Goal: Task Accomplishment & Management: Use online tool/utility

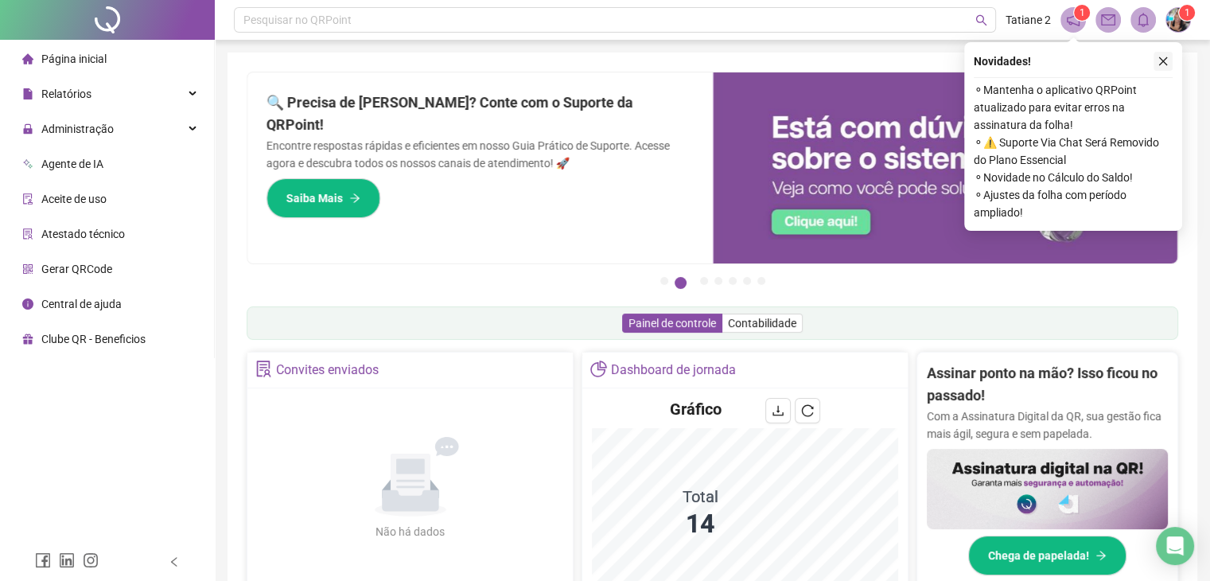
click at [1166, 60] on icon "close" at bounding box center [1162, 61] width 11 height 11
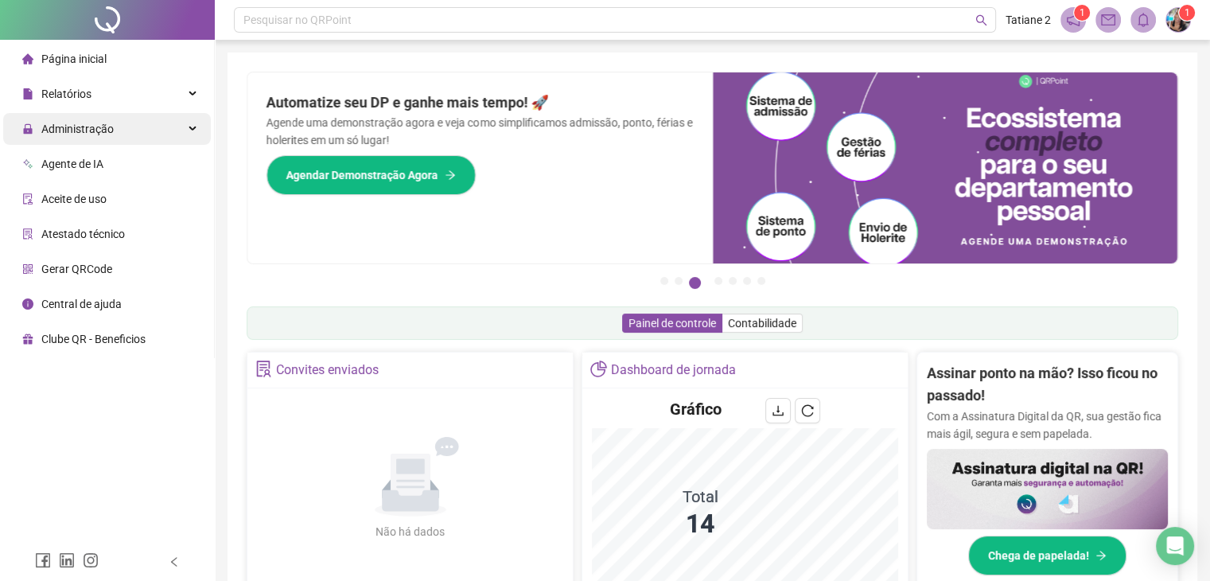
click at [84, 128] on span "Administração" at bounding box center [77, 128] width 72 height 13
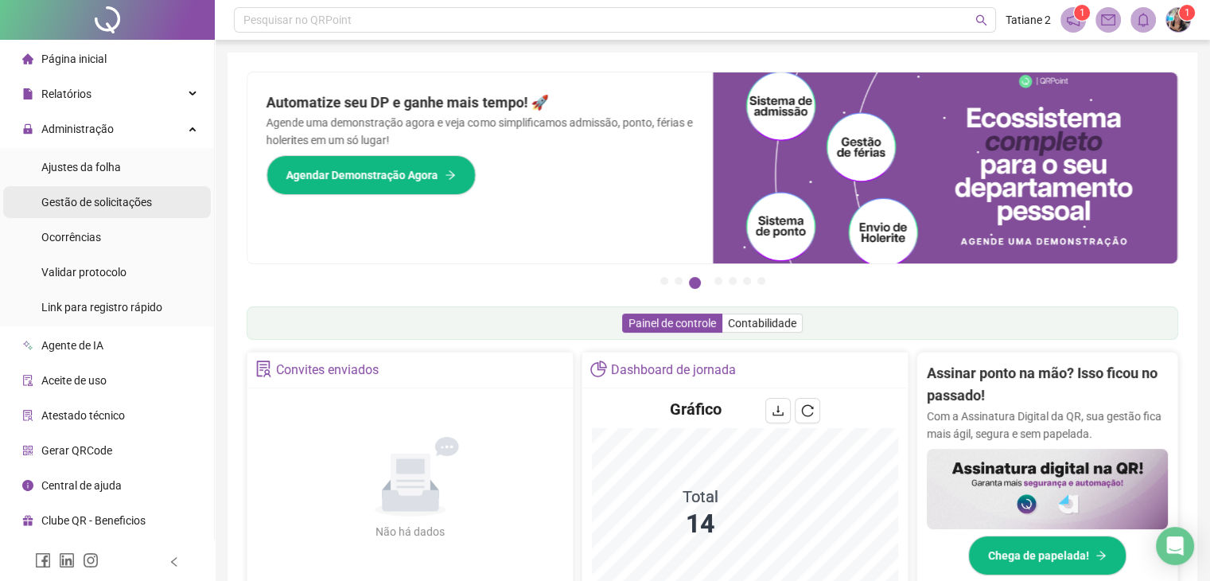
click at [121, 206] on span "Gestão de solicitações" at bounding box center [96, 202] width 111 height 13
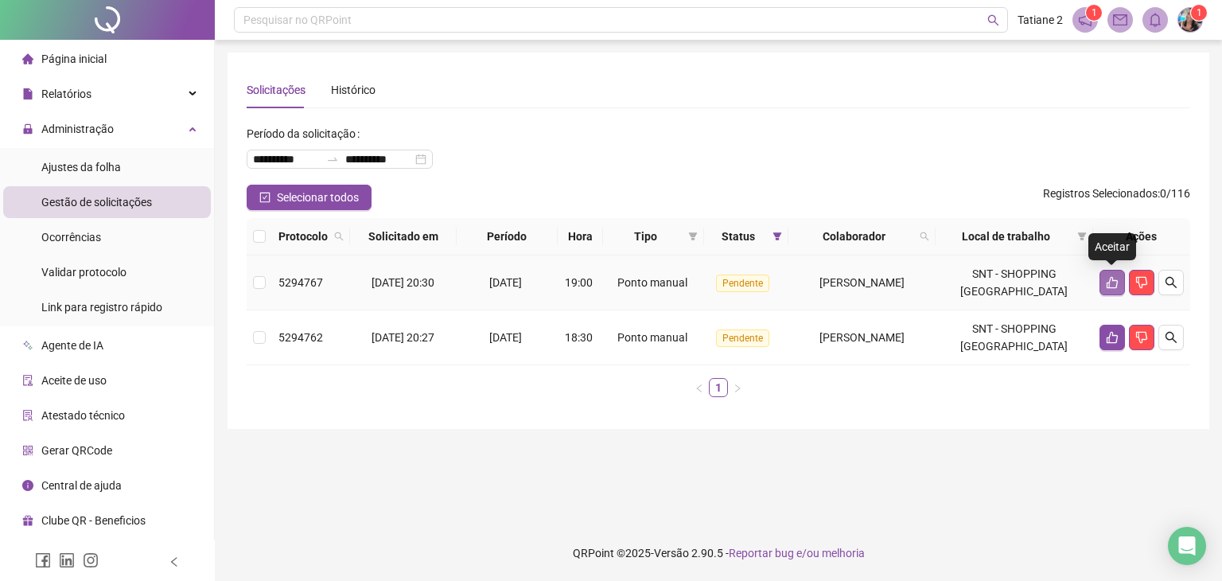
click at [1109, 288] on icon "like" at bounding box center [1112, 282] width 13 height 13
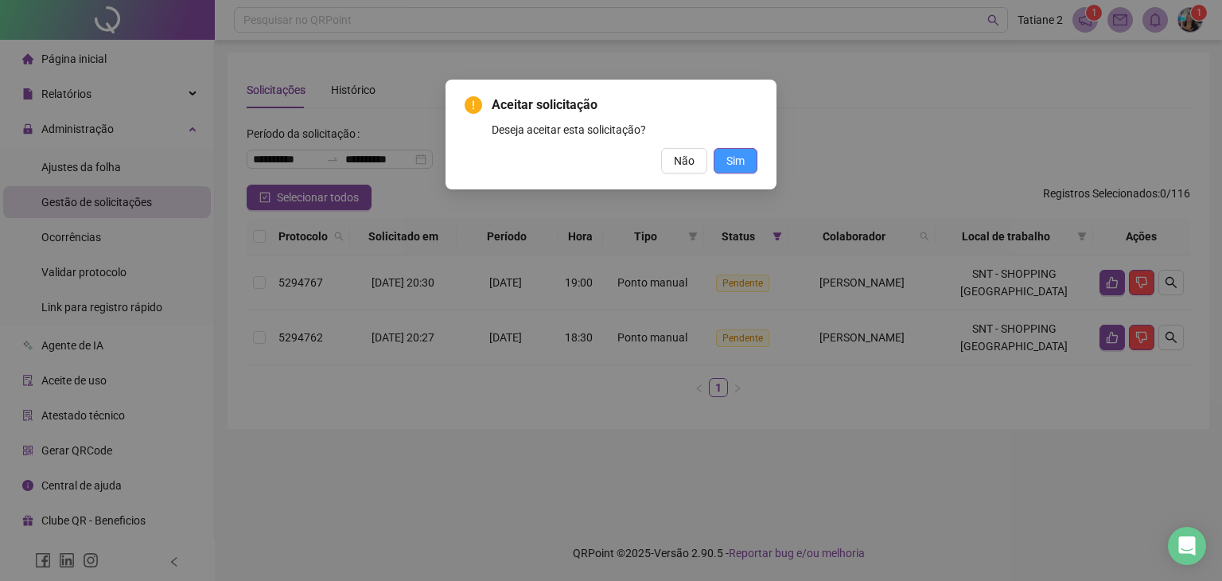
click at [742, 160] on span "Sim" at bounding box center [735, 160] width 18 height 17
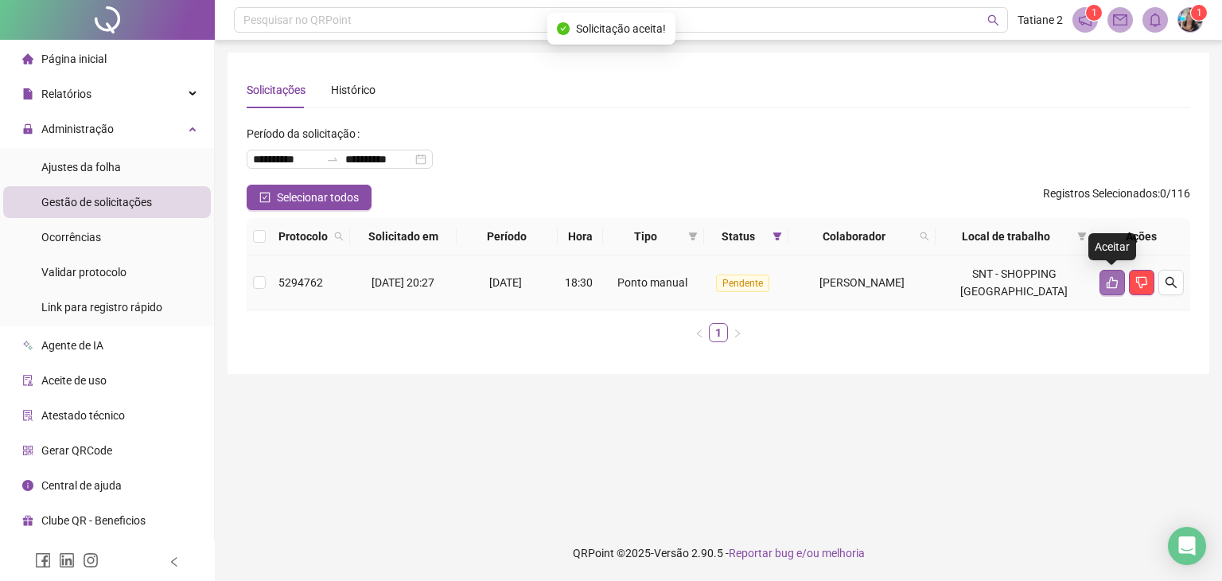
click at [1107, 290] on button "button" at bounding box center [1111, 282] width 25 height 25
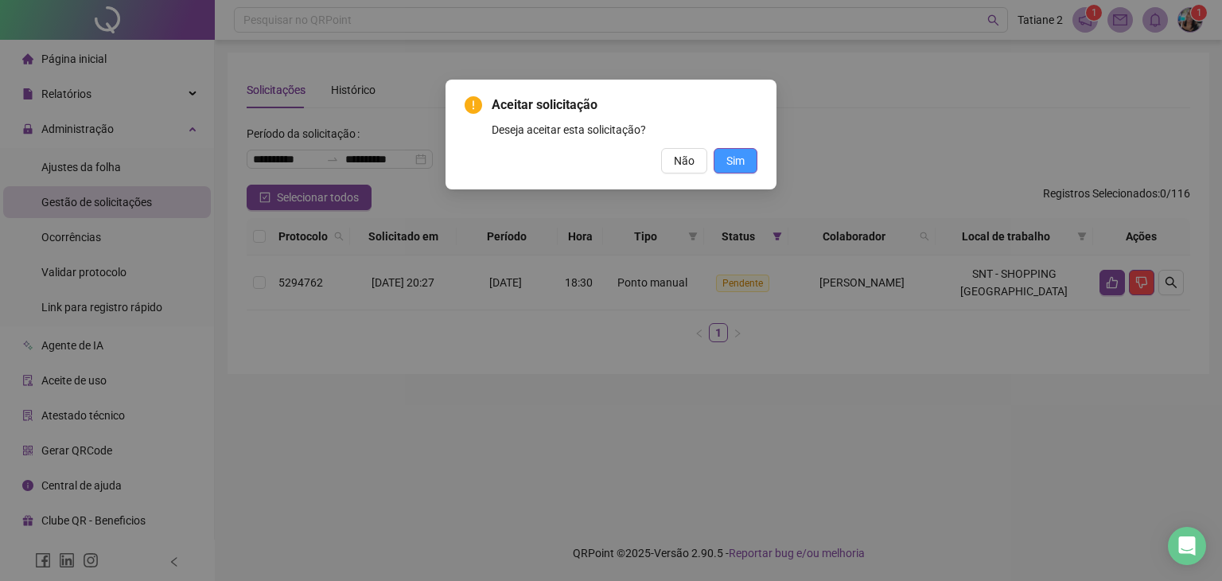
click at [748, 161] on button "Sim" at bounding box center [735, 160] width 44 height 25
click at [740, 163] on span "Sim" at bounding box center [735, 160] width 18 height 17
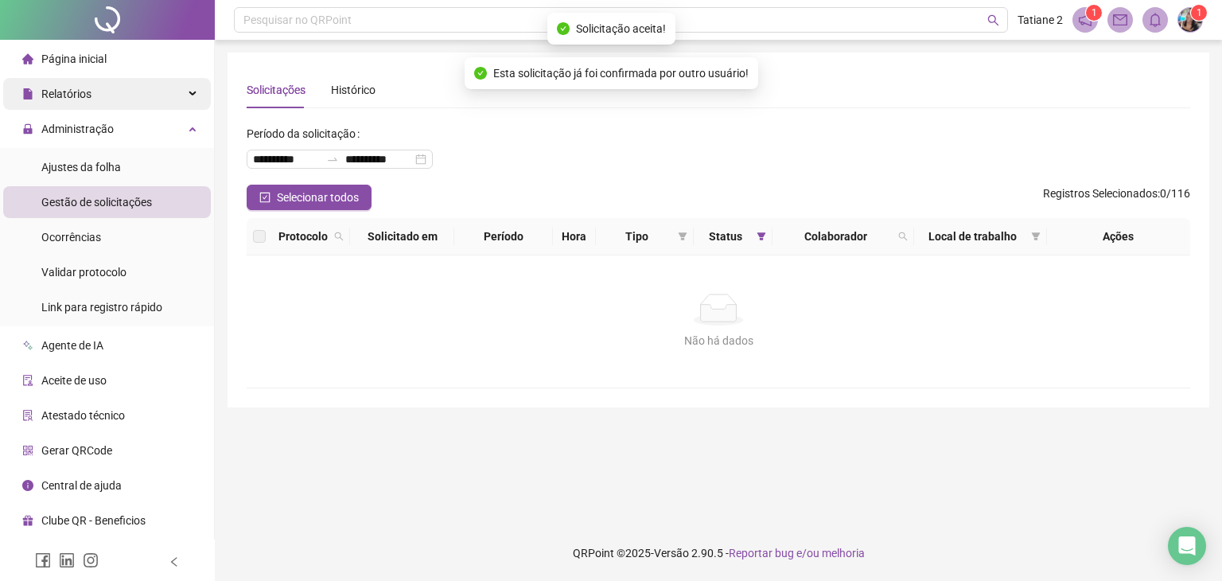
click at [78, 98] on span "Relatórios" at bounding box center [66, 93] width 50 height 13
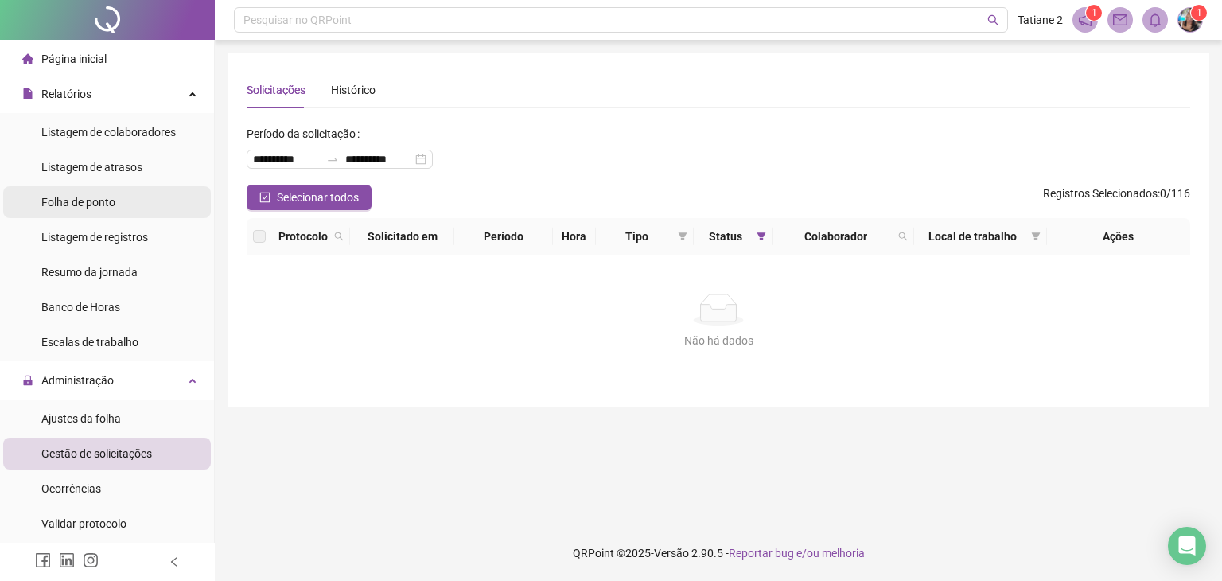
click at [115, 203] on span "Folha de ponto" at bounding box center [78, 202] width 74 height 13
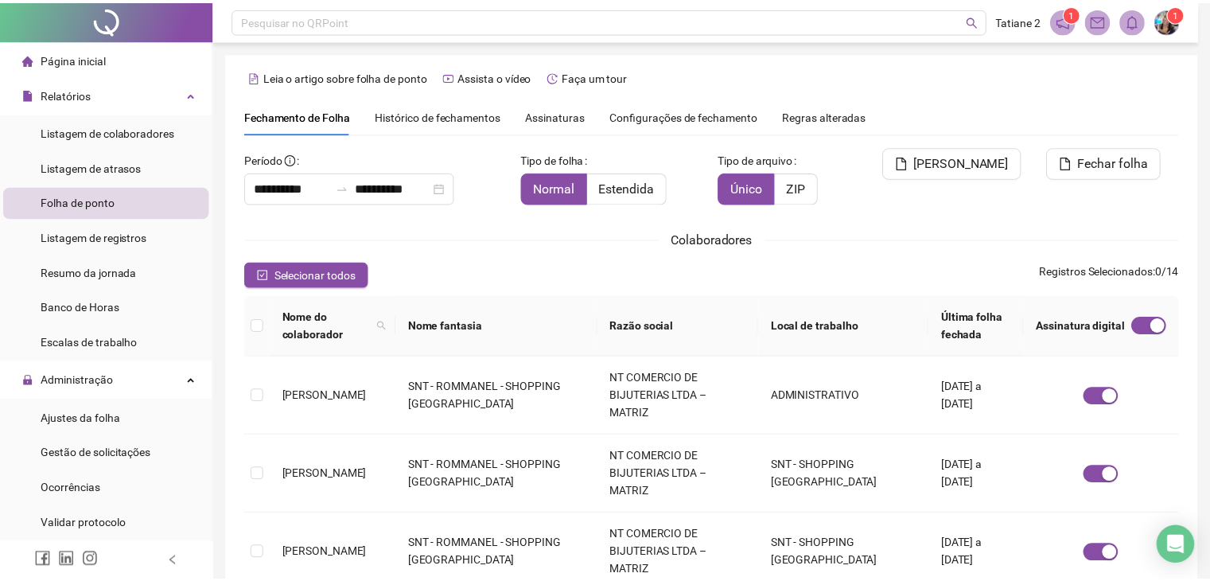
scroll to position [35, 0]
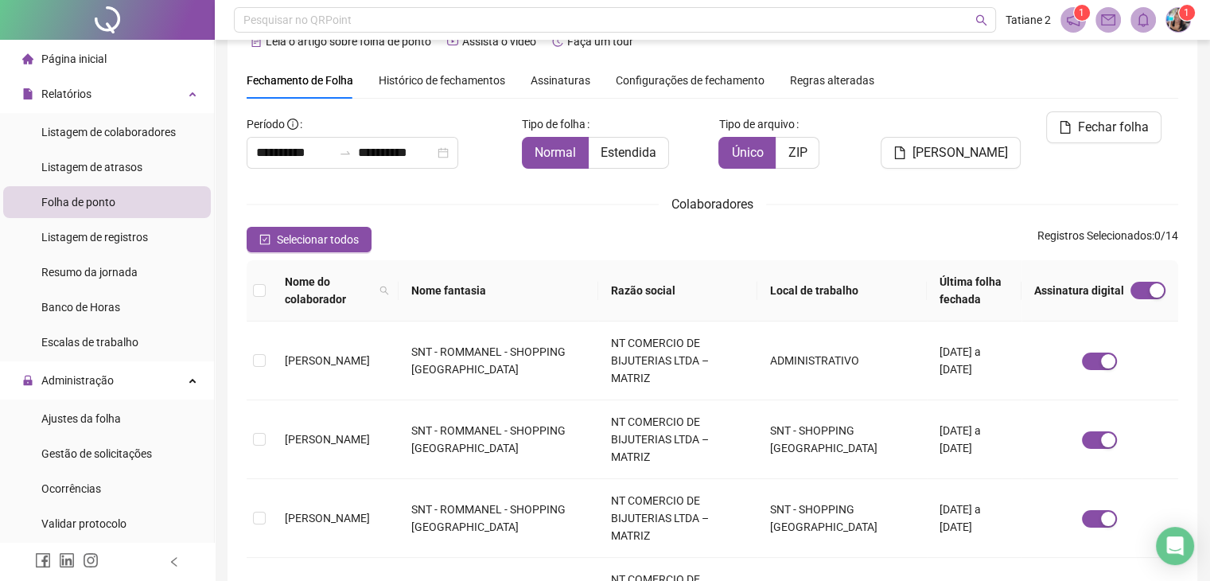
click at [574, 84] on span "Assinaturas" at bounding box center [560, 80] width 60 height 11
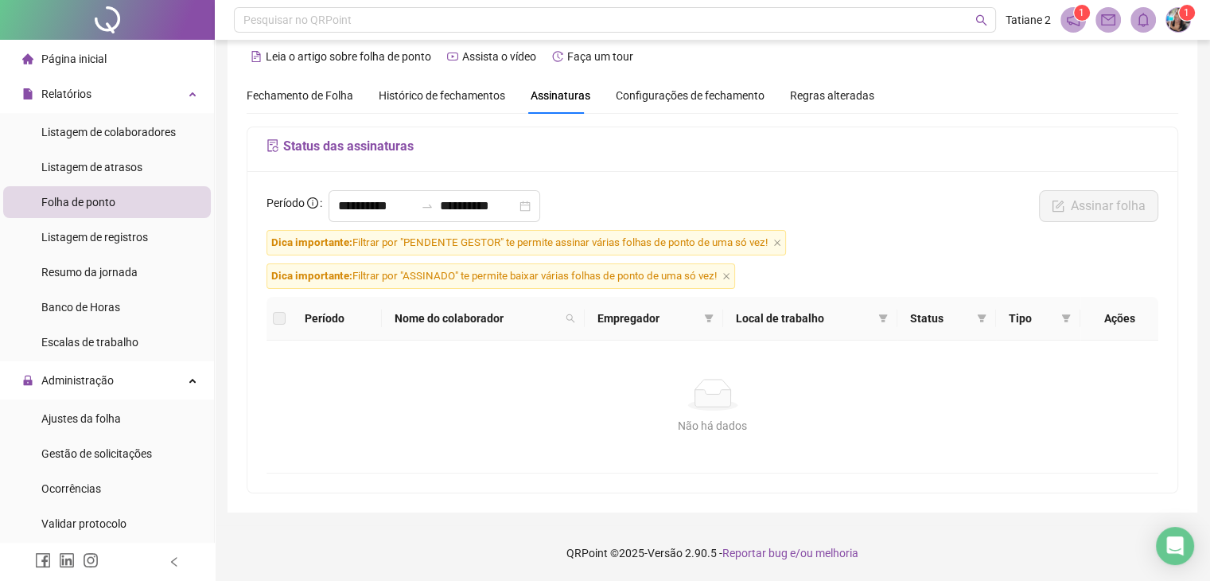
scroll to position [18, 0]
click at [777, 247] on icon "close" at bounding box center [777, 244] width 8 height 8
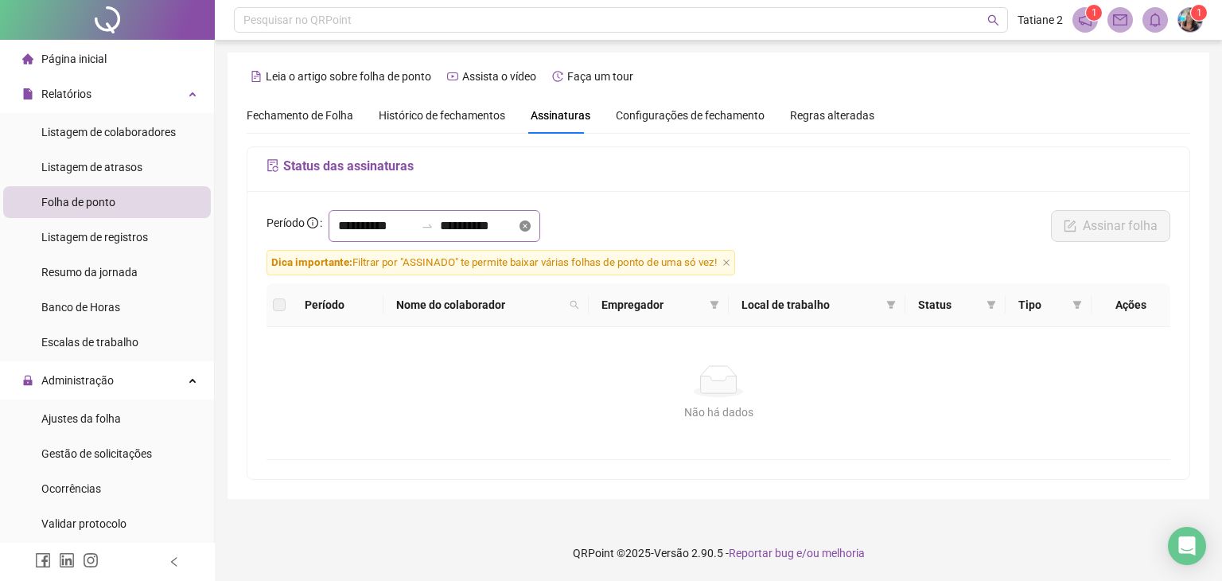
click at [530, 228] on icon "close-circle" at bounding box center [524, 225] width 11 height 11
click at [540, 227] on div at bounding box center [434, 226] width 212 height 32
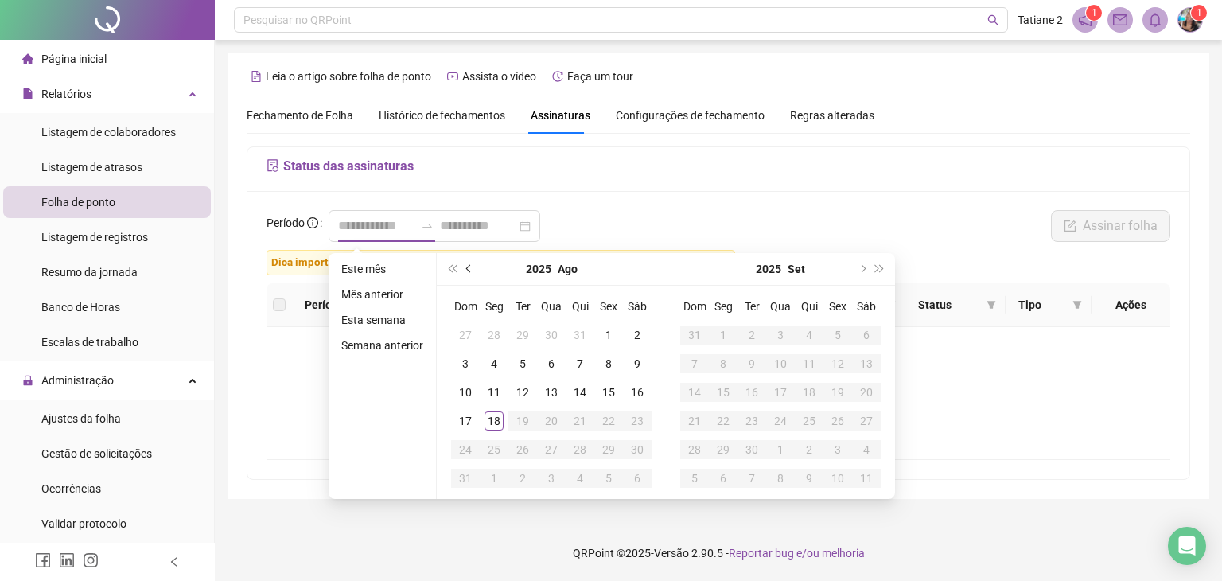
click at [472, 267] on button "prev-year" at bounding box center [468, 269] width 17 height 32
type input "**********"
click at [519, 332] on div "1" at bounding box center [522, 334] width 19 height 19
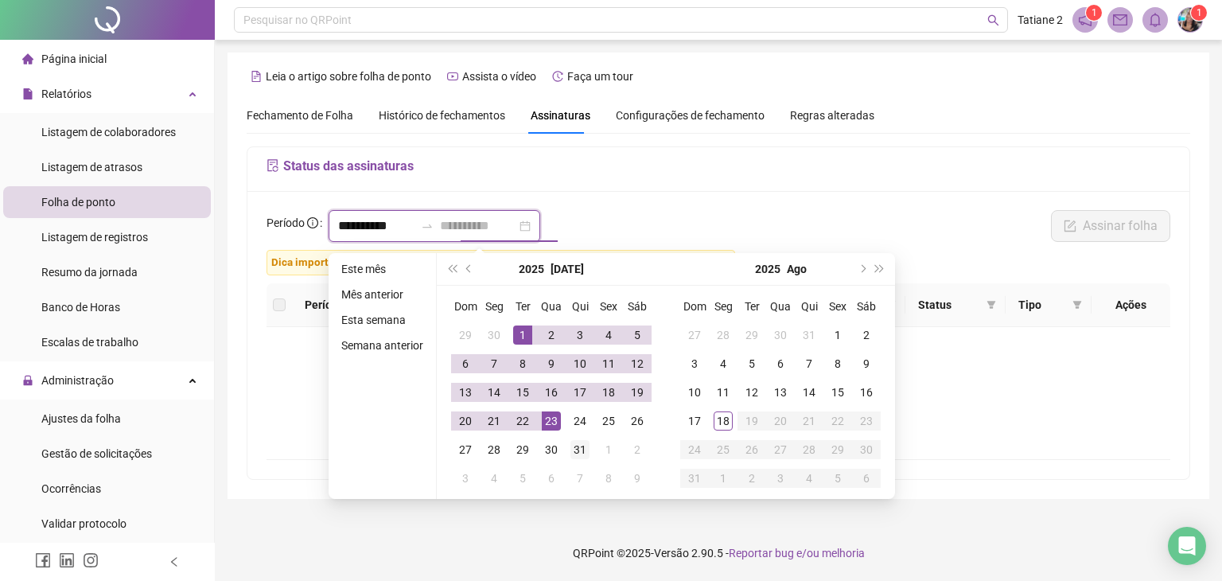
type input "**********"
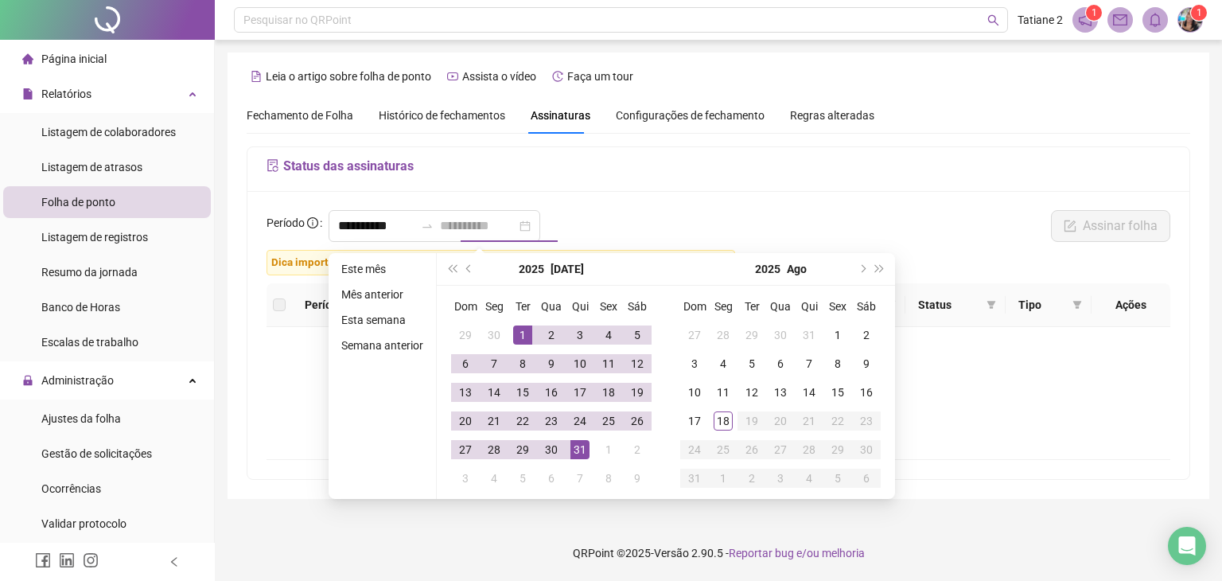
click at [579, 452] on div "31" at bounding box center [579, 449] width 19 height 19
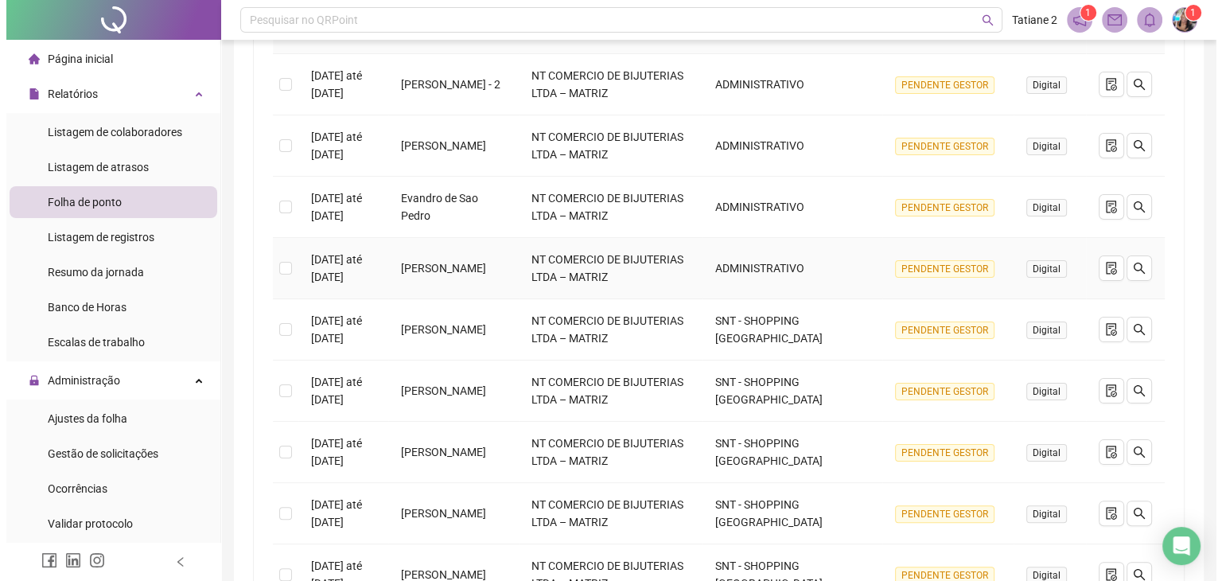
scroll to position [398, 0]
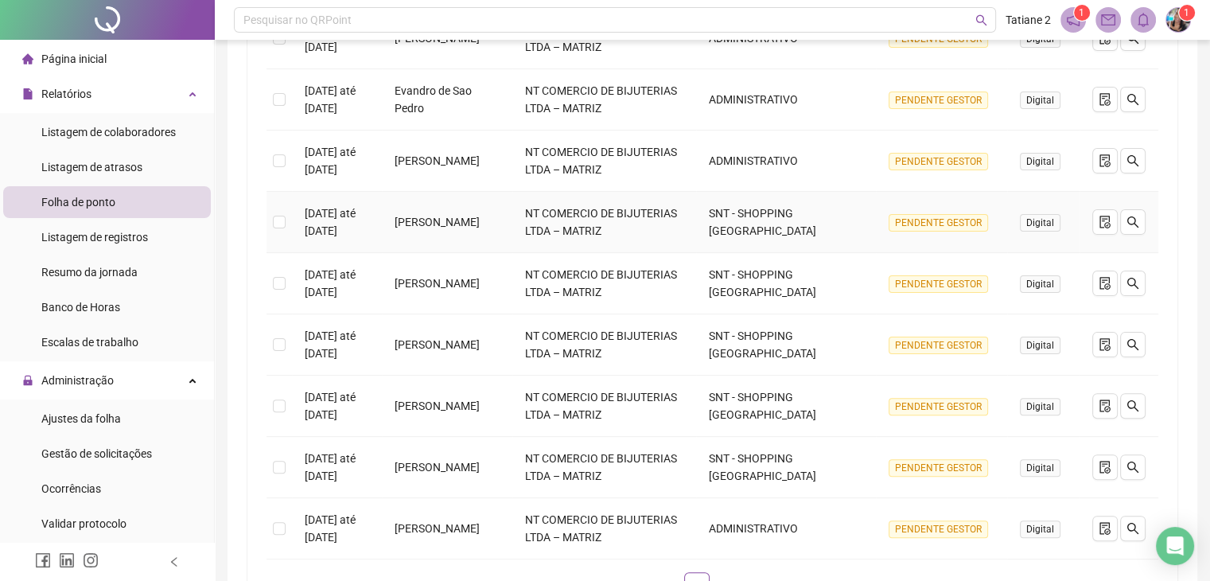
click at [930, 221] on span "PENDENTE GESTOR" at bounding box center [937, 222] width 99 height 17
click at [1040, 222] on span "Digital" at bounding box center [1040, 222] width 41 height 17
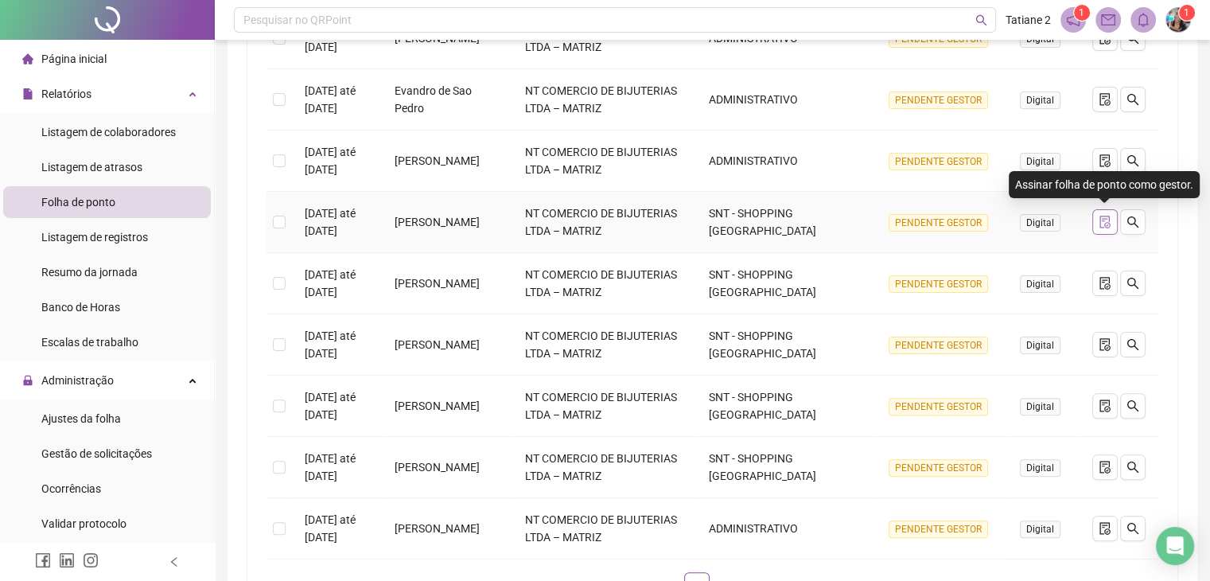
click at [1101, 223] on icon "file-done" at bounding box center [1104, 222] width 13 height 13
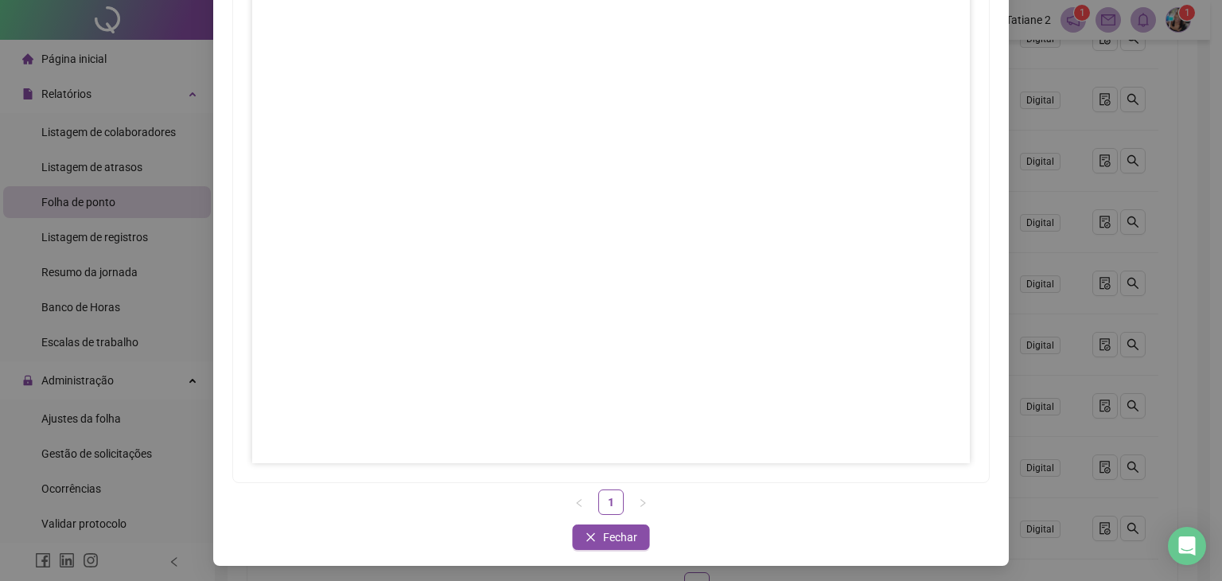
scroll to position [159, 0]
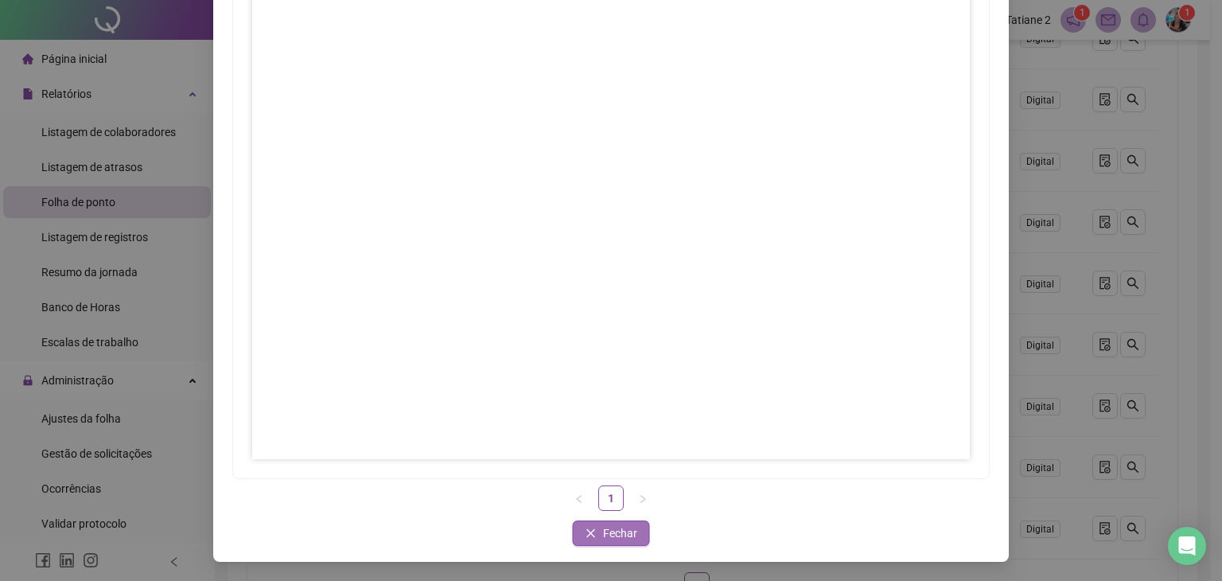
click at [620, 528] on span "Fechar" at bounding box center [620, 532] width 34 height 17
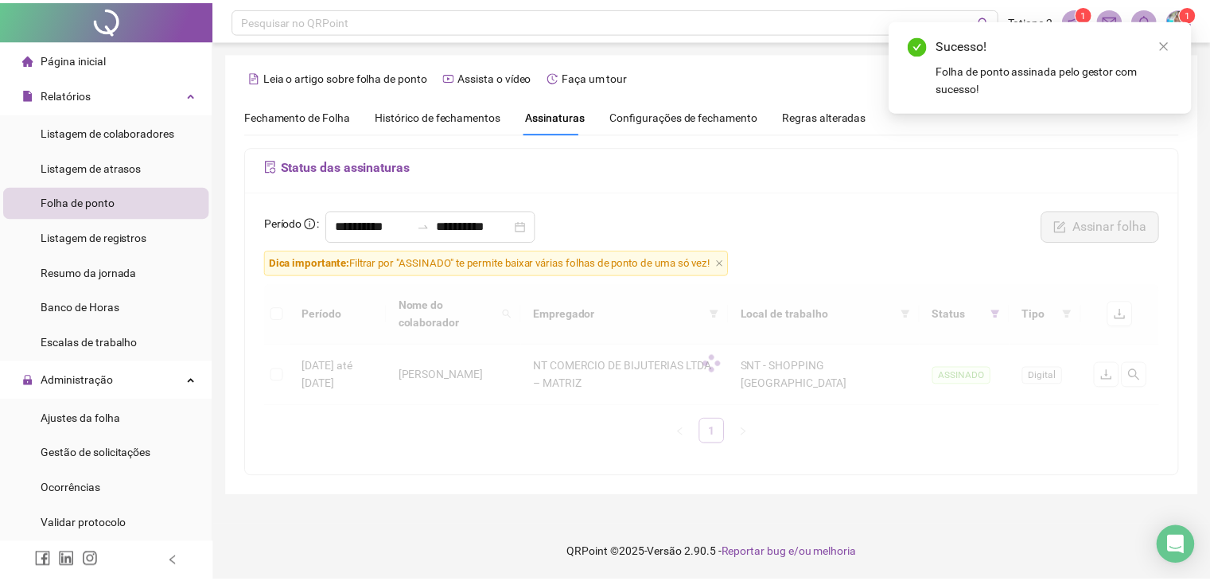
scroll to position [0, 0]
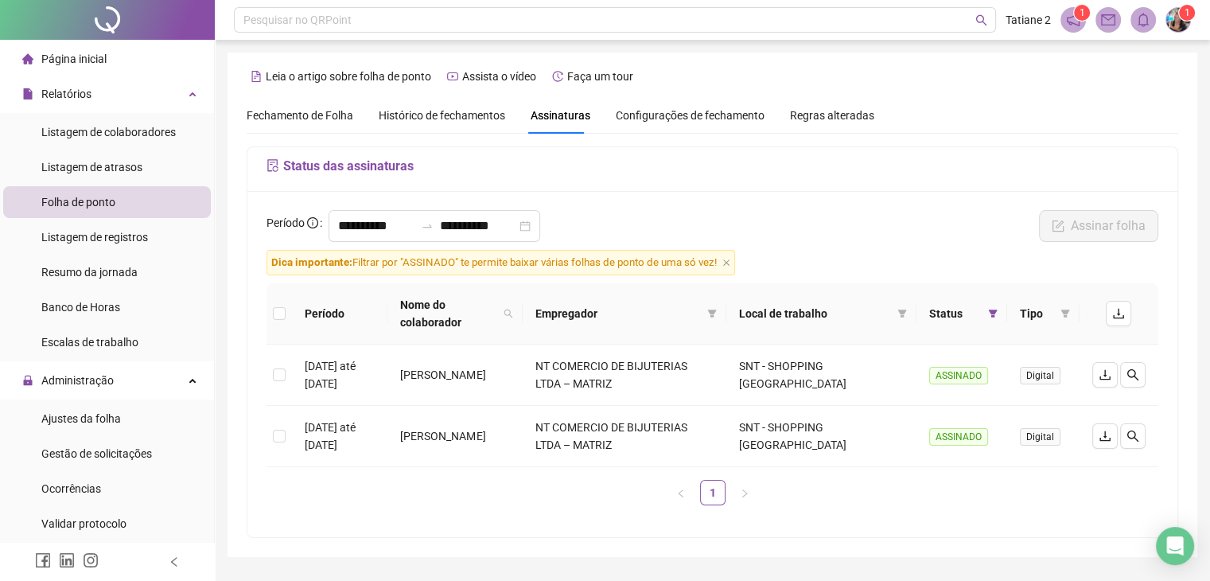
click at [573, 119] on span "Assinaturas" at bounding box center [560, 115] width 60 height 11
click at [553, 119] on span "Assinaturas" at bounding box center [560, 115] width 60 height 11
click at [127, 171] on span "Listagem de atrasos" at bounding box center [91, 167] width 101 height 13
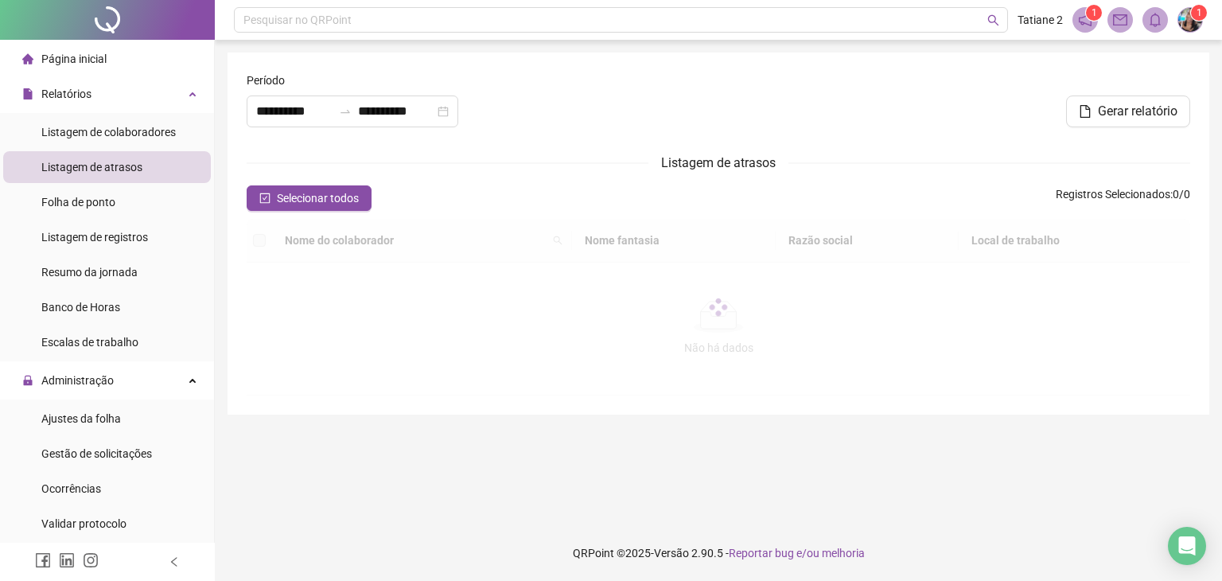
type input "**********"
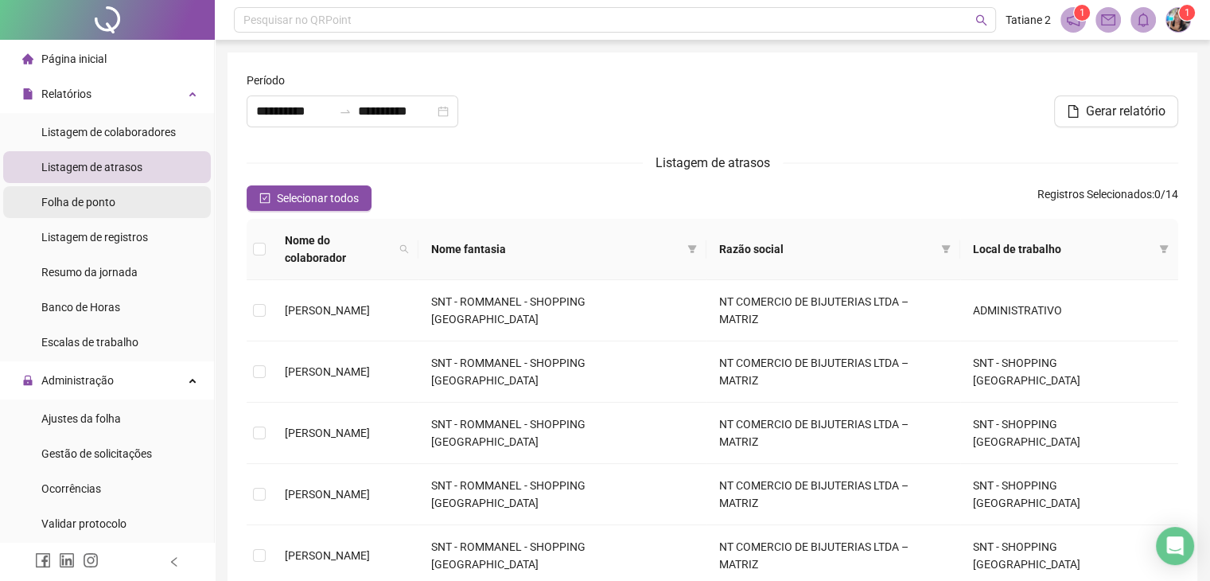
click at [80, 203] on span "Folha de ponto" at bounding box center [78, 202] width 74 height 13
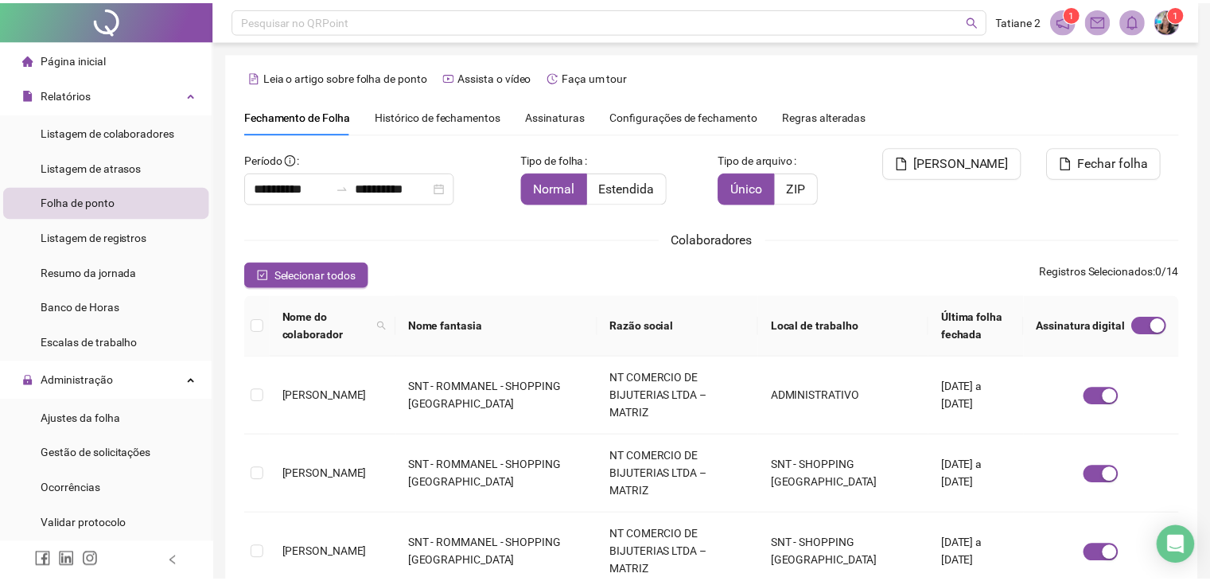
scroll to position [35, 0]
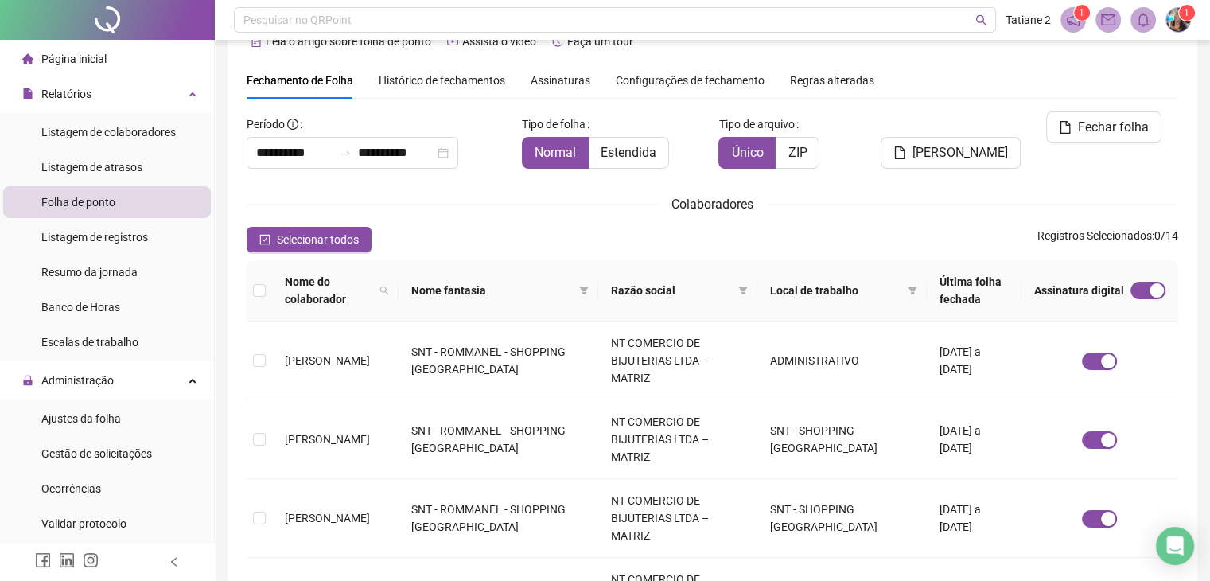
click at [565, 79] on span "Assinaturas" at bounding box center [560, 80] width 60 height 11
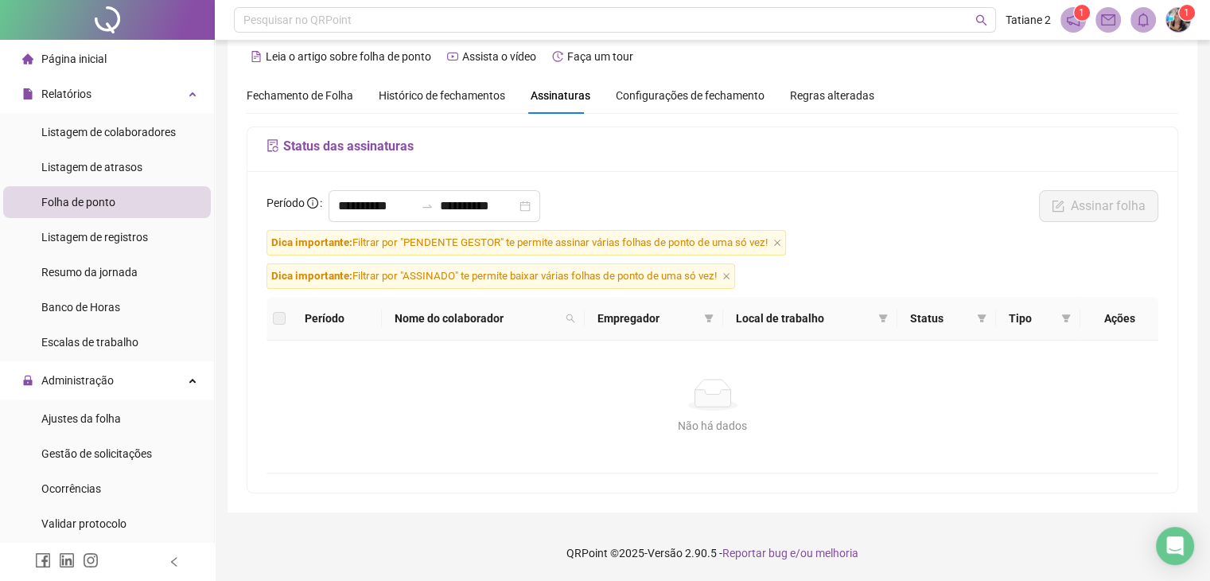
scroll to position [18, 0]
click at [402, 200] on input "**********" at bounding box center [376, 207] width 76 height 19
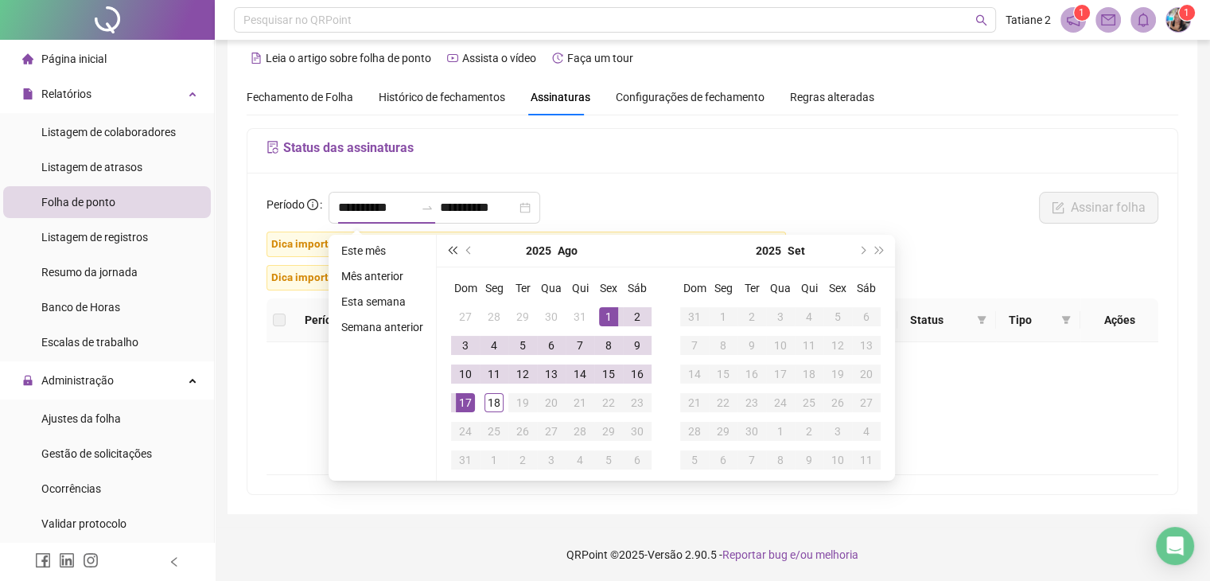
click at [452, 251] on span "super-prev-year" at bounding box center [452, 251] width 8 height 8
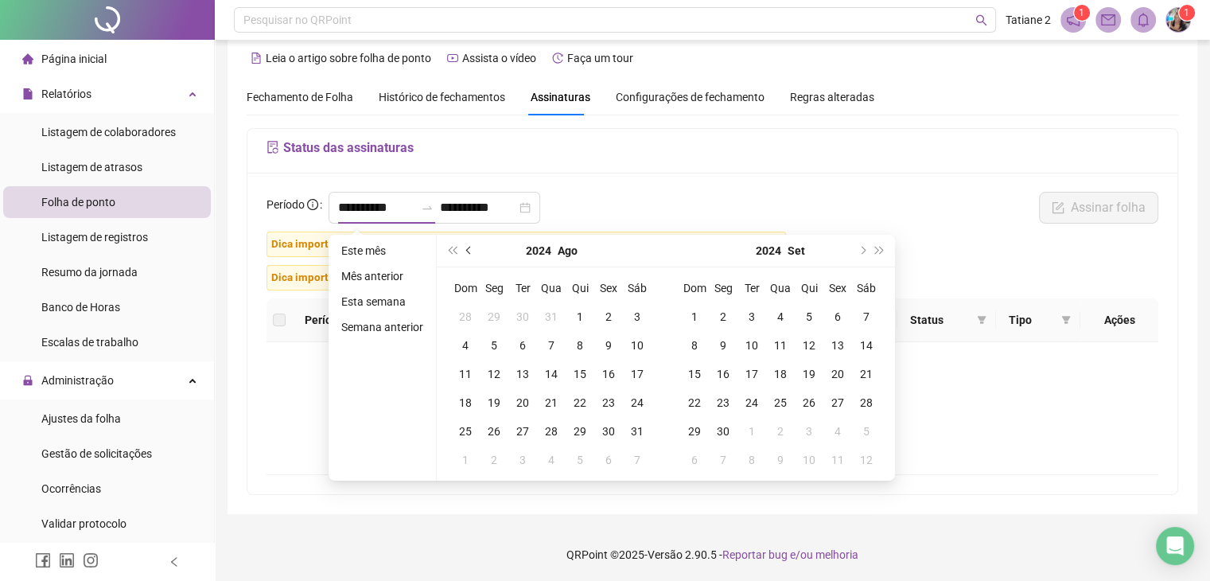
click at [468, 249] on span "prev-year" at bounding box center [470, 251] width 8 height 8
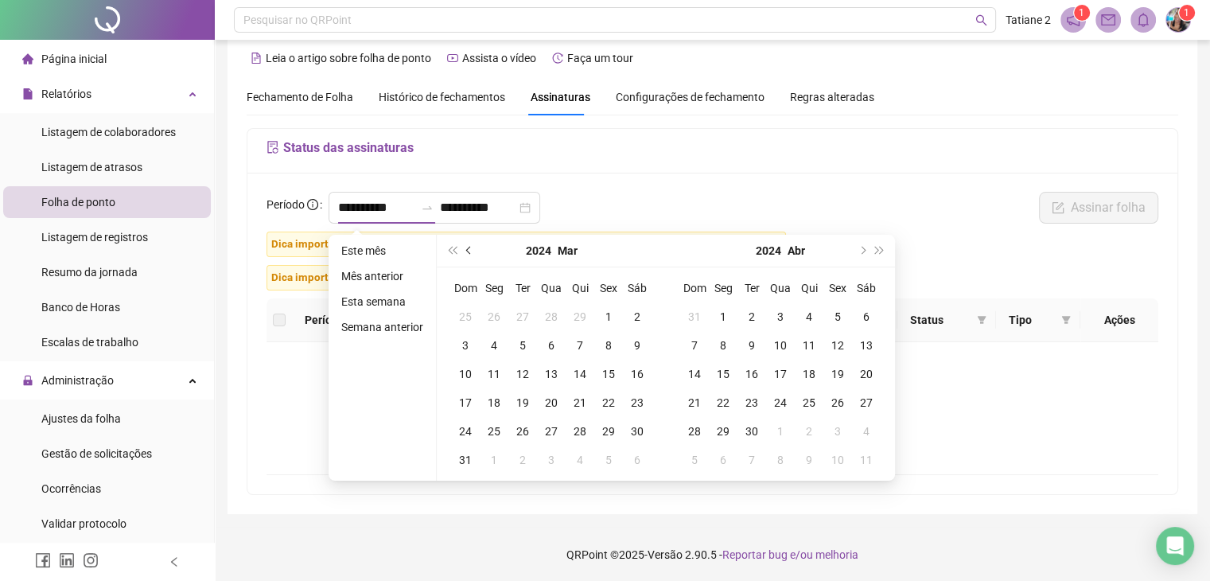
click at [468, 249] on span "prev-year" at bounding box center [470, 251] width 8 height 8
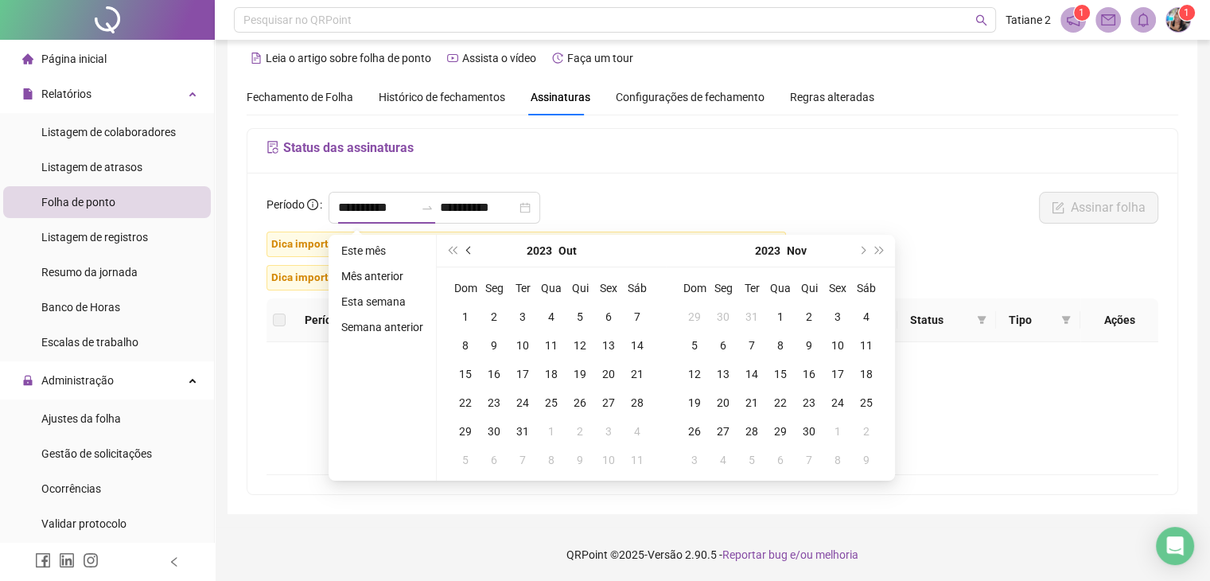
click at [468, 249] on span "prev-year" at bounding box center [470, 251] width 8 height 8
click at [637, 192] on div "**********" at bounding box center [712, 212] width 901 height 40
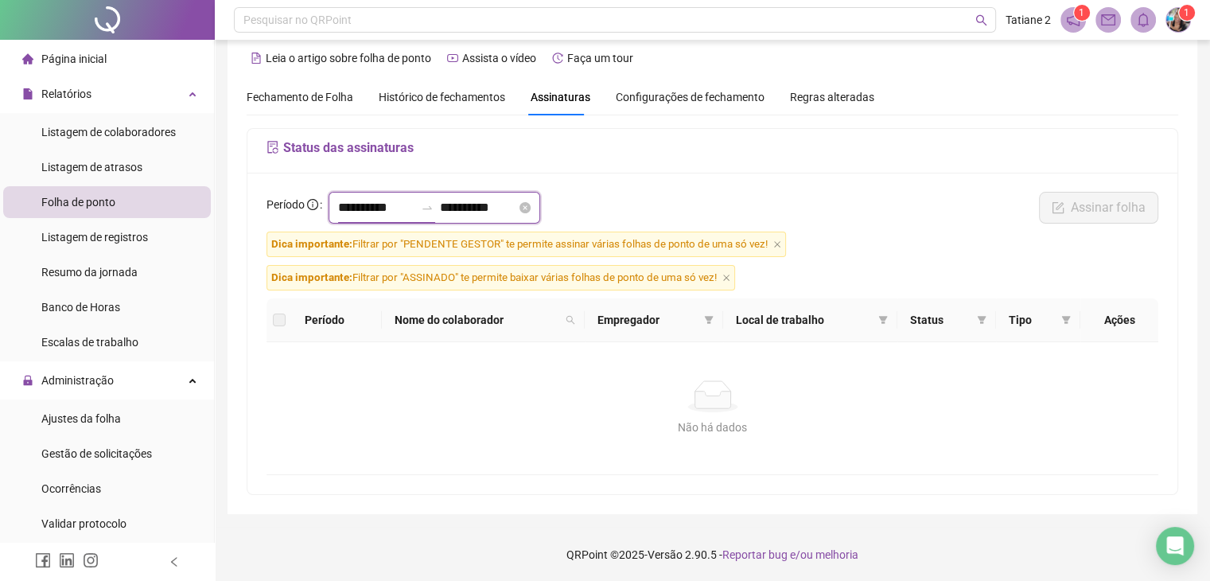
click at [402, 208] on input "**********" at bounding box center [376, 207] width 76 height 19
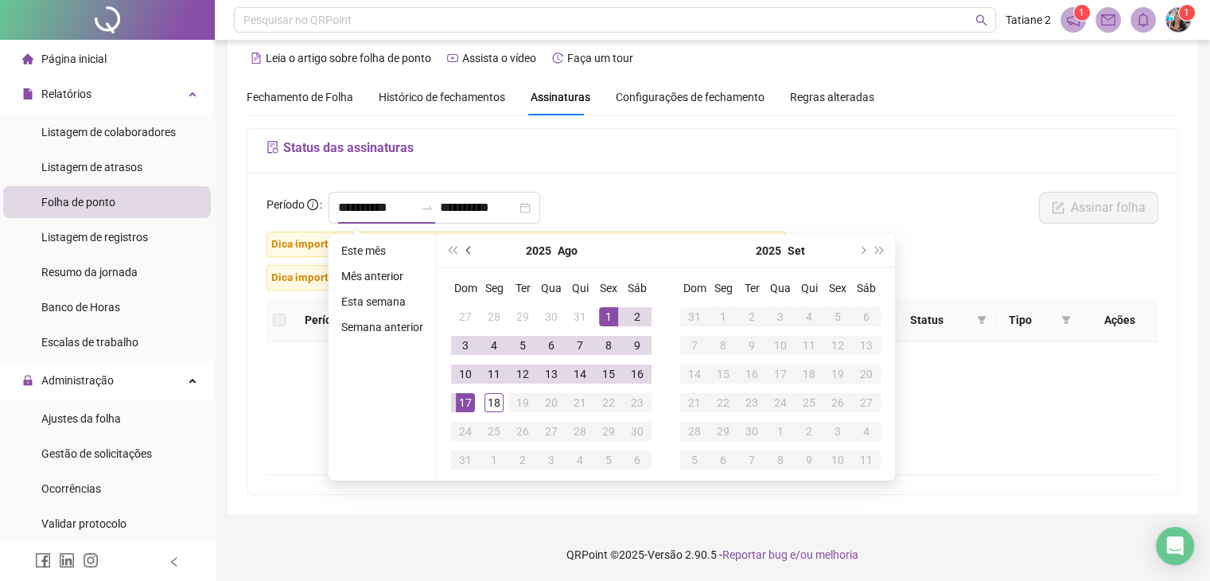
click at [469, 251] on span "prev-year" at bounding box center [470, 251] width 8 height 8
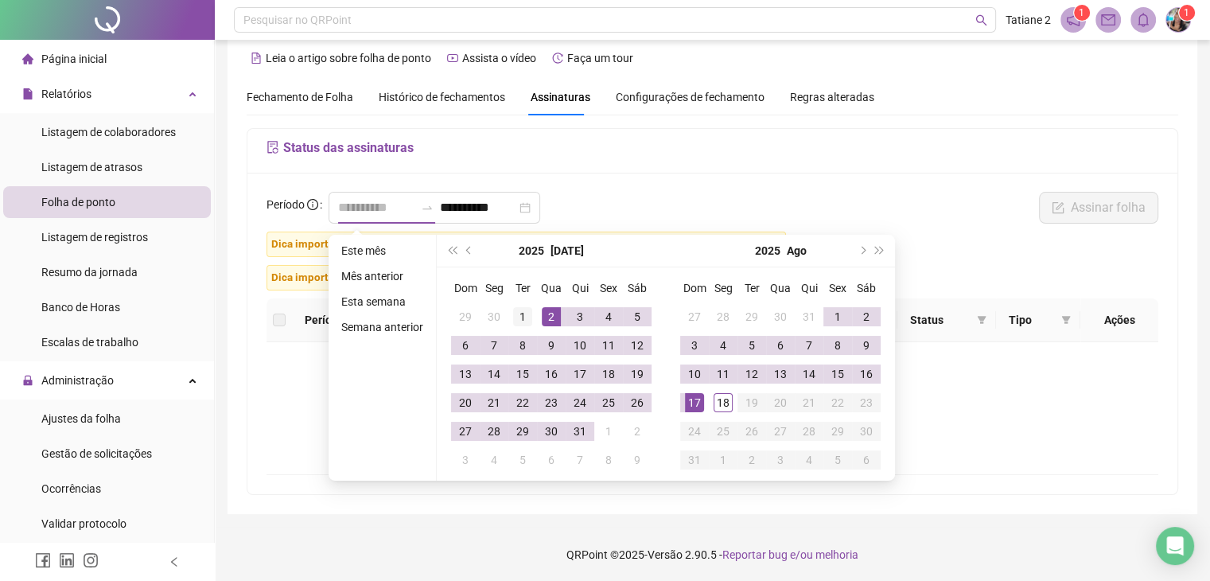
type input "**********"
click at [525, 316] on div "1" at bounding box center [522, 316] width 19 height 19
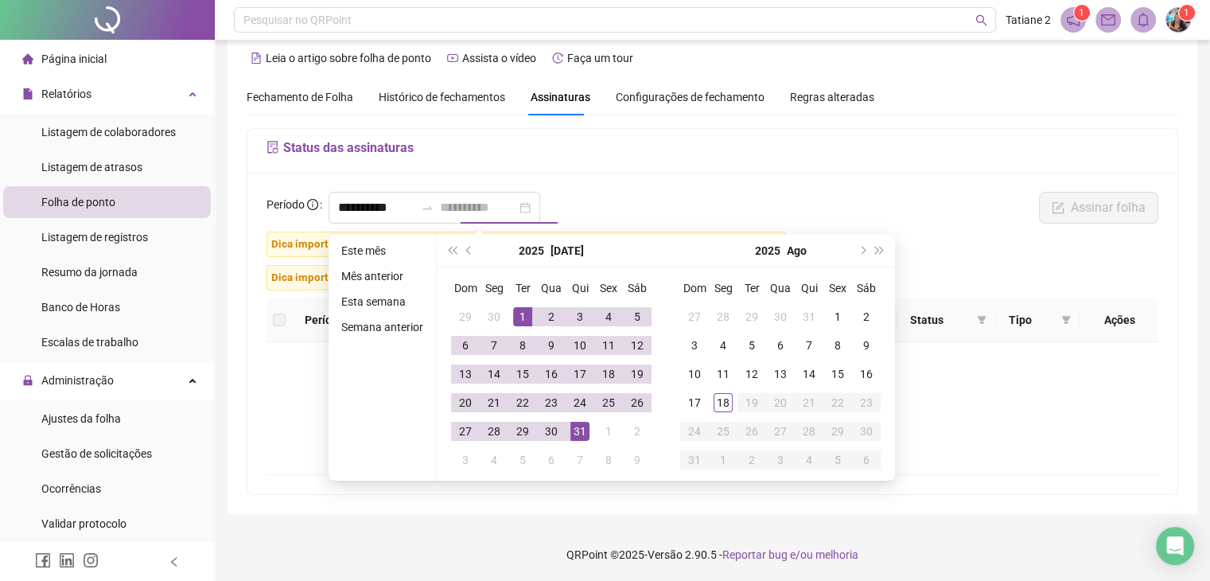
click at [576, 429] on div "31" at bounding box center [579, 431] width 19 height 19
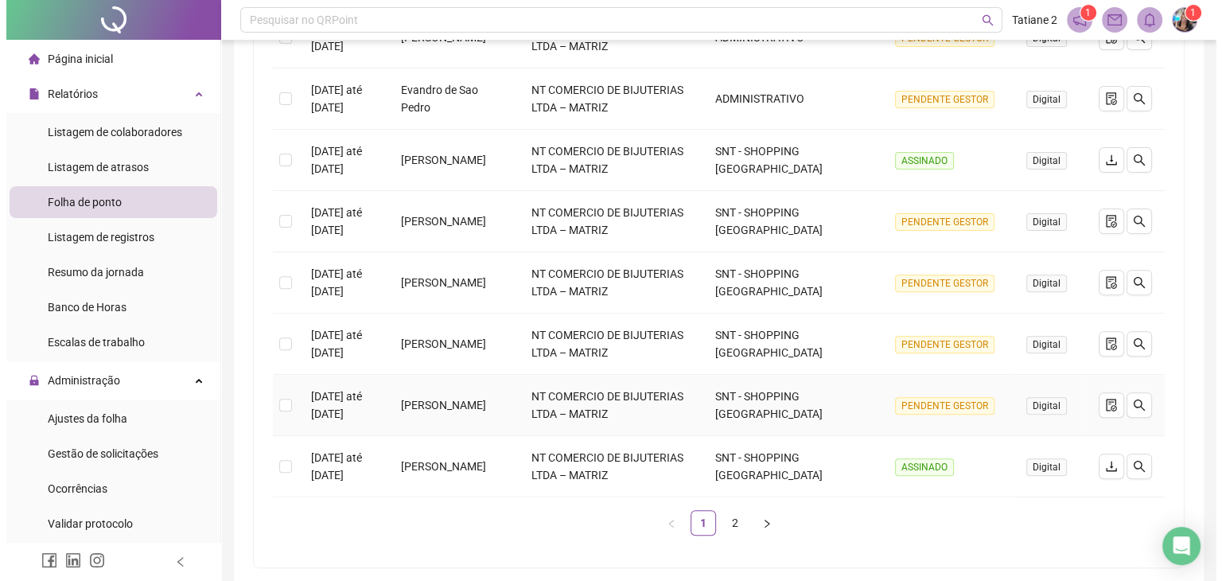
scroll to position [495, 0]
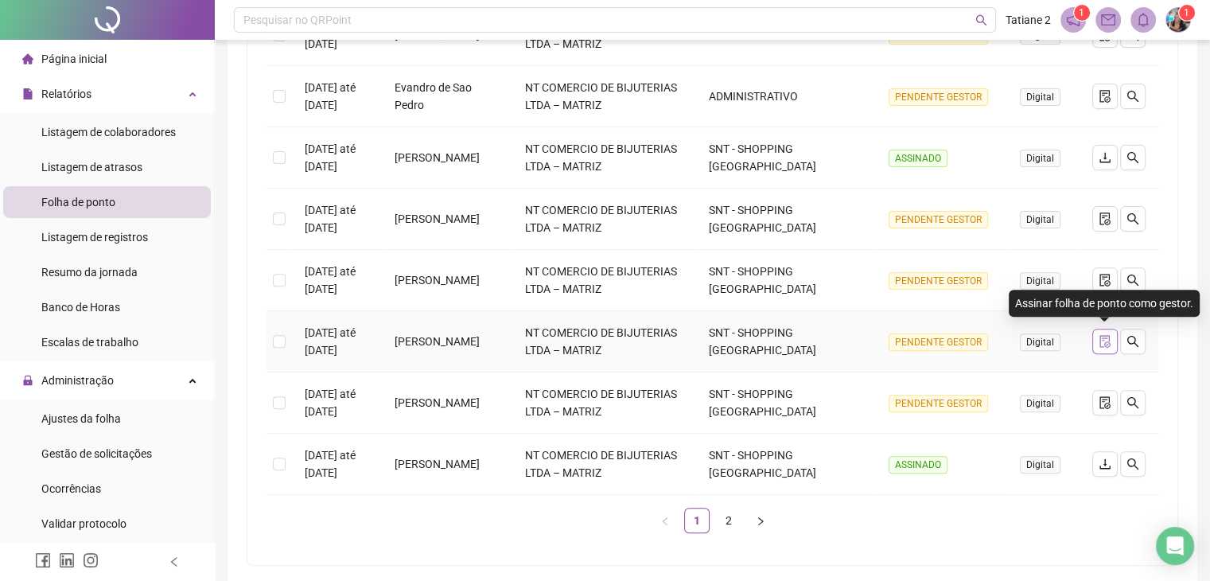
click at [1104, 338] on icon "file-done" at bounding box center [1104, 341] width 13 height 13
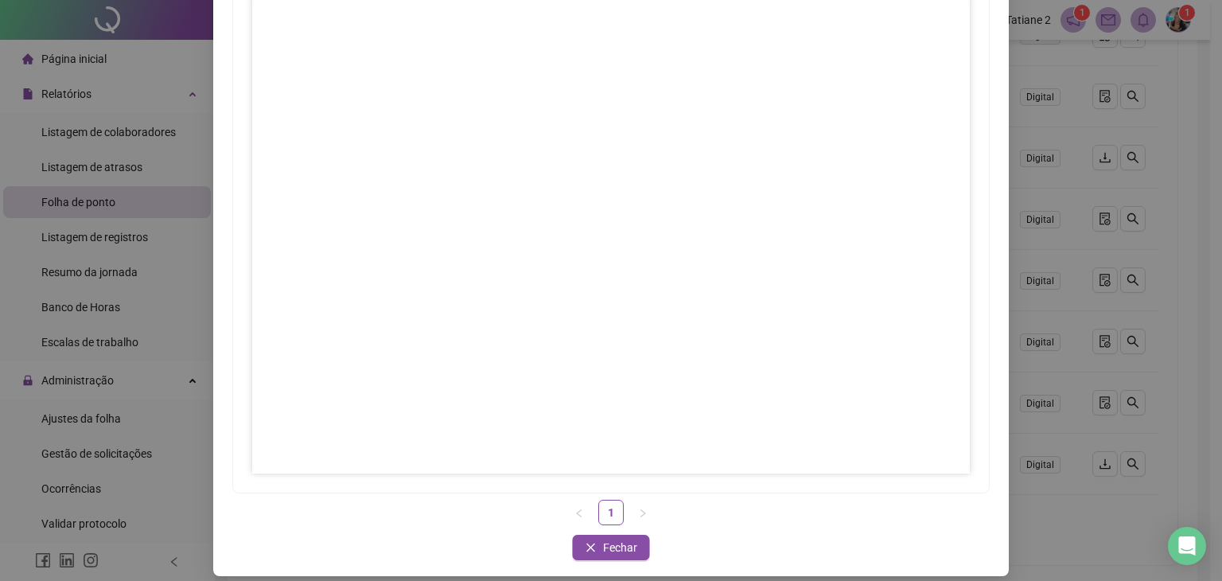
scroll to position [159, 0]
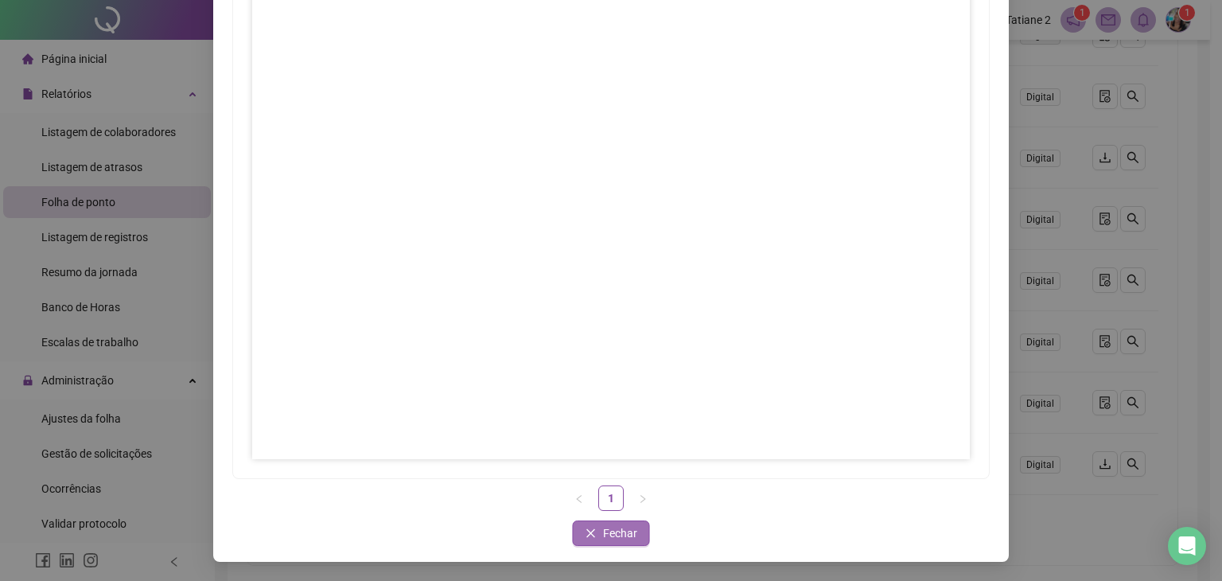
click at [622, 535] on span "Fechar" at bounding box center [620, 532] width 34 height 17
click at [611, 535] on span "Fechar" at bounding box center [620, 532] width 34 height 17
click at [611, 534] on span "Fechar" at bounding box center [620, 532] width 34 height 17
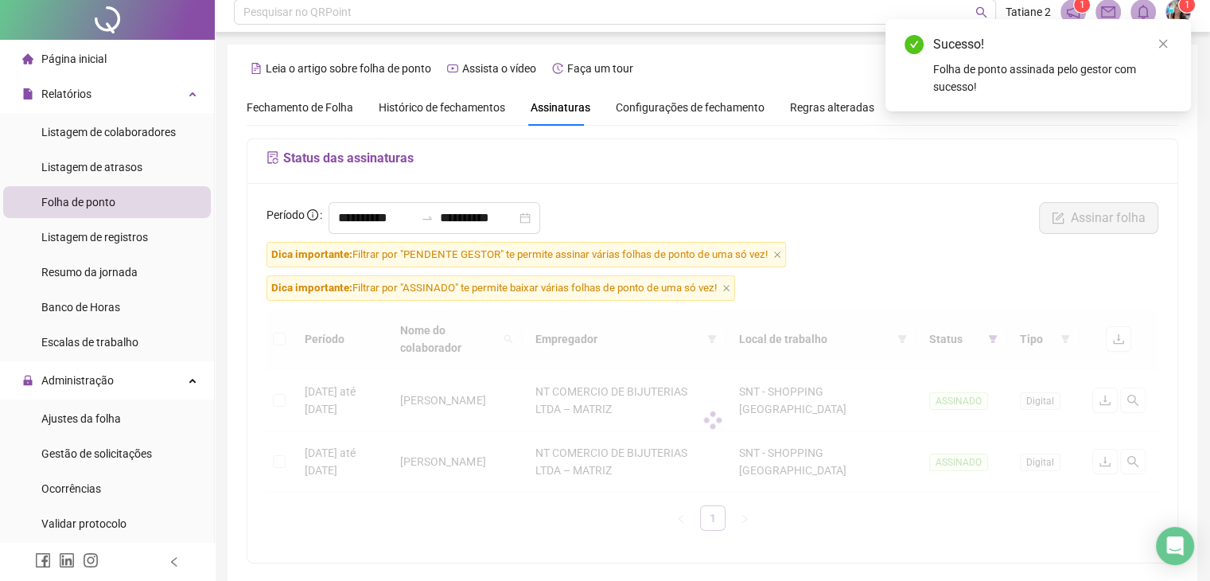
scroll to position [0, 0]
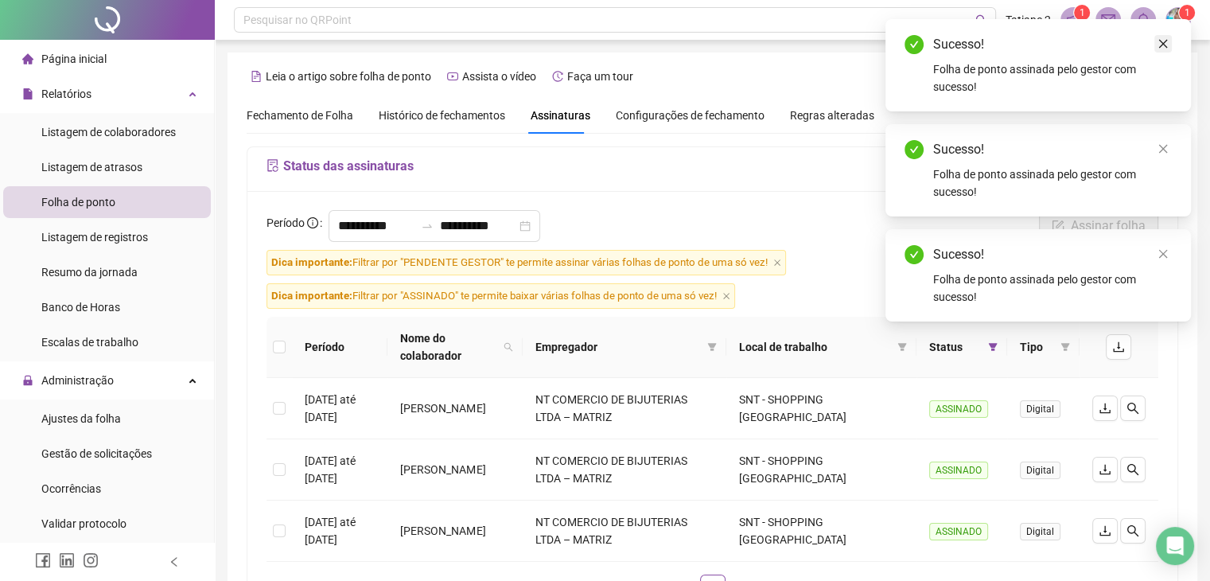
click at [1163, 47] on icon "close" at bounding box center [1162, 43] width 11 height 11
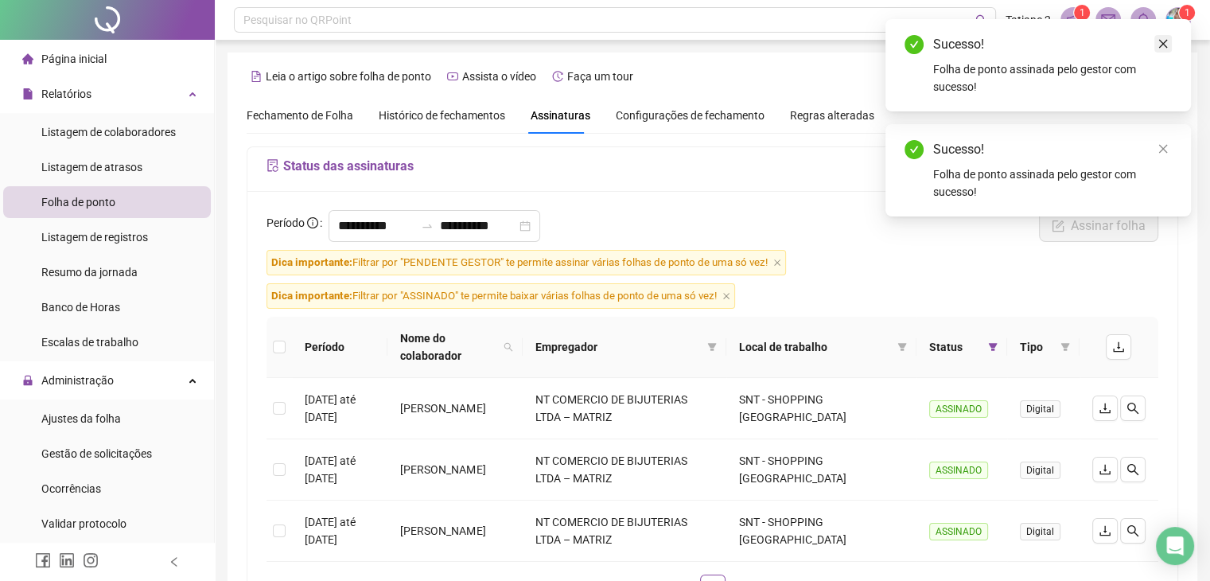
click at [1162, 45] on icon "close" at bounding box center [1162, 43] width 11 height 11
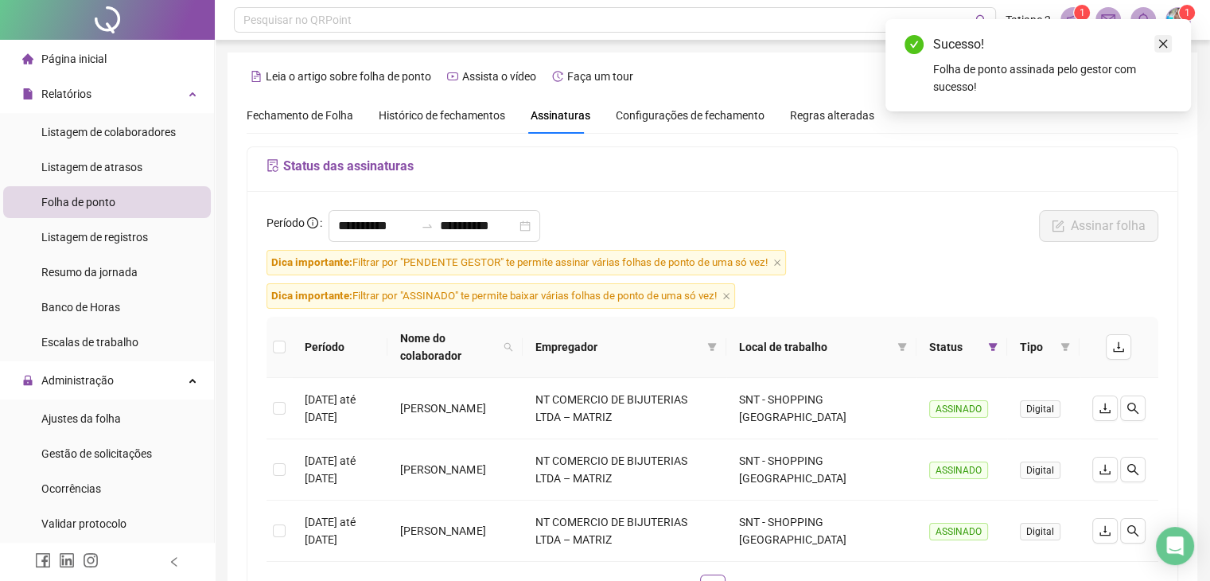
click at [1167, 44] on icon "close" at bounding box center [1162, 43] width 11 height 11
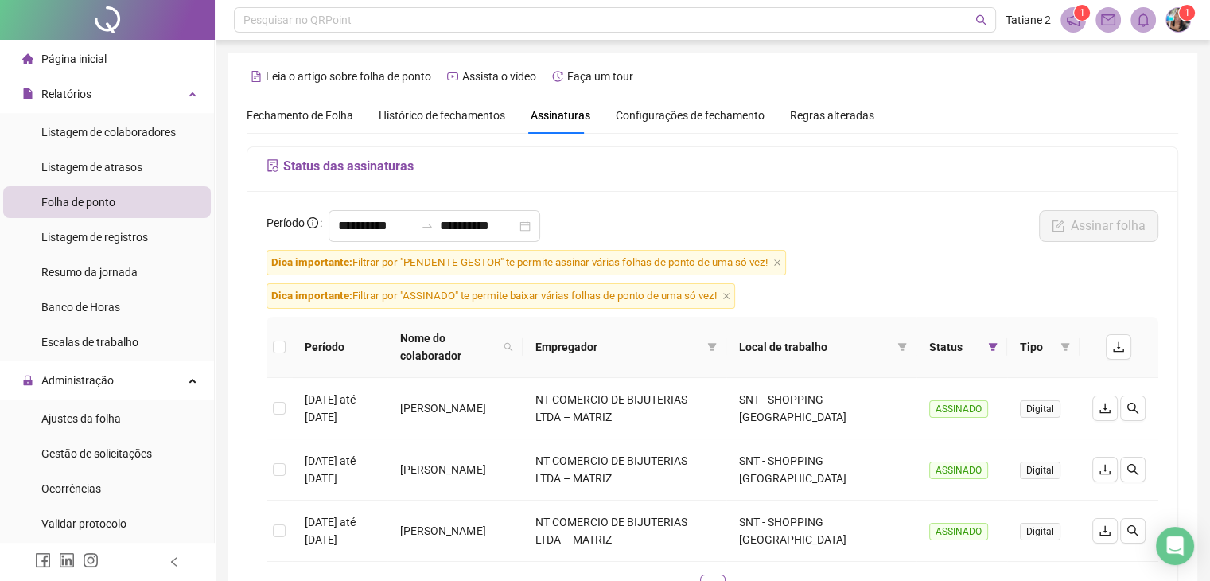
click at [572, 112] on span "Assinaturas" at bounding box center [560, 115] width 60 height 11
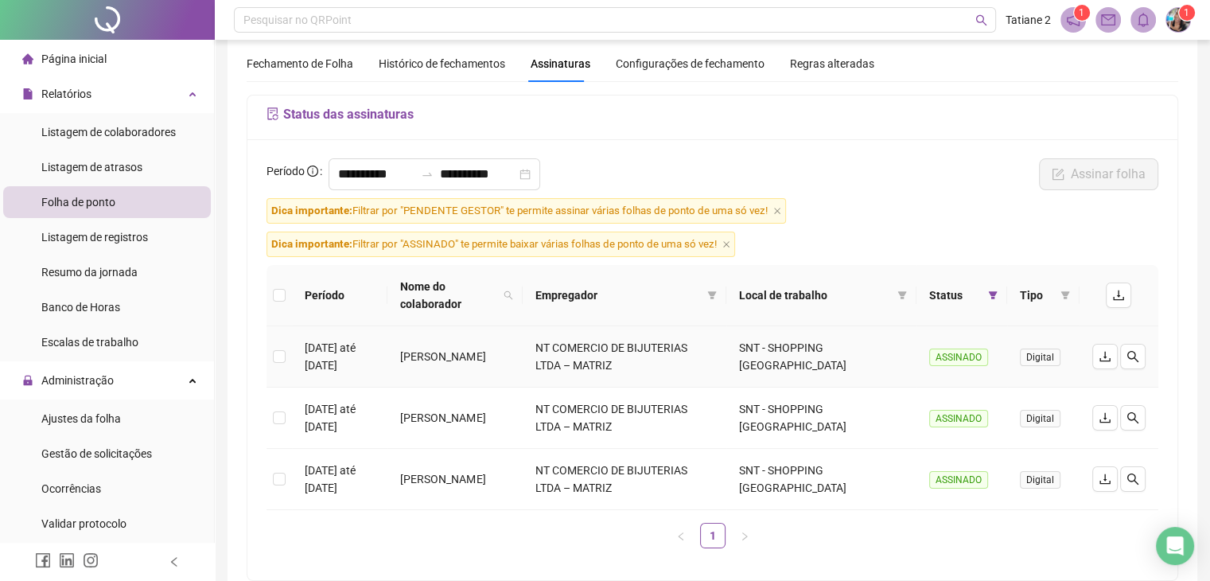
scroll to position [80, 0]
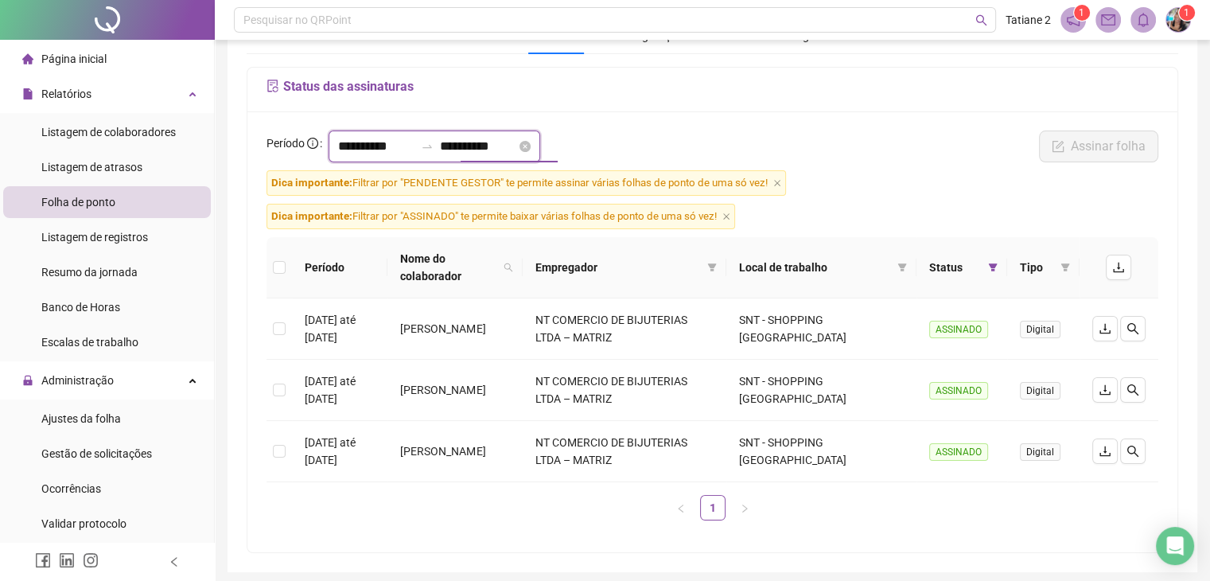
click at [516, 145] on input "**********" at bounding box center [478, 146] width 76 height 19
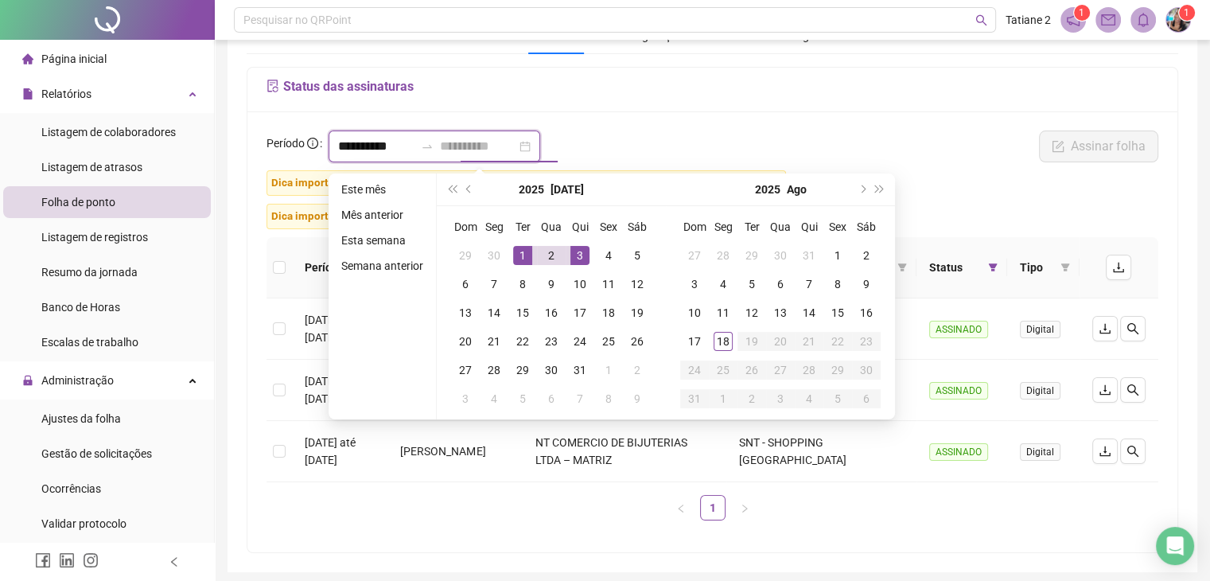
type input "**********"
click at [523, 251] on div "1" at bounding box center [522, 255] width 19 height 19
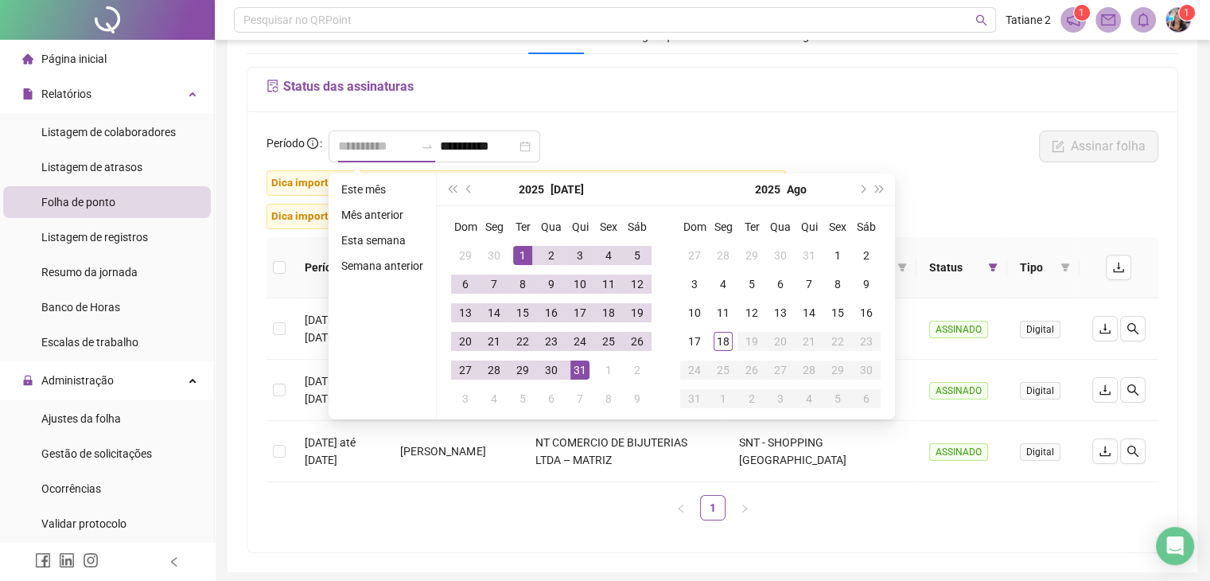
click at [585, 367] on div "31" at bounding box center [579, 369] width 19 height 19
type input "**********"
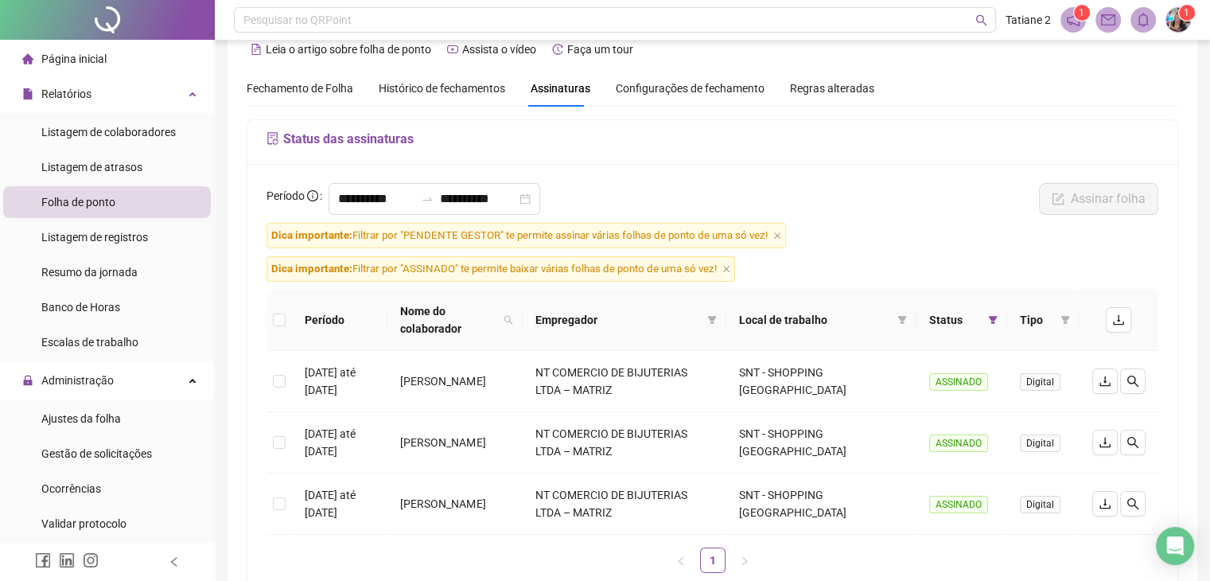
scroll to position [0, 0]
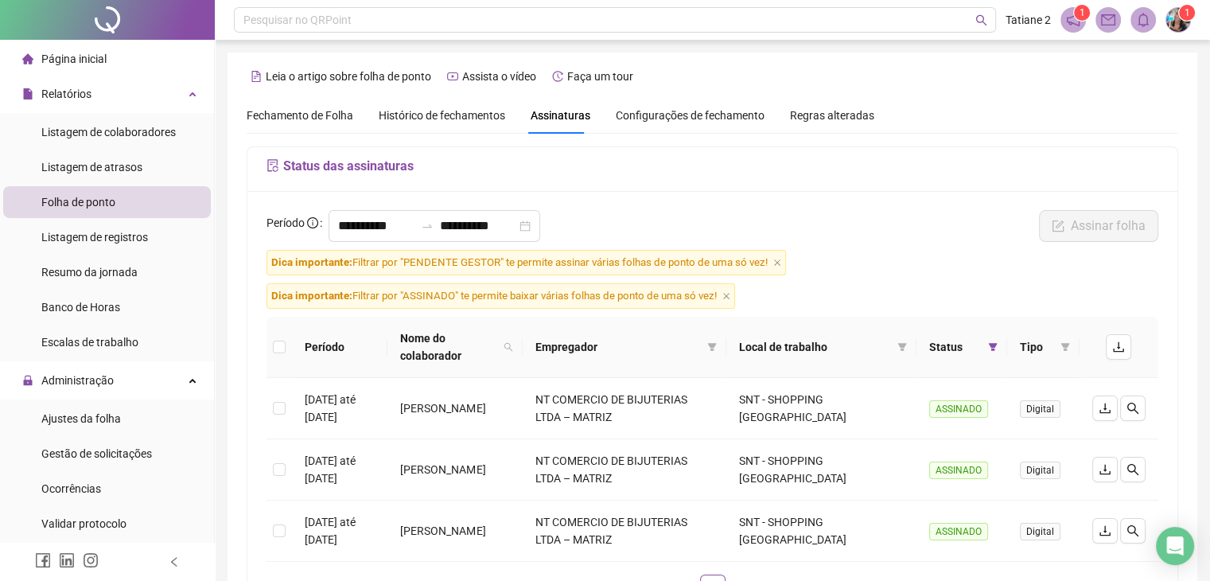
click at [561, 119] on span "Assinaturas" at bounding box center [560, 115] width 60 height 11
click at [305, 118] on span "Fechamento de Folha" at bounding box center [300, 115] width 107 height 13
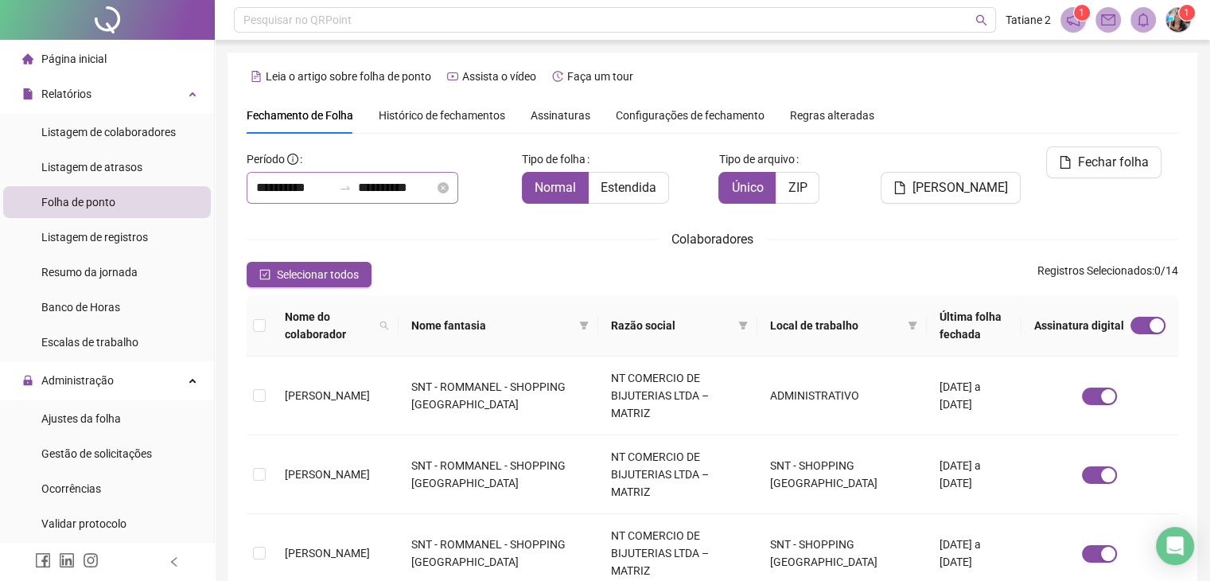
scroll to position [35, 0]
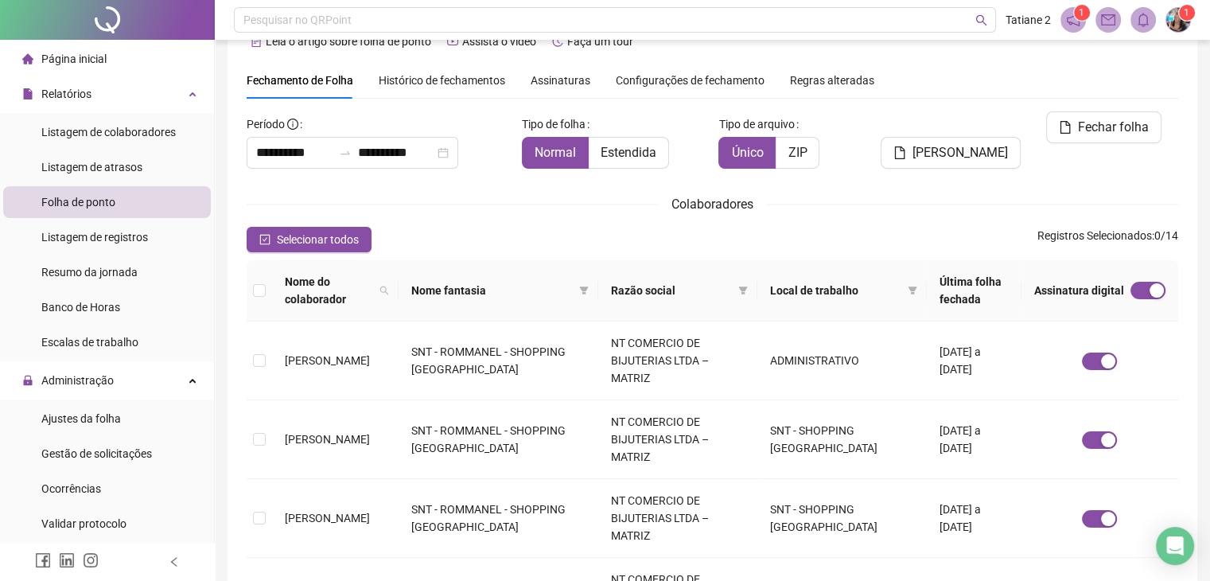
click at [565, 84] on span "Assinaturas" at bounding box center [560, 80] width 60 height 11
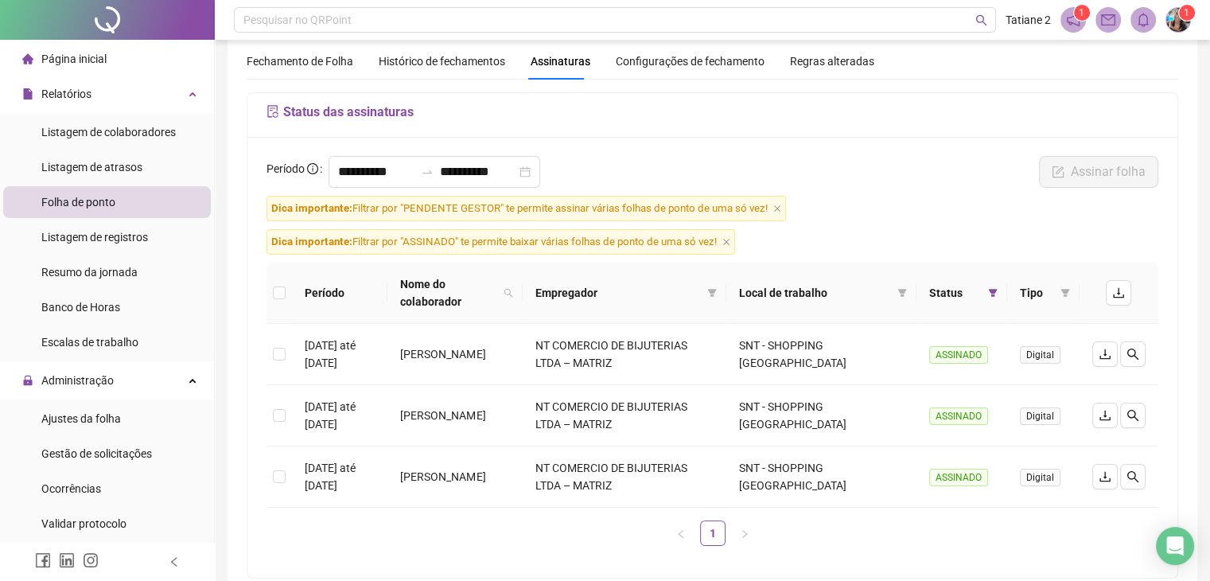
scroll to position [0, 0]
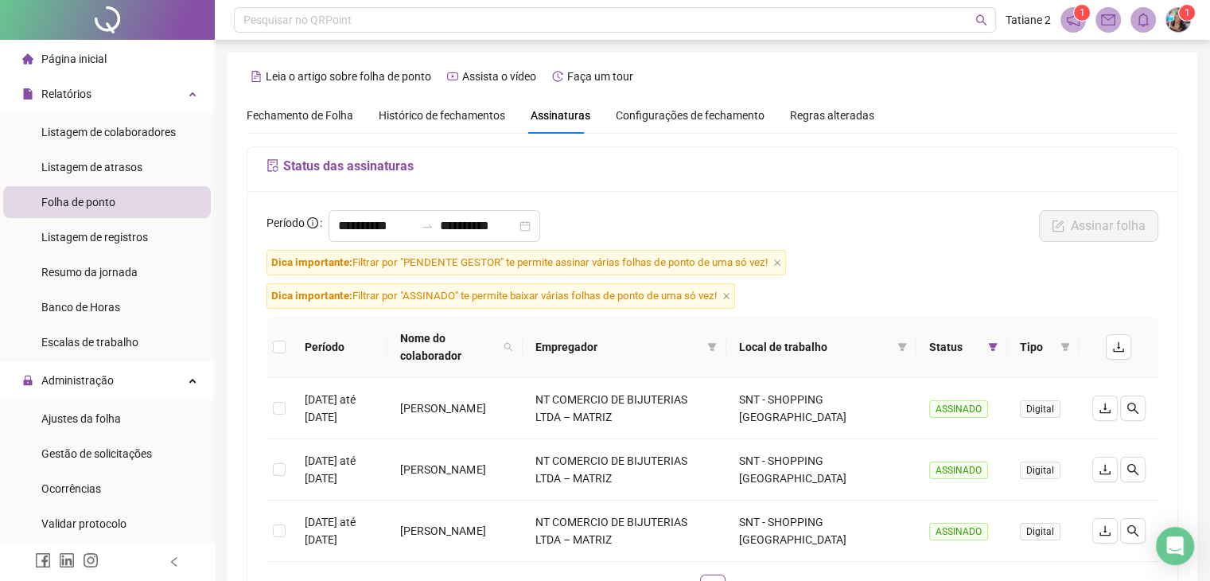
click at [784, 265] on span "Dica importante: Filtrar por "PENDENTE GESTOR" te permite assinar várias folhas…" at bounding box center [525, 262] width 519 height 25
click at [779, 263] on icon "close" at bounding box center [777, 262] width 8 height 8
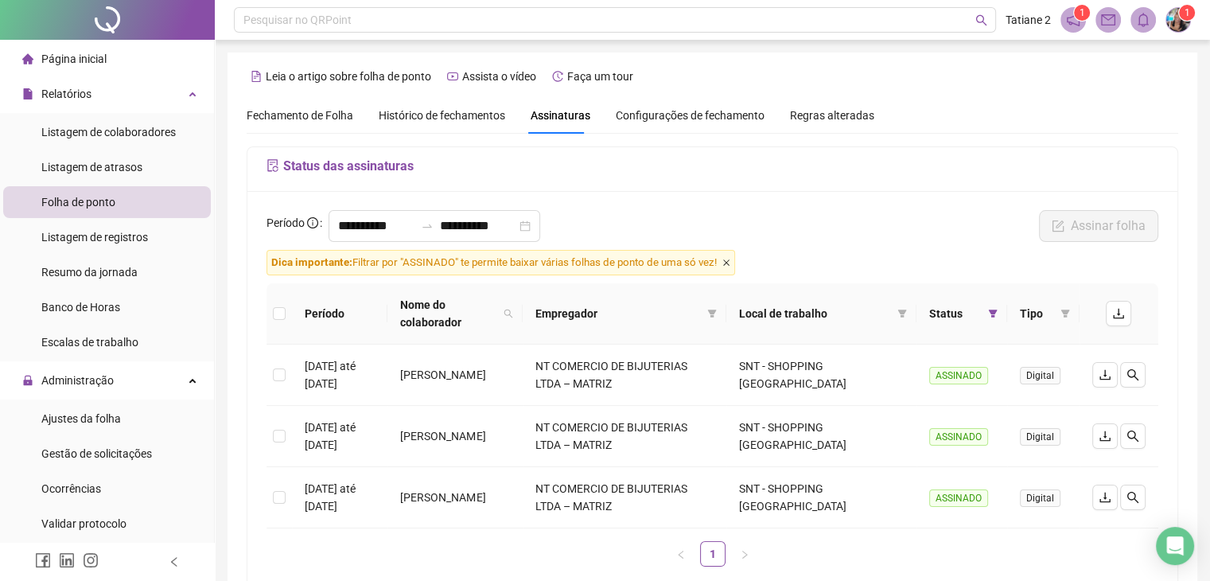
click at [729, 263] on icon "close" at bounding box center [726, 262] width 6 height 6
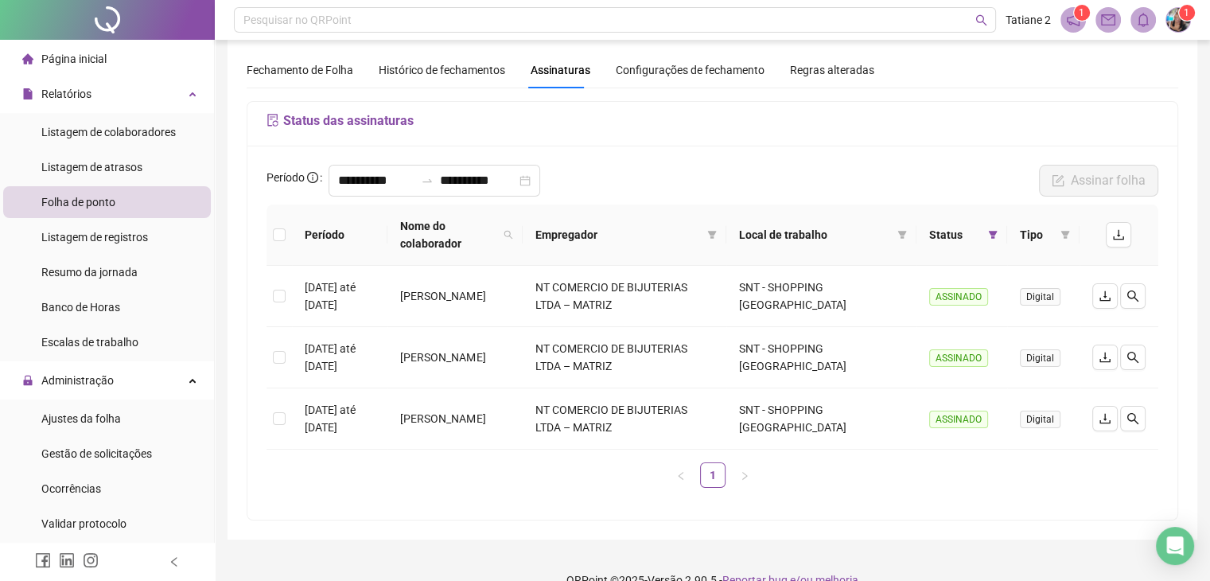
scroll to position [71, 0]
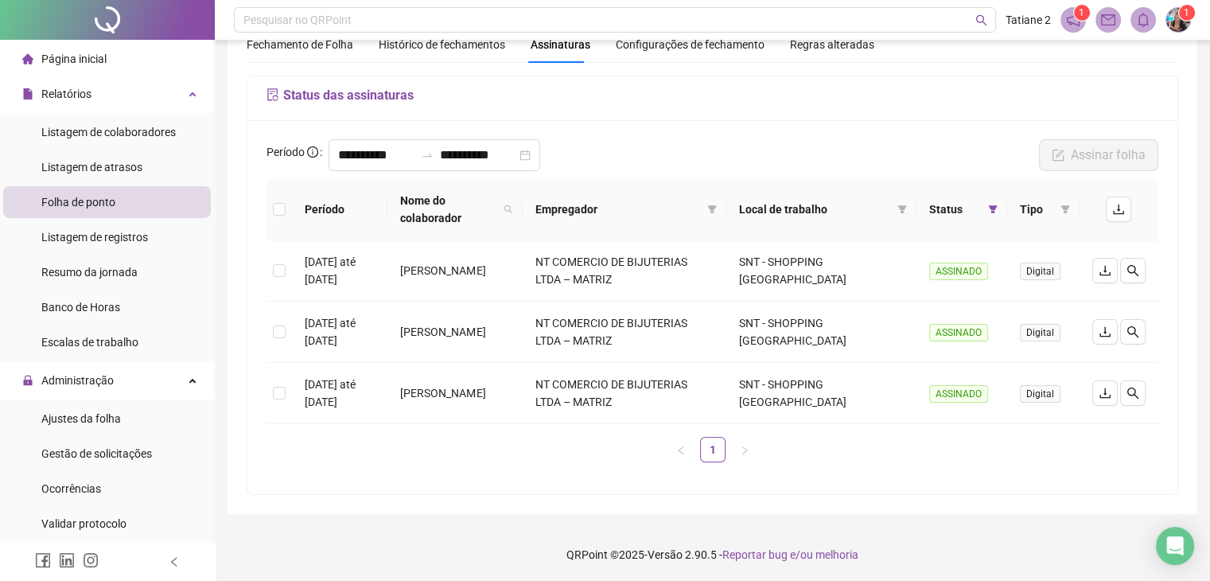
click at [663, 45] on span "Configurações de fechamento" at bounding box center [690, 44] width 149 height 11
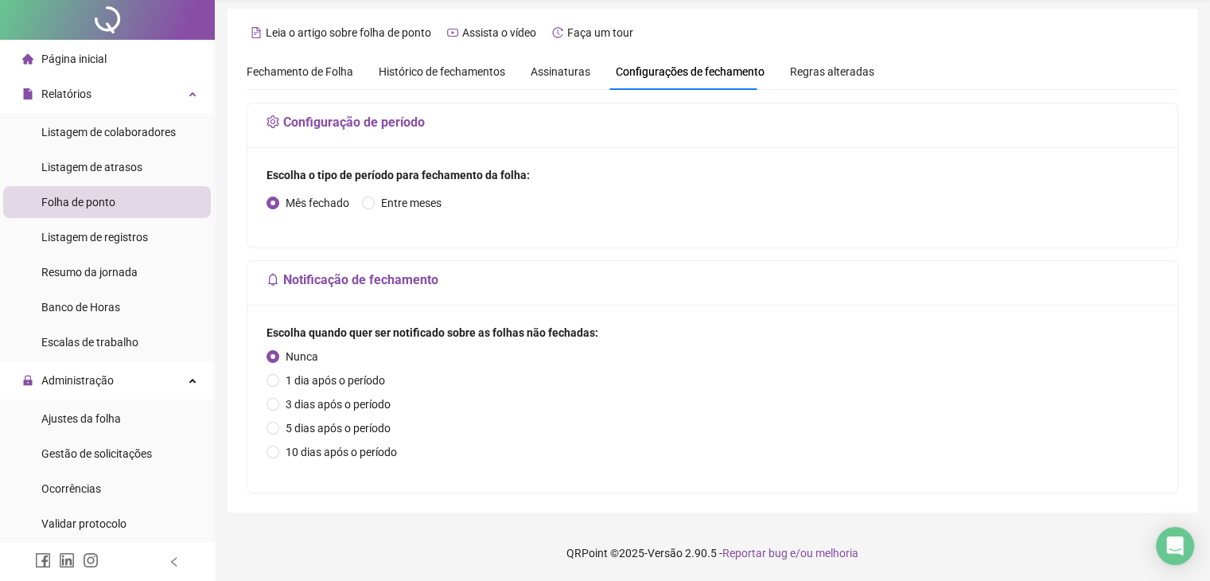
scroll to position [0, 0]
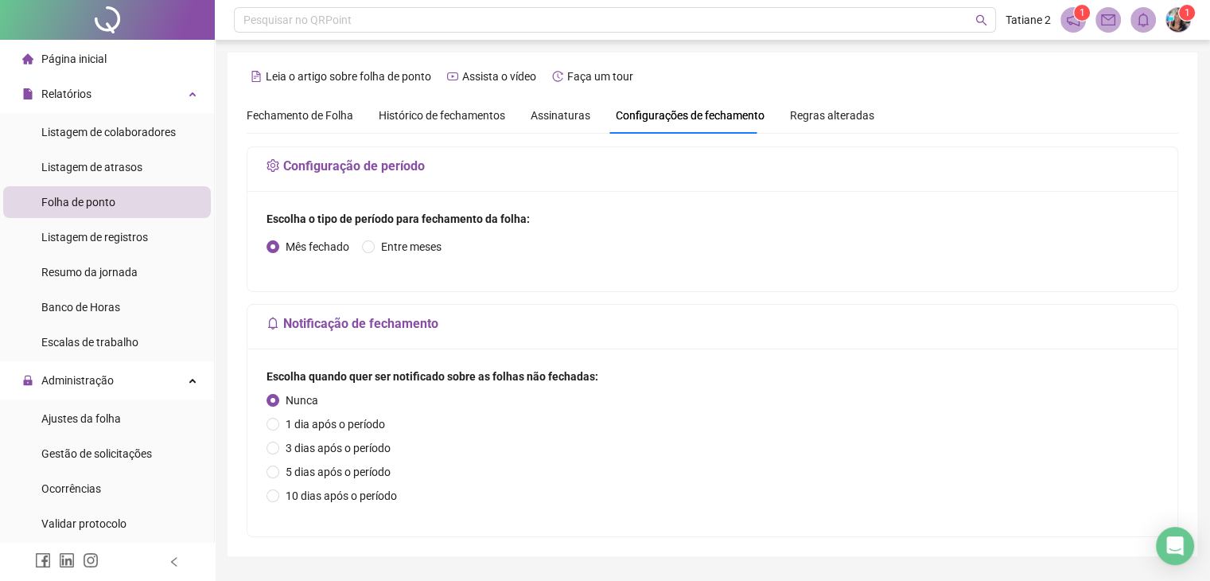
click at [569, 114] on span "Assinaturas" at bounding box center [560, 115] width 60 height 11
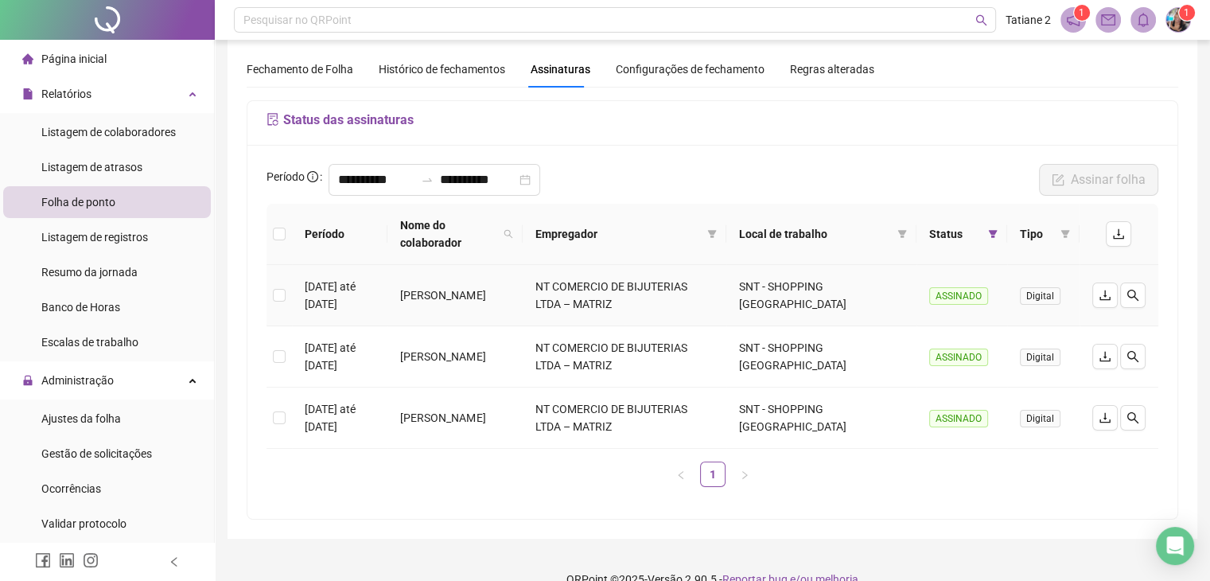
scroll to position [71, 0]
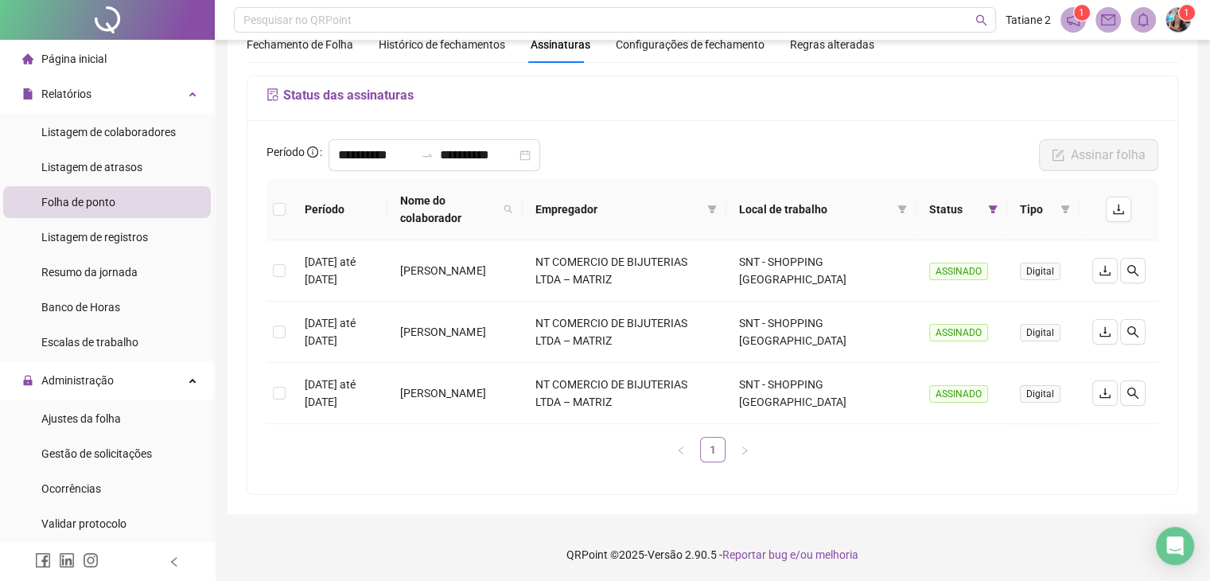
click at [705, 453] on link "1" at bounding box center [713, 449] width 24 height 24
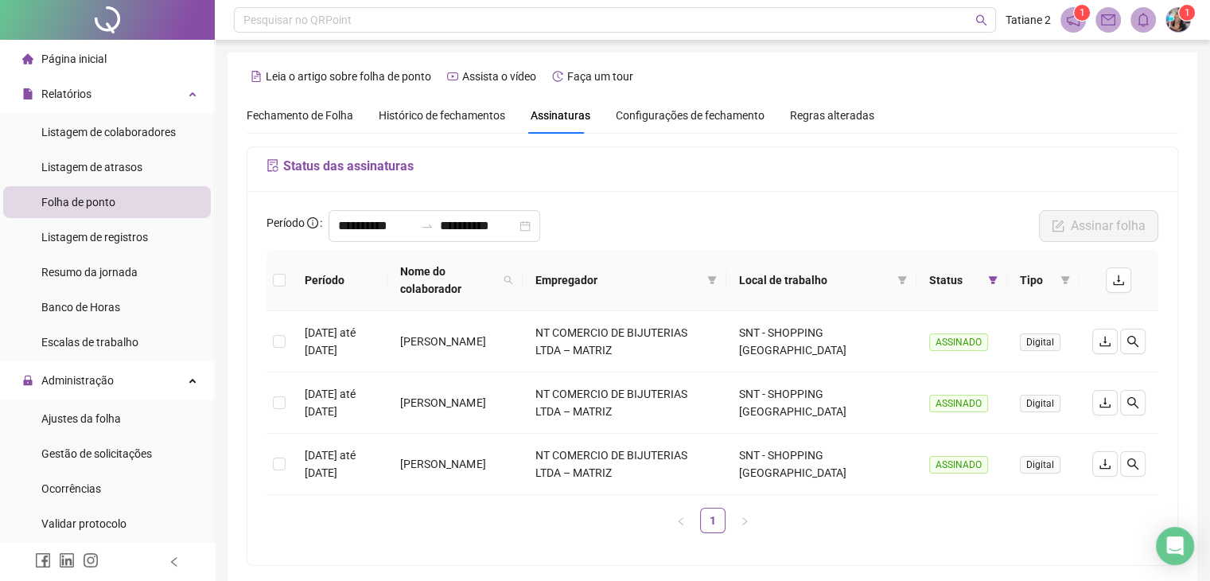
click at [384, 176] on div "Status das assinaturas" at bounding box center [712, 169] width 892 height 25
click at [369, 170] on h5 "Status das assinaturas" at bounding box center [712, 166] width 892 height 19
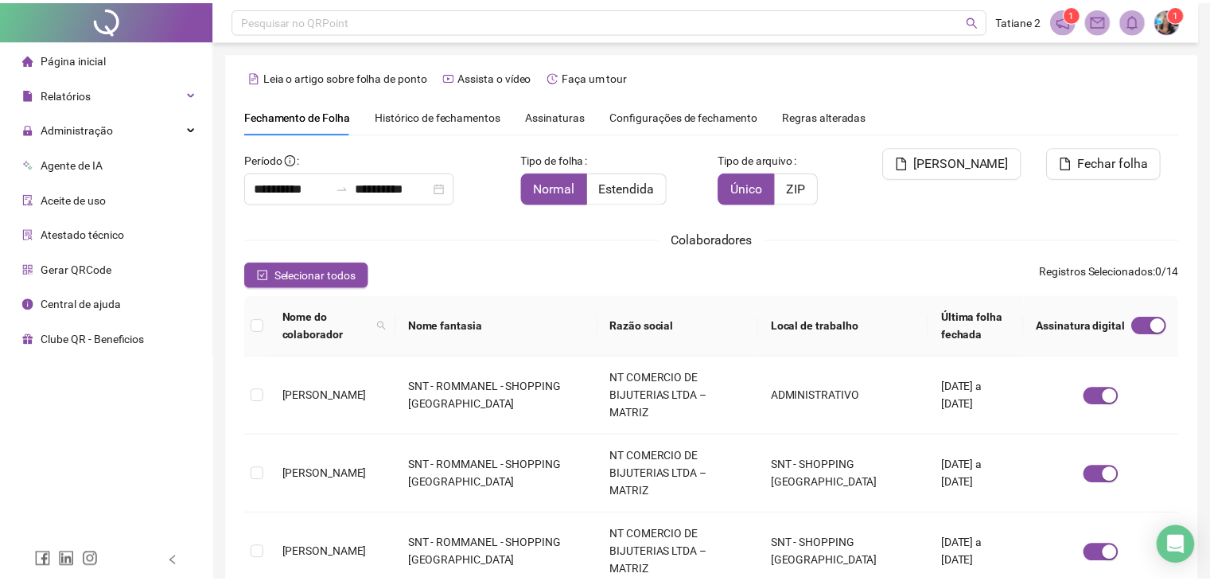
scroll to position [35, 0]
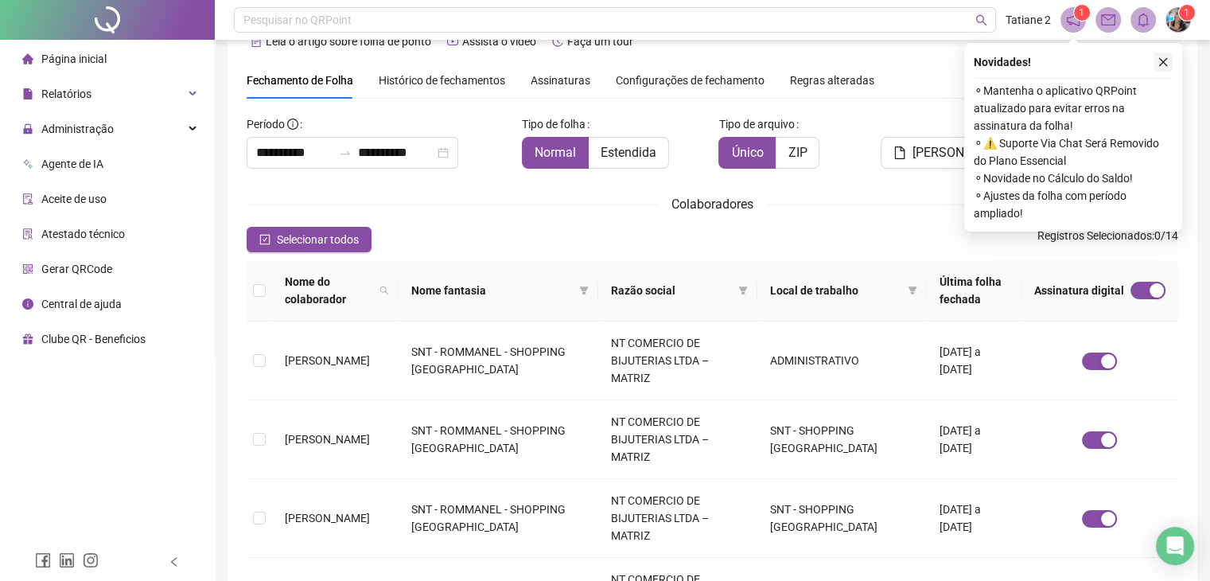
click at [1168, 61] on icon "close" at bounding box center [1162, 61] width 11 height 11
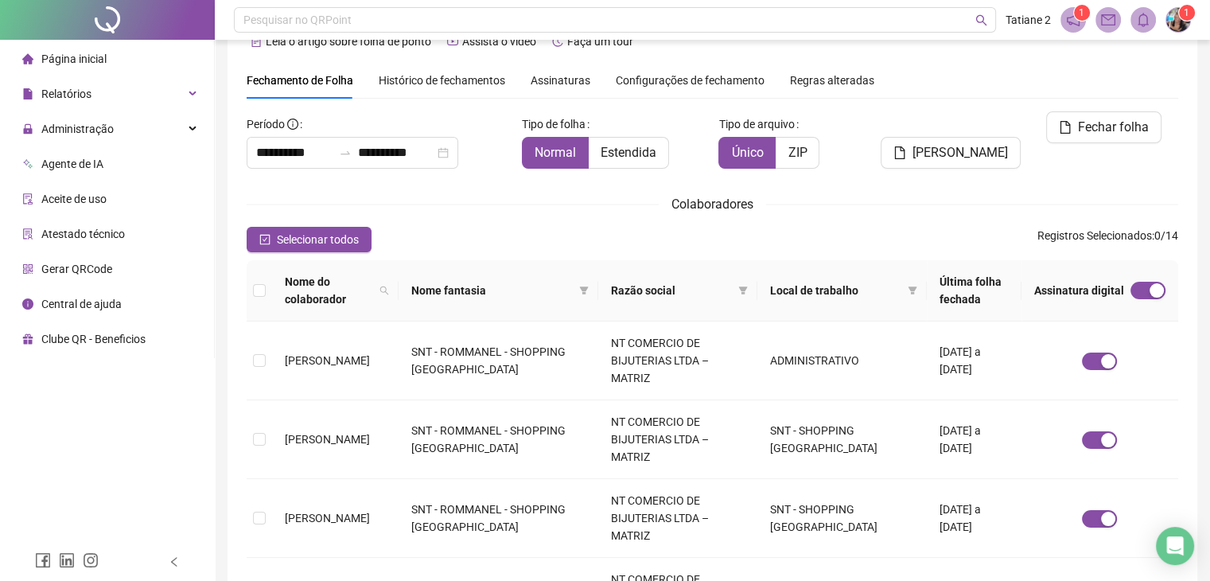
click at [570, 76] on span "Assinaturas" at bounding box center [560, 80] width 60 height 11
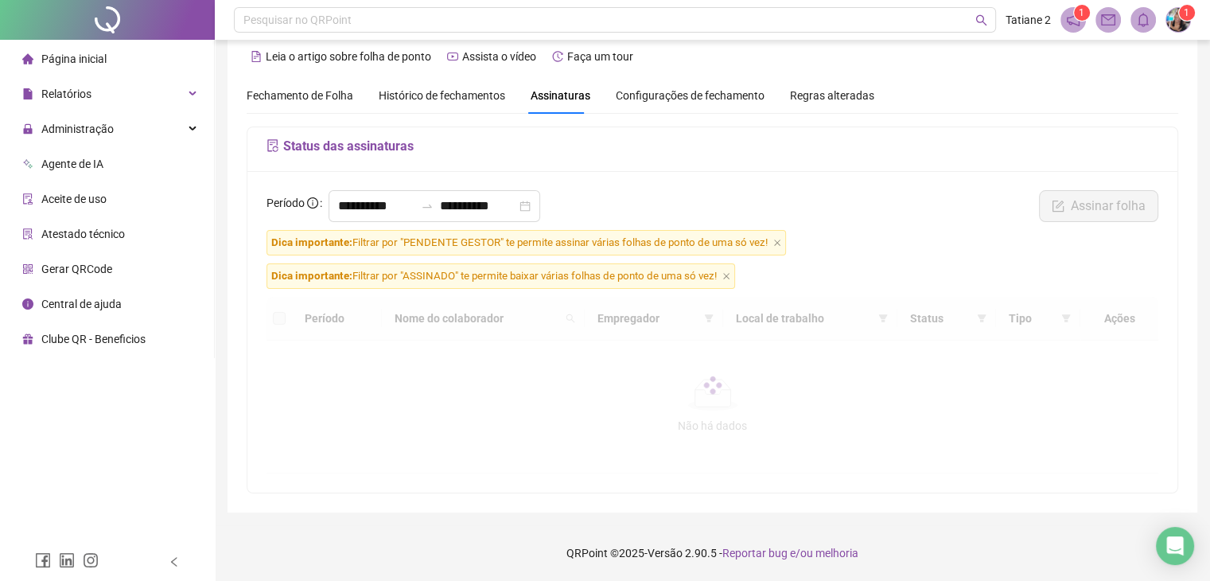
scroll to position [18, 0]
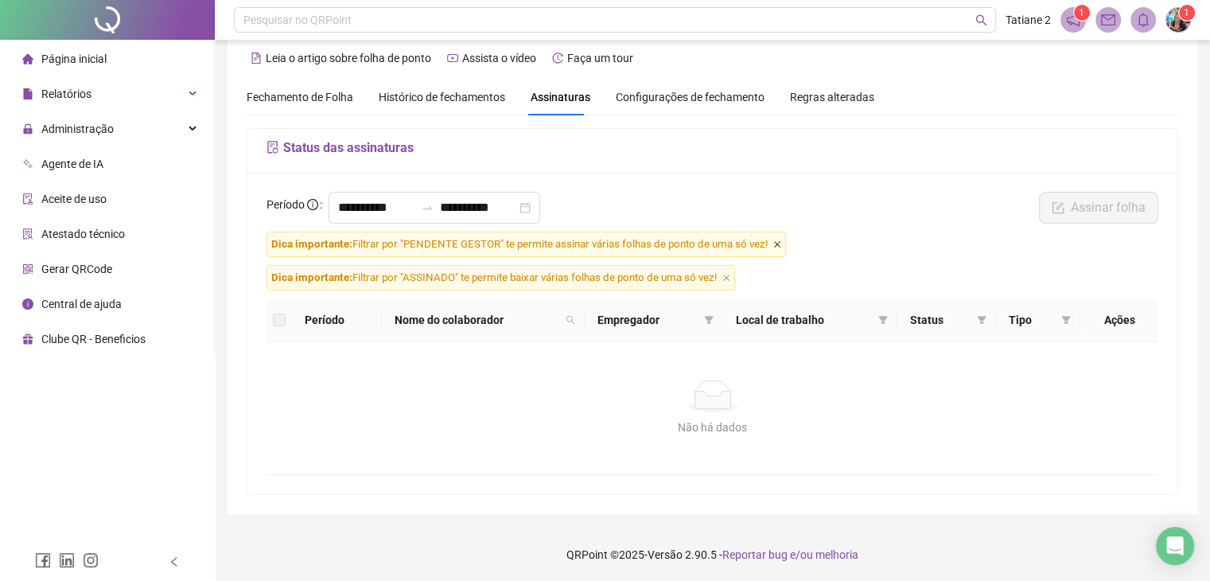
click at [779, 246] on icon "close" at bounding box center [777, 244] width 6 height 6
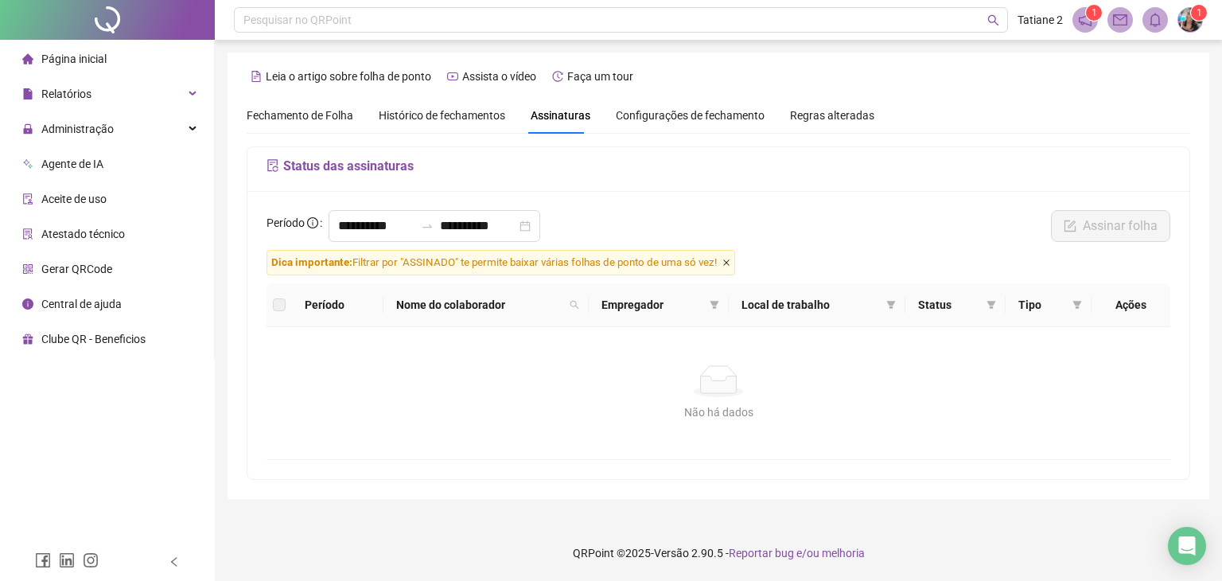
click at [730, 260] on icon "close" at bounding box center [726, 262] width 8 height 8
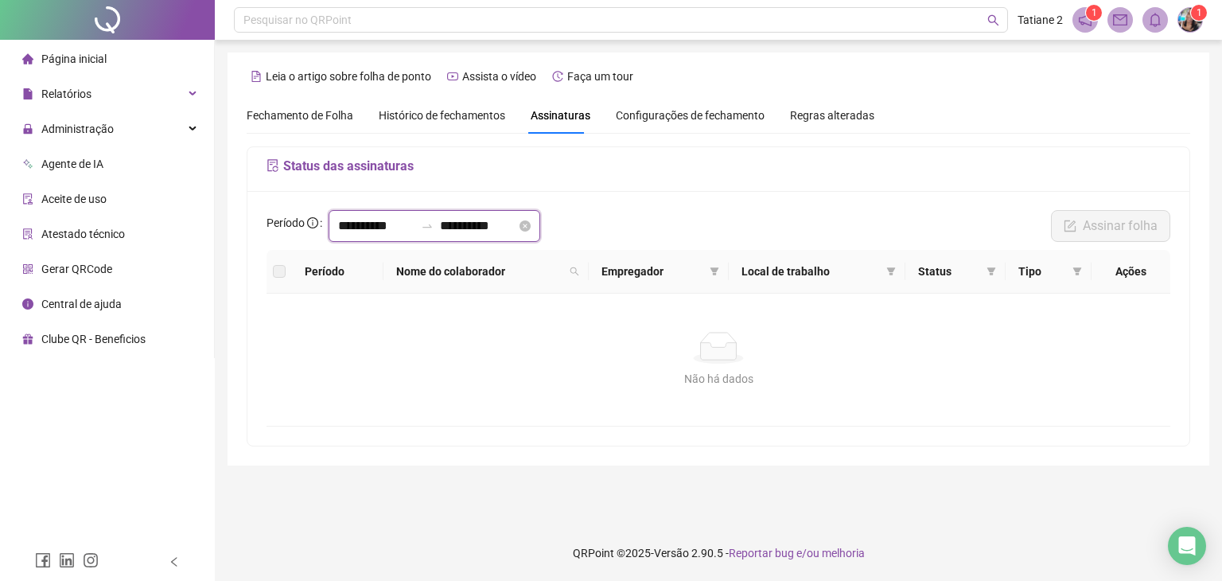
click at [371, 224] on input "**********" at bounding box center [376, 225] width 76 height 19
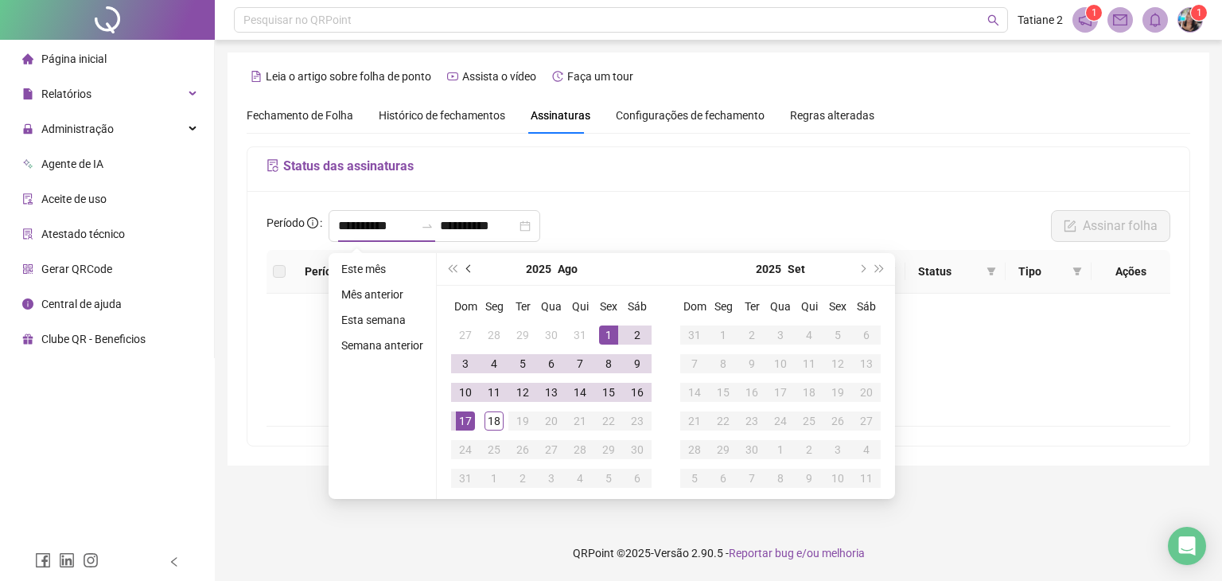
click at [465, 271] on button "prev-year" at bounding box center [468, 269] width 17 height 32
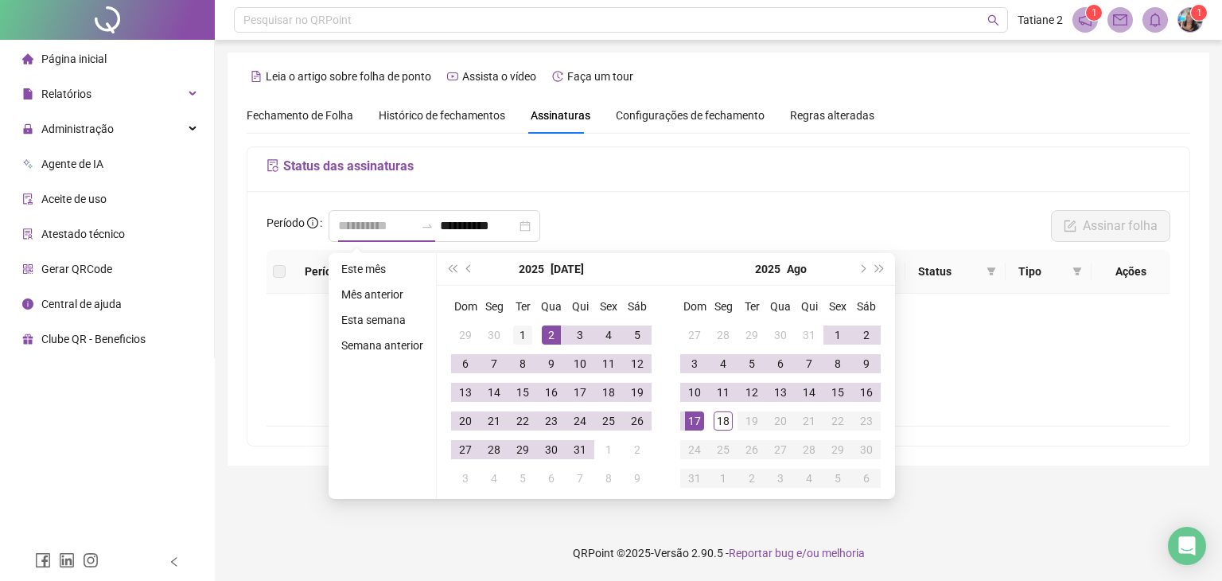
type input "**********"
click at [516, 330] on div "1" at bounding box center [522, 334] width 19 height 19
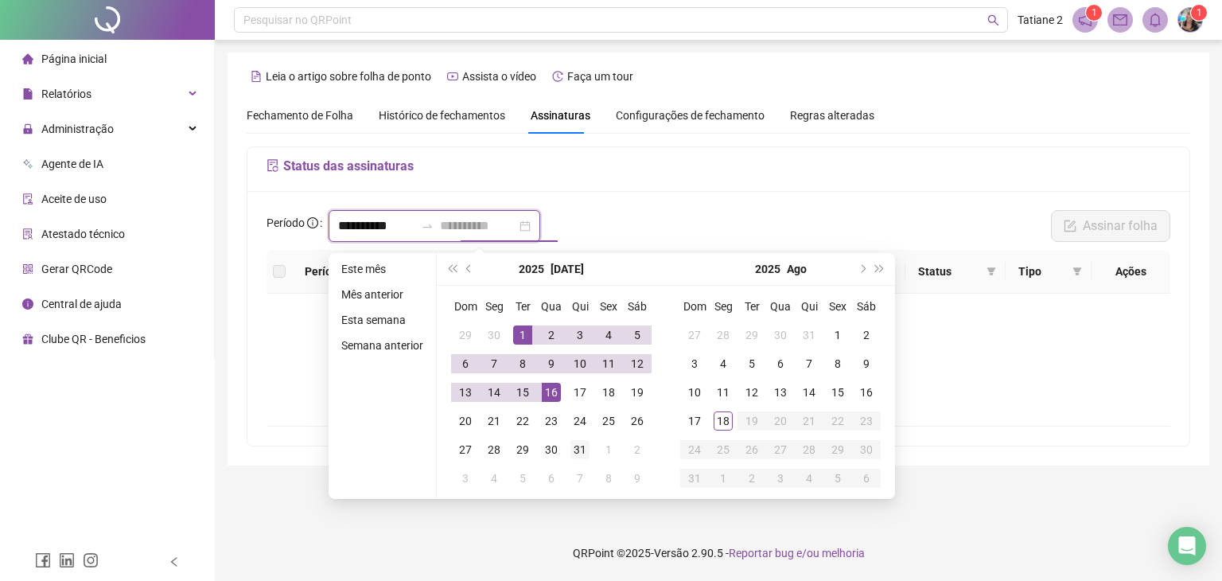
type input "**********"
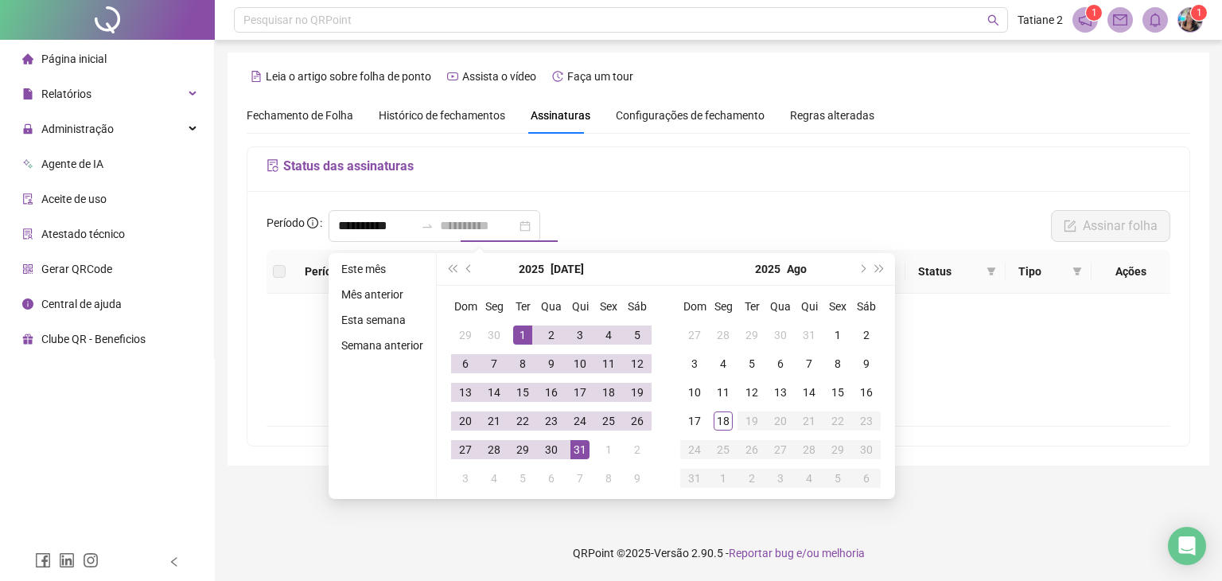
click at [585, 443] on div "31" at bounding box center [579, 449] width 19 height 19
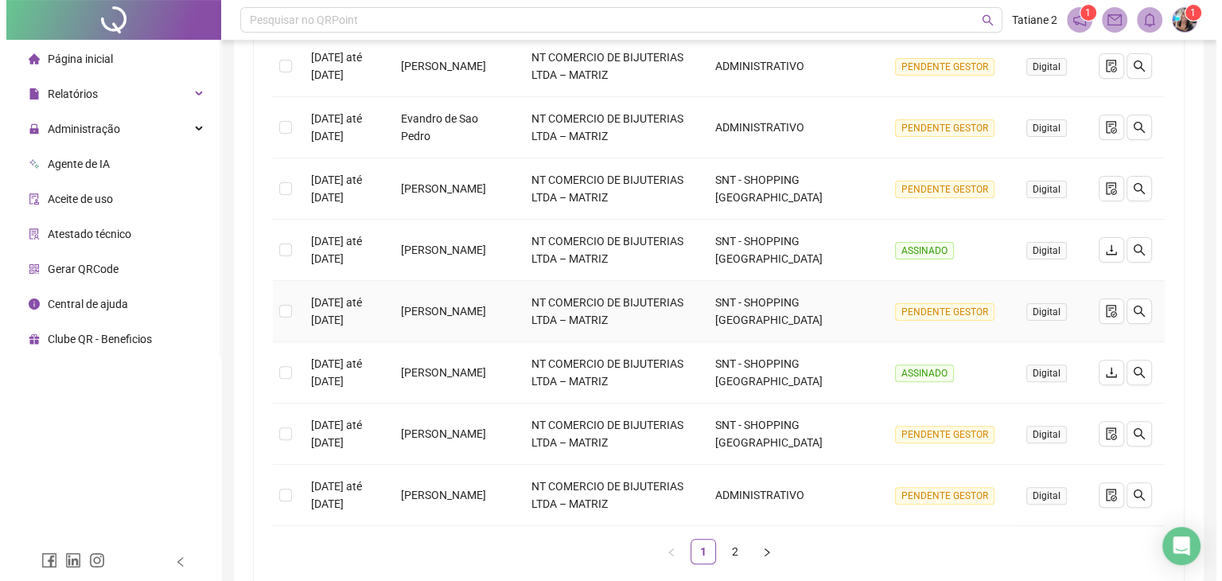
scroll to position [477, 0]
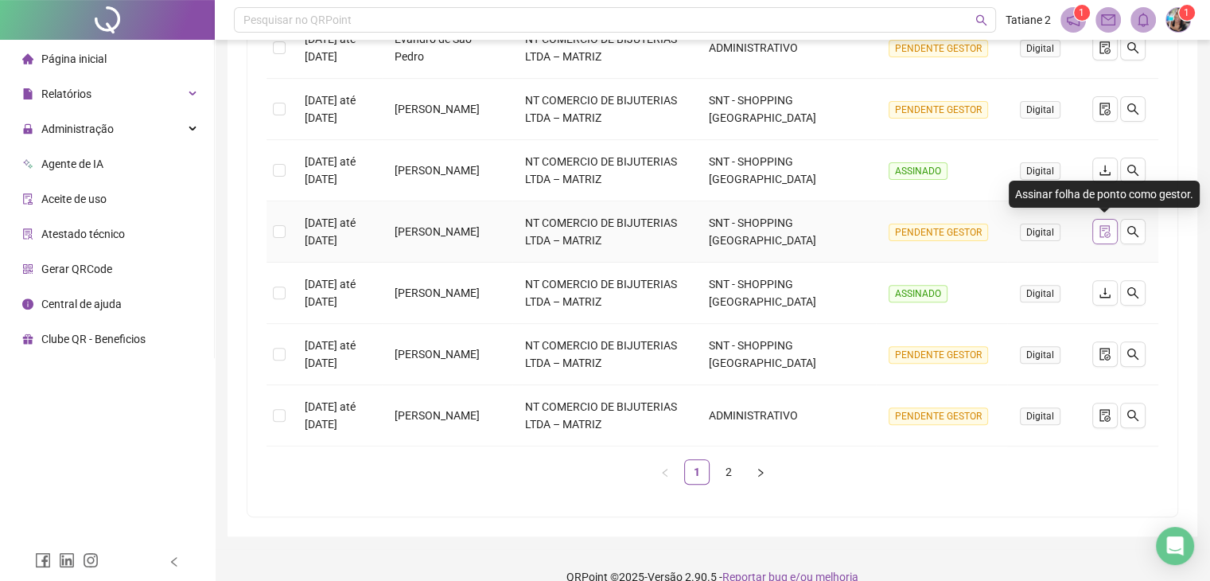
click at [1106, 231] on icon "file-done" at bounding box center [1104, 231] width 13 height 13
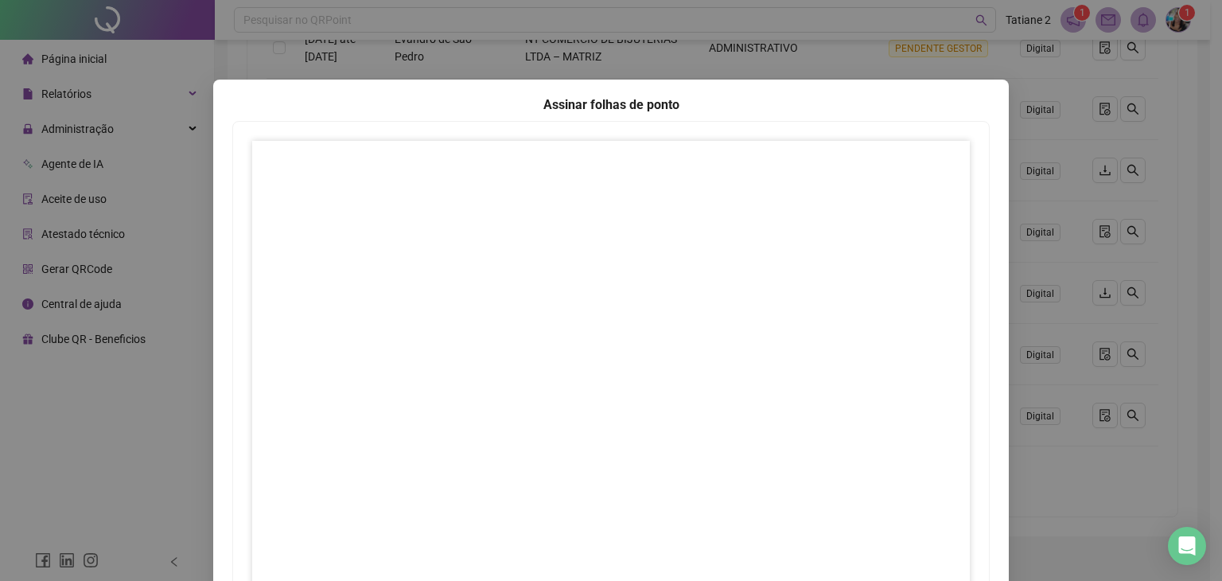
scroll to position [159, 0]
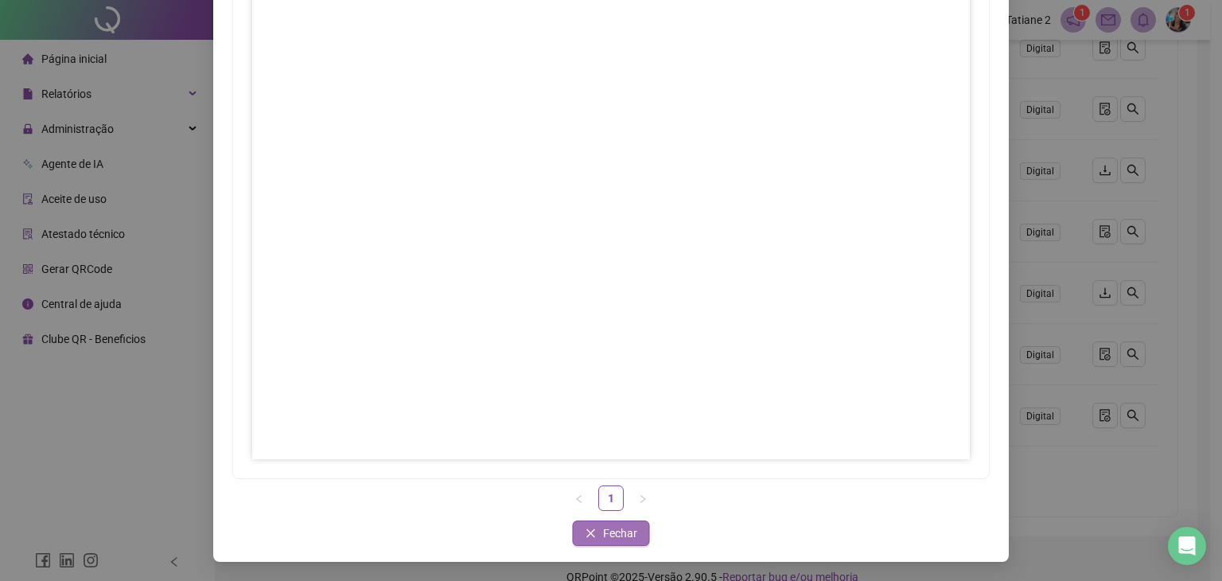
click at [613, 532] on span "Fechar" at bounding box center [620, 532] width 34 height 17
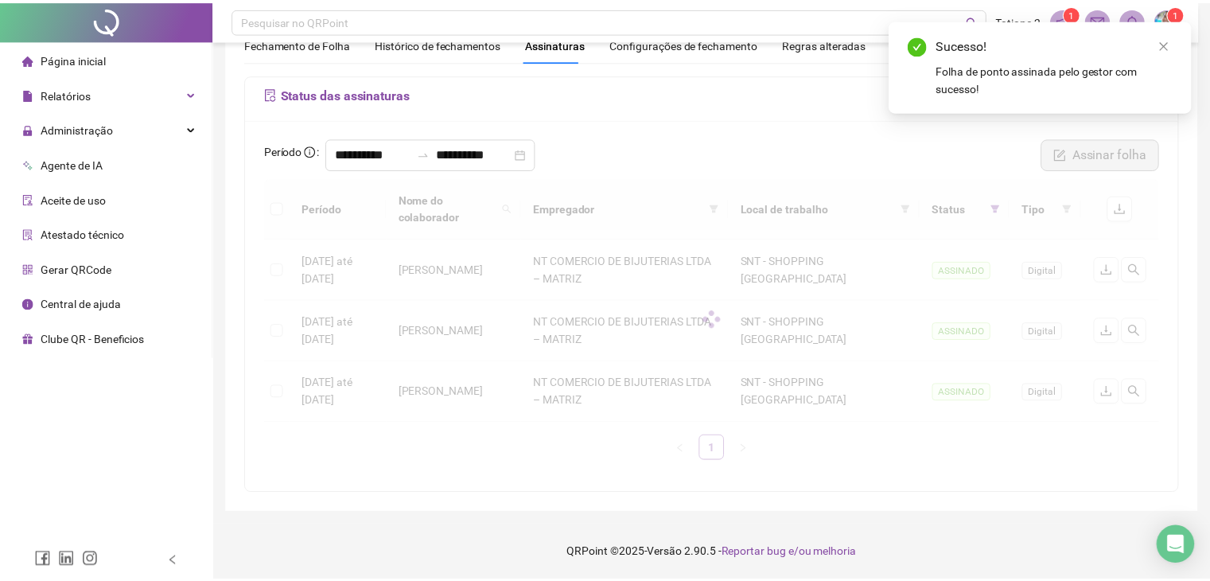
scroll to position [61, 0]
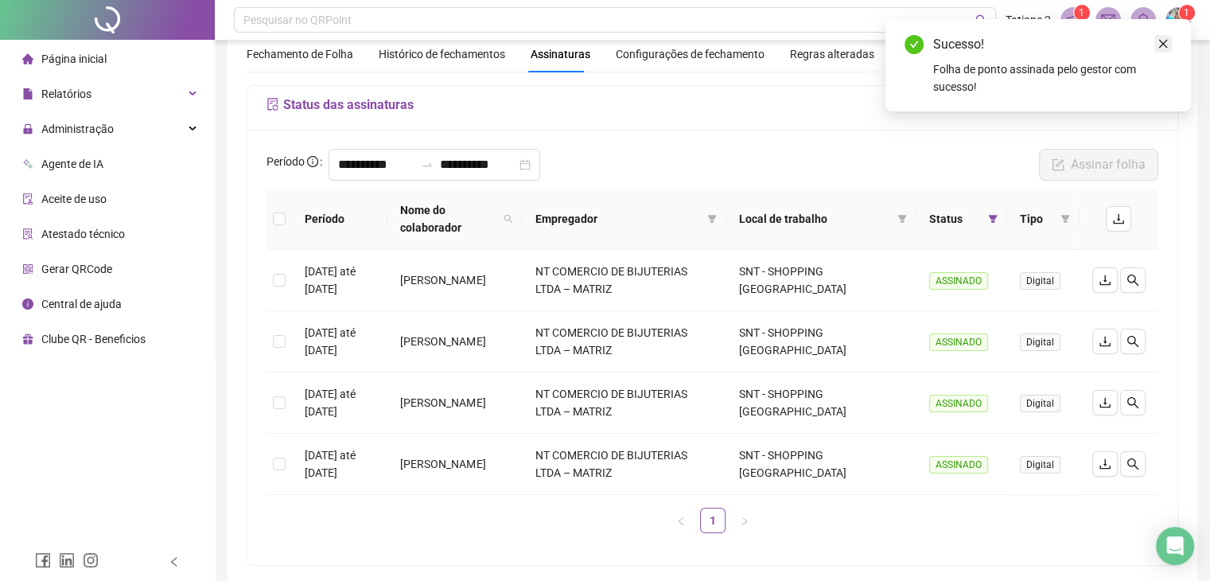
click at [1163, 45] on icon "close" at bounding box center [1162, 43] width 11 height 11
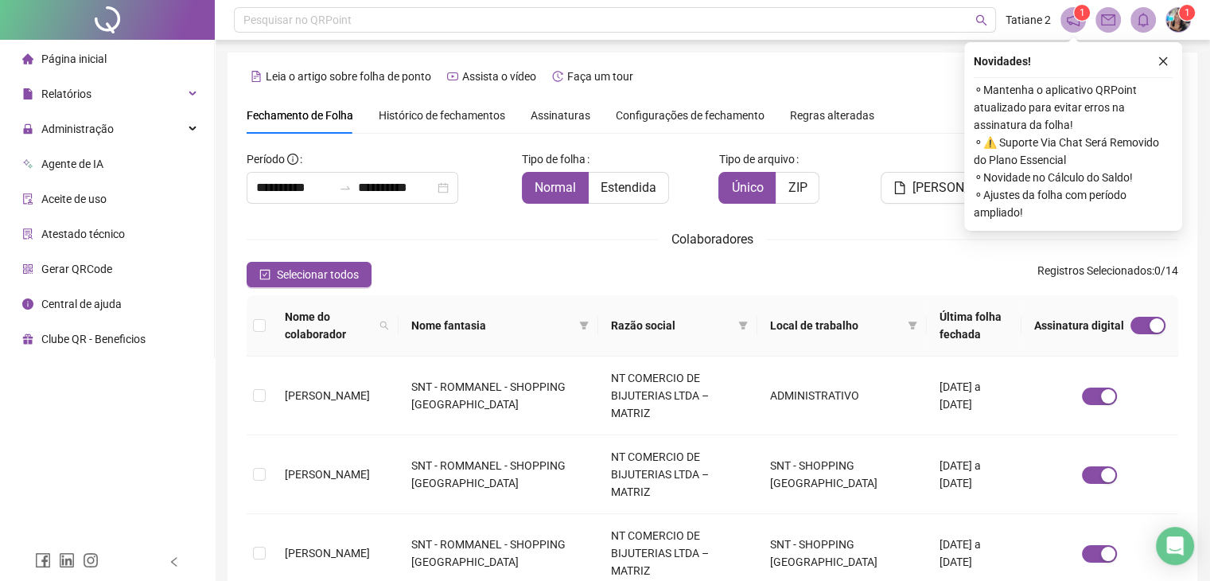
click at [566, 118] on span "Assinaturas" at bounding box center [560, 115] width 60 height 11
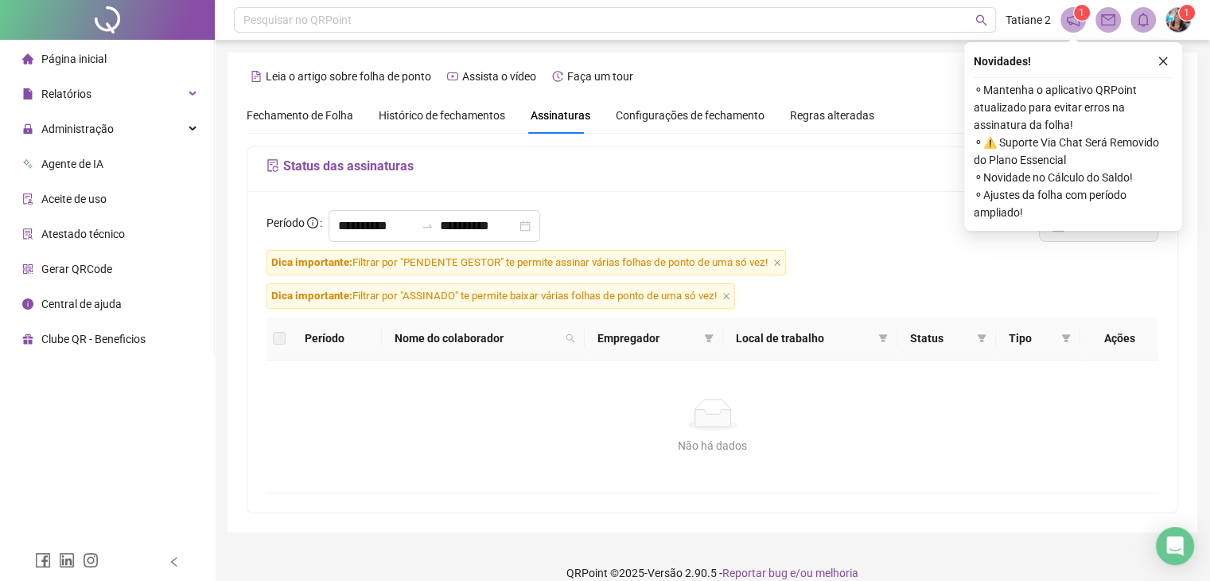
scroll to position [18, 0]
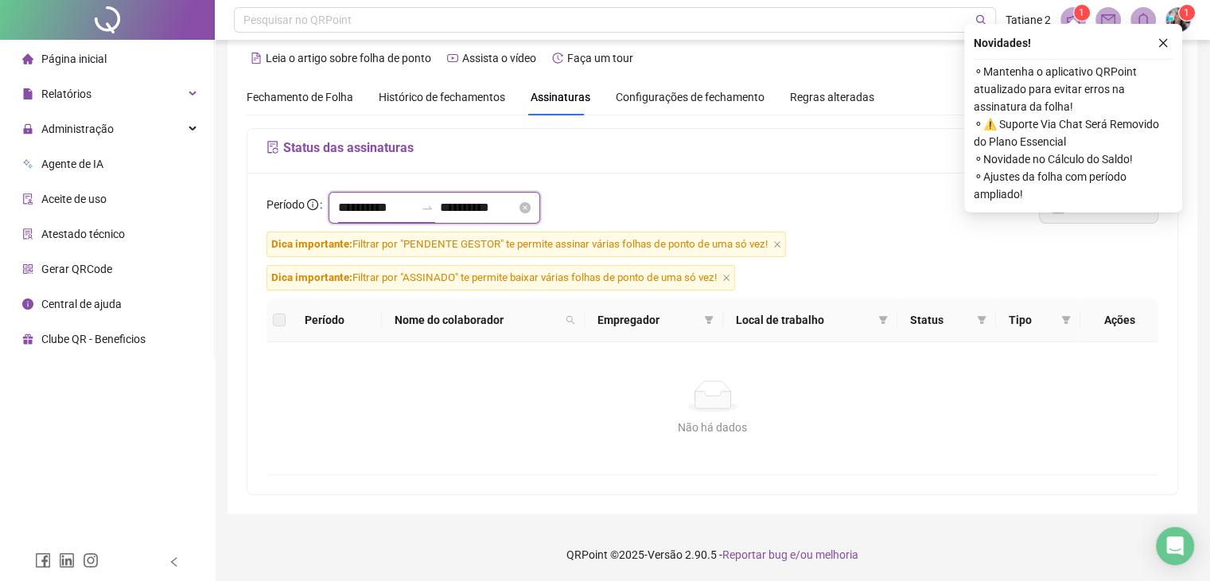
click at [394, 208] on input "**********" at bounding box center [376, 207] width 76 height 19
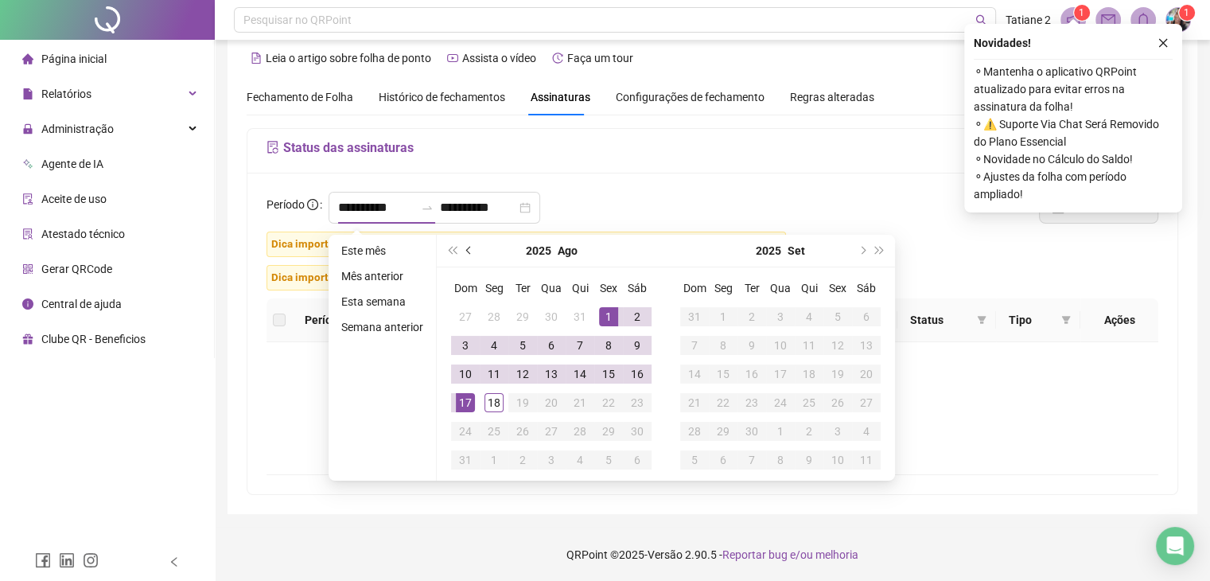
click at [464, 247] on button "prev-year" at bounding box center [468, 251] width 17 height 32
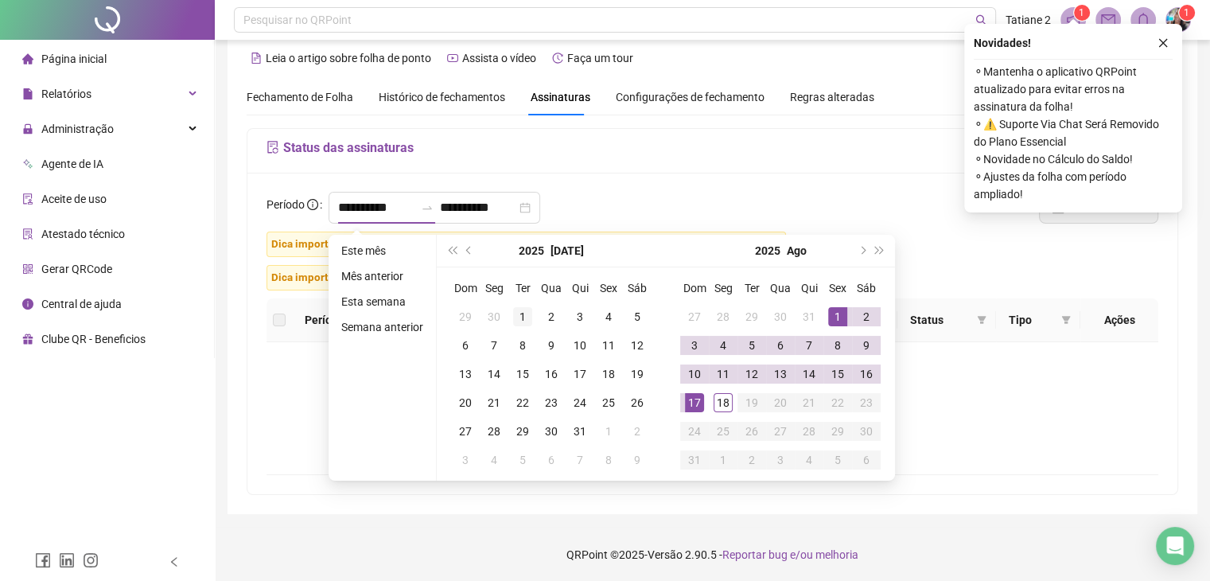
type input "**********"
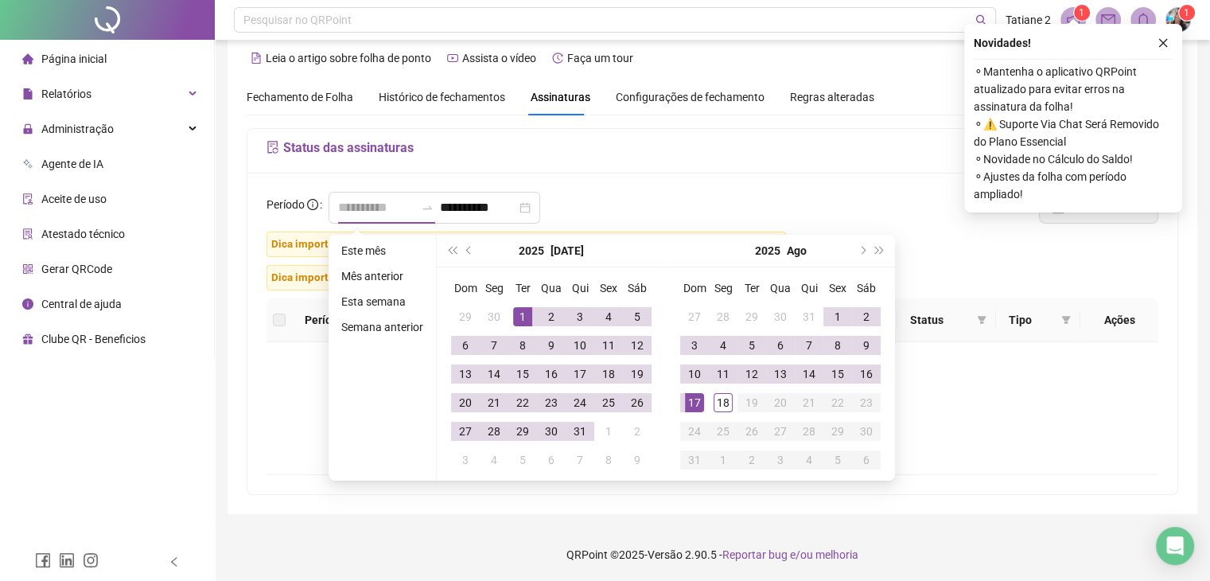
click at [528, 315] on div "1" at bounding box center [522, 316] width 19 height 19
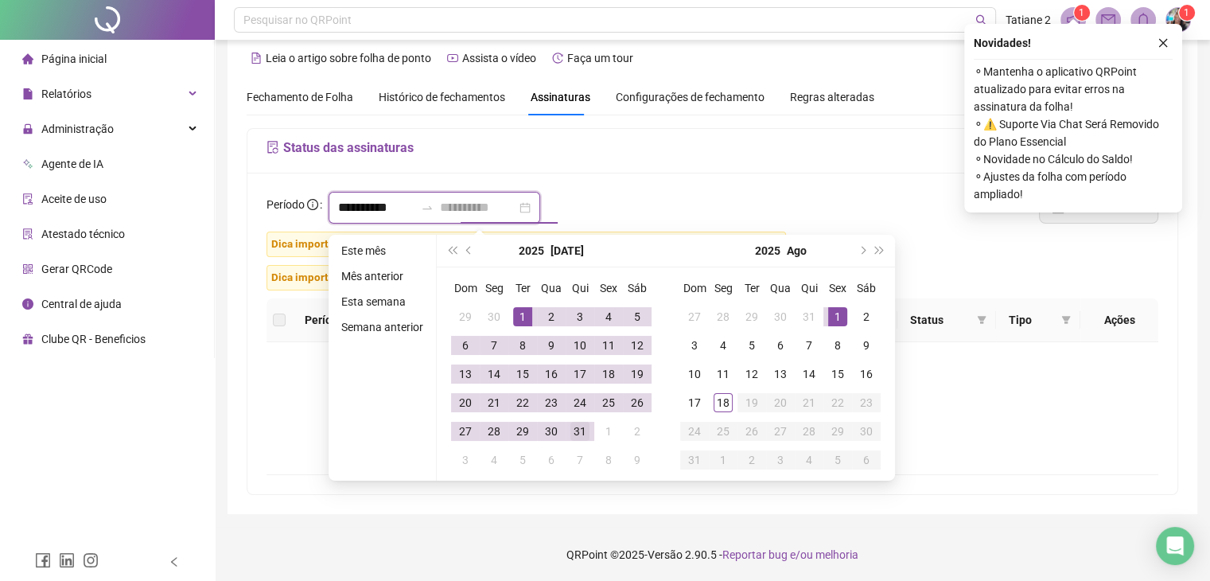
type input "**********"
click at [577, 429] on div "31" at bounding box center [579, 431] width 19 height 19
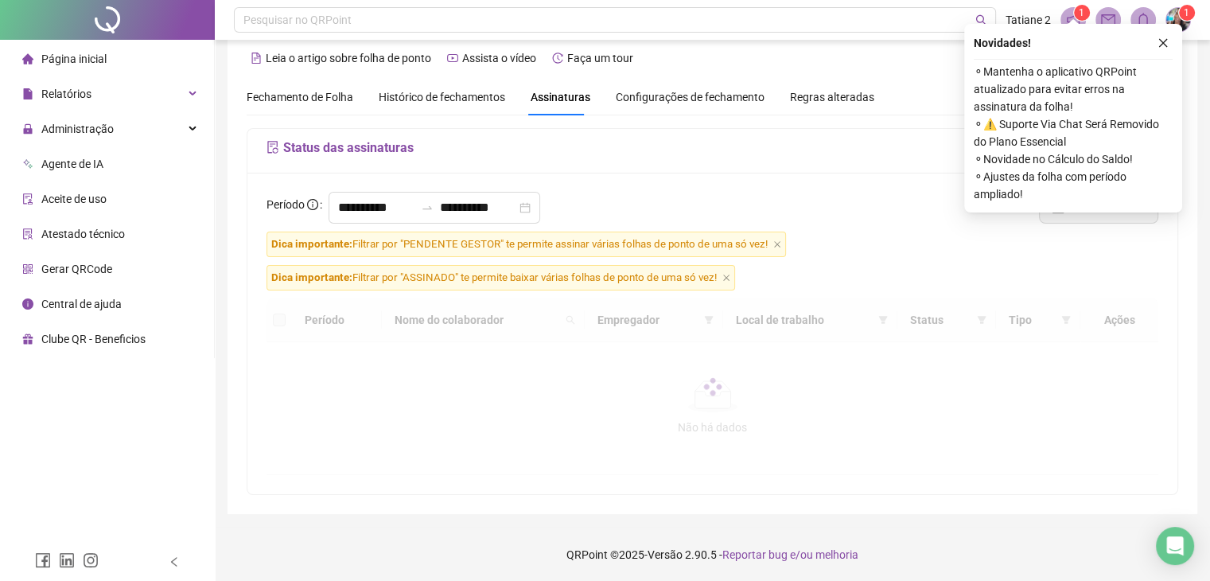
click at [1160, 46] on icon "close" at bounding box center [1162, 42] width 11 height 11
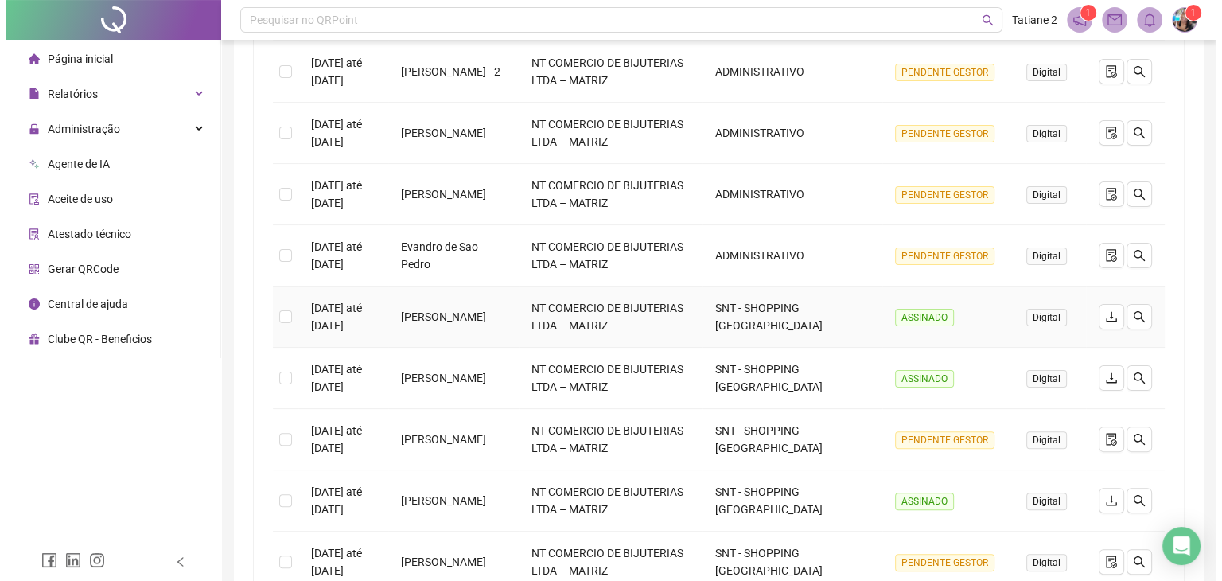
scroll to position [565, 0]
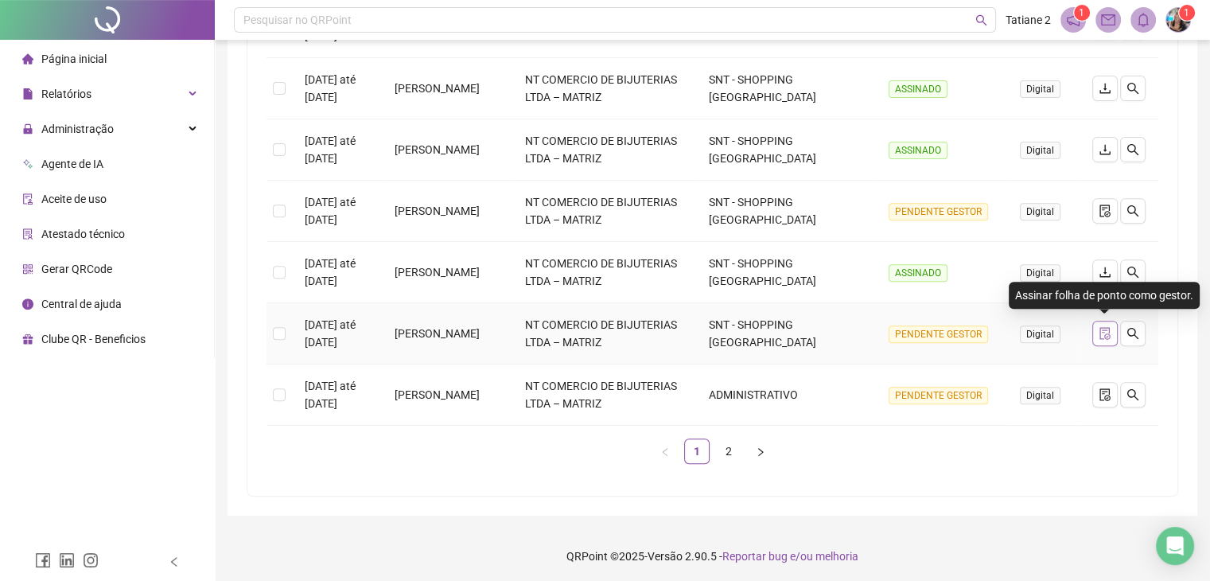
click at [1101, 336] on icon "file-done" at bounding box center [1104, 333] width 10 height 13
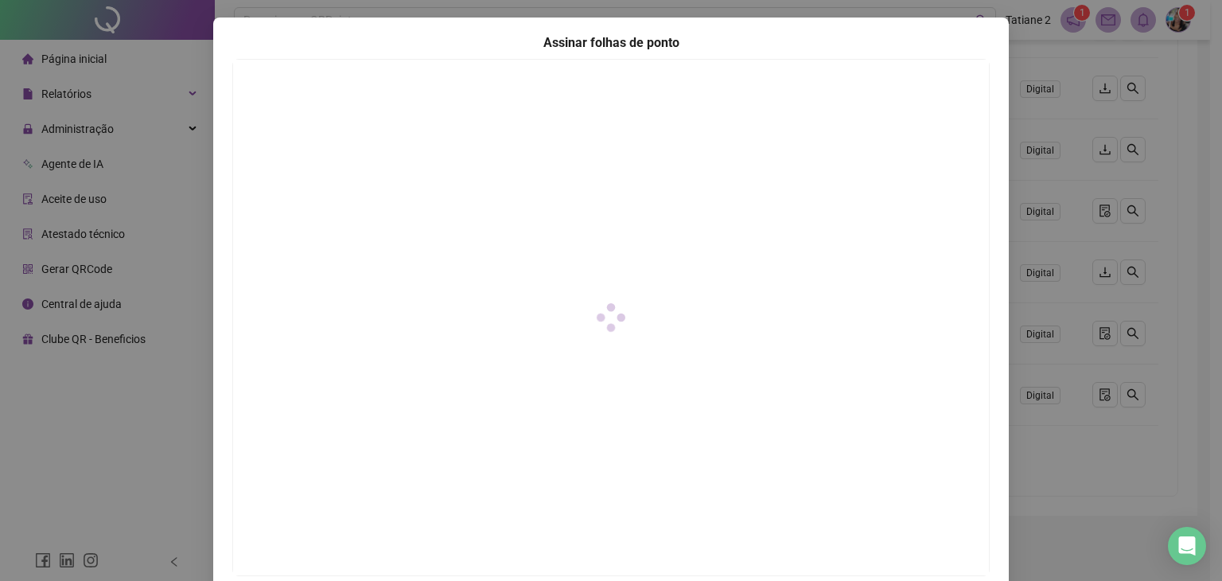
scroll to position [159, 0]
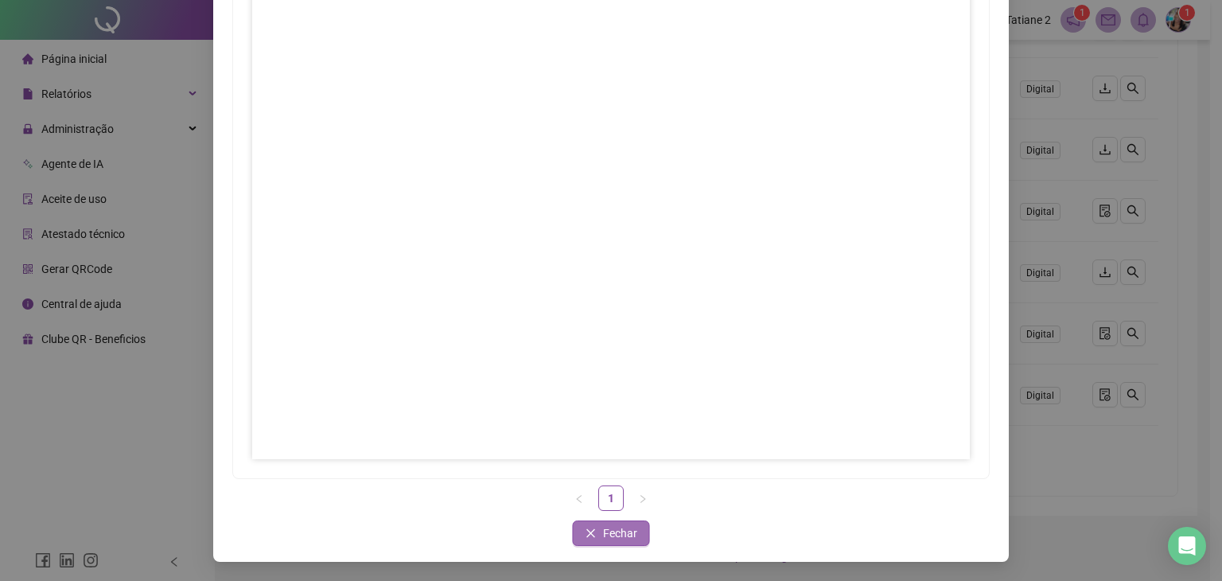
click at [622, 535] on span "Fechar" at bounding box center [620, 532] width 34 height 17
click at [616, 532] on span "Fechar" at bounding box center [620, 532] width 34 height 17
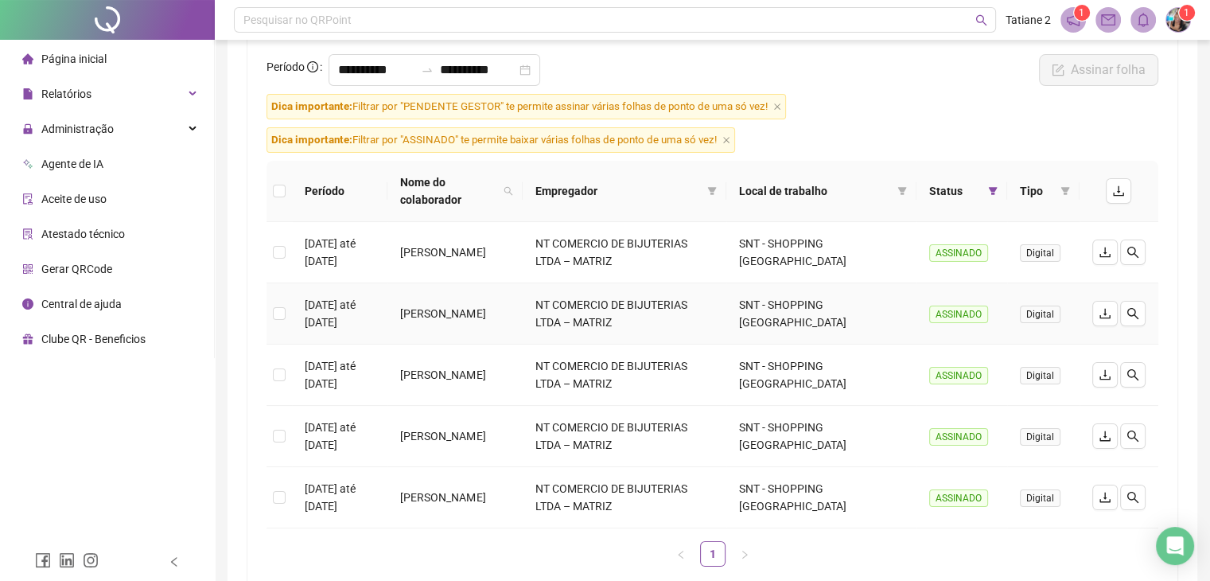
scroll to position [0, 0]
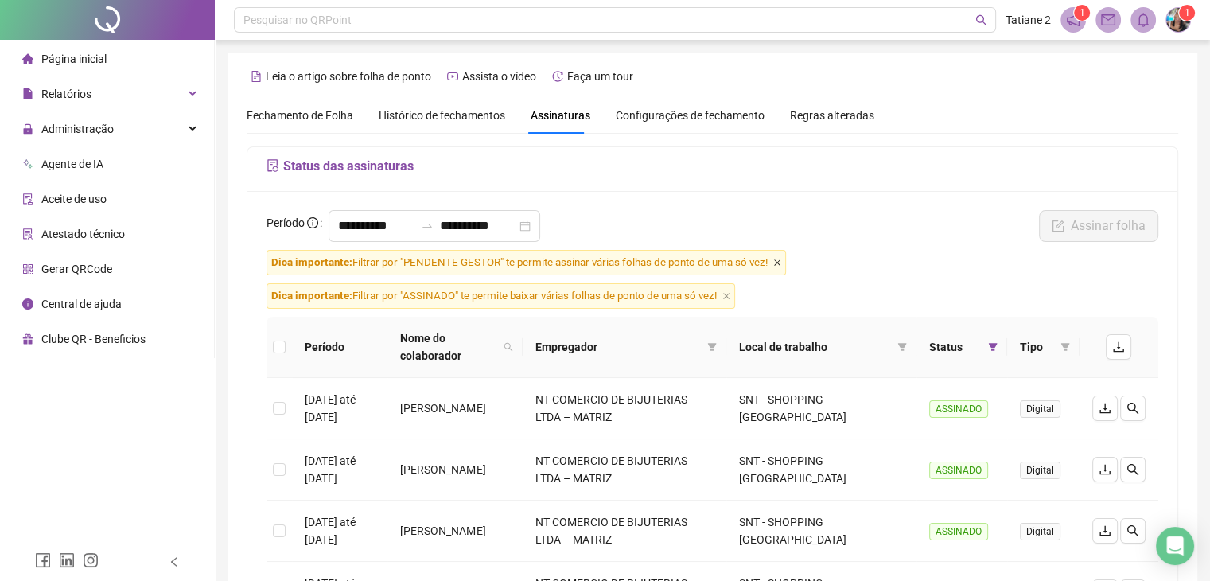
click at [779, 263] on icon "close" at bounding box center [777, 262] width 8 height 8
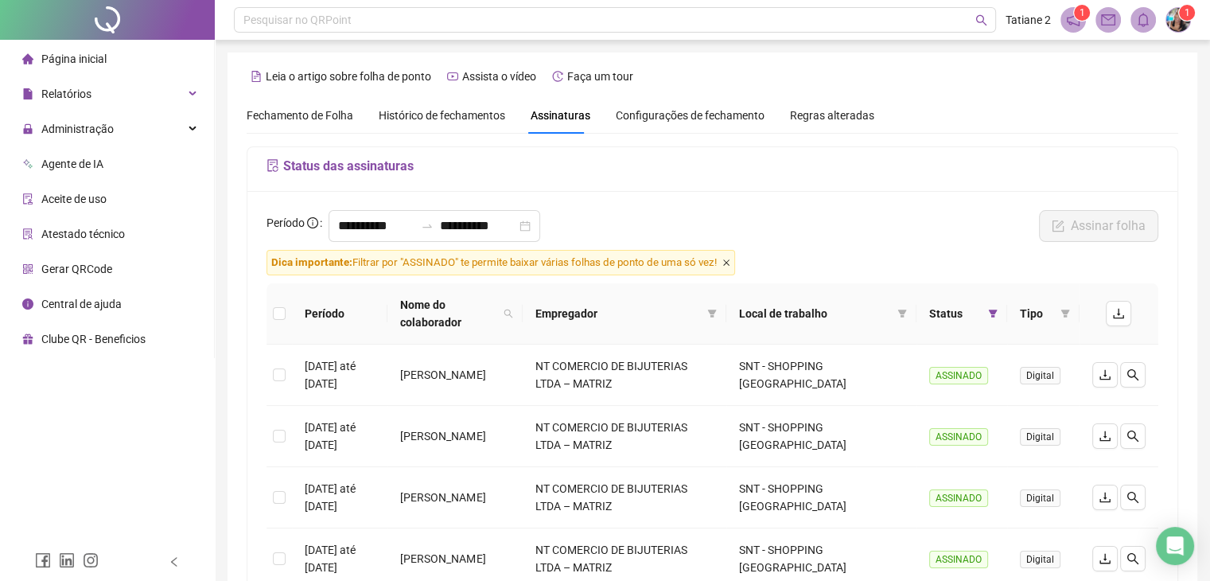
click at [729, 262] on icon "close" at bounding box center [726, 262] width 8 height 8
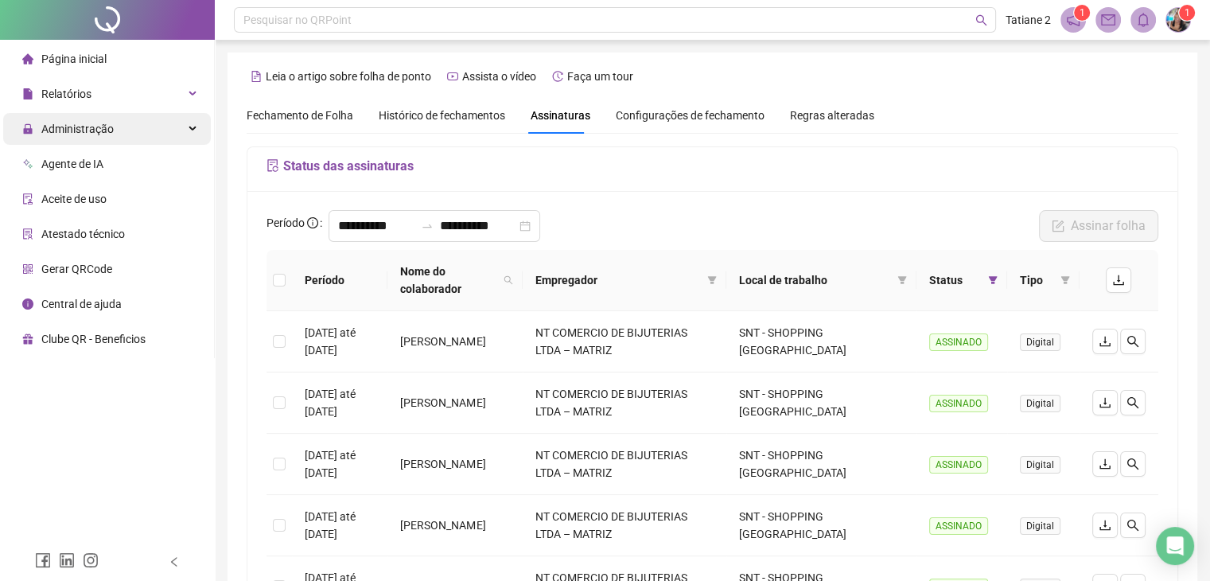
click at [120, 130] on div "Administração" at bounding box center [107, 129] width 208 height 32
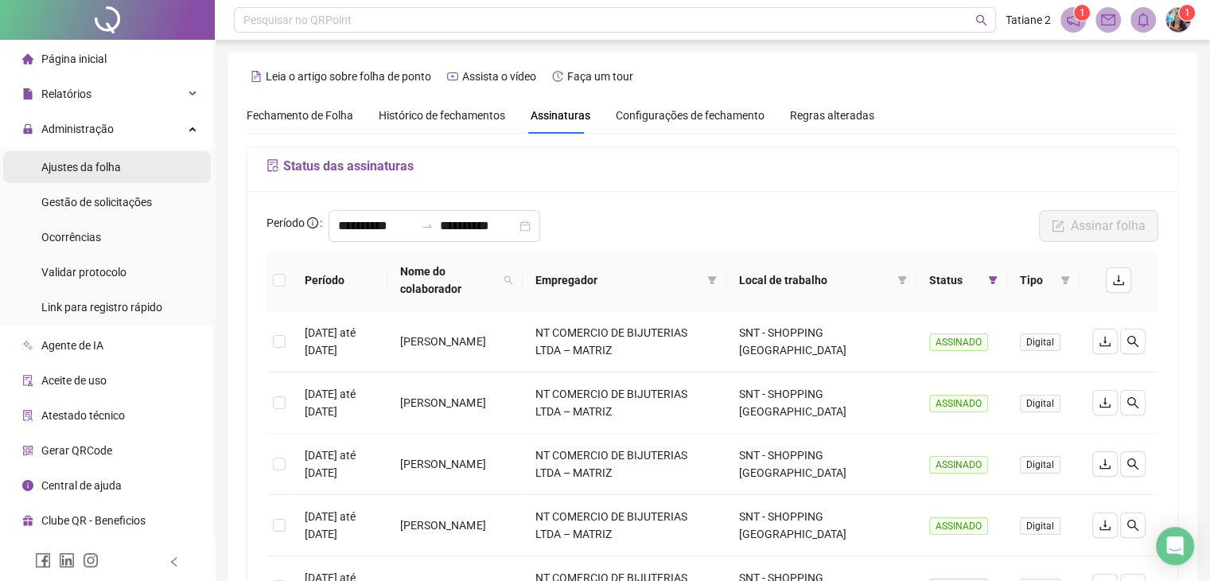
click at [116, 165] on span "Ajustes da folha" at bounding box center [81, 167] width 80 height 13
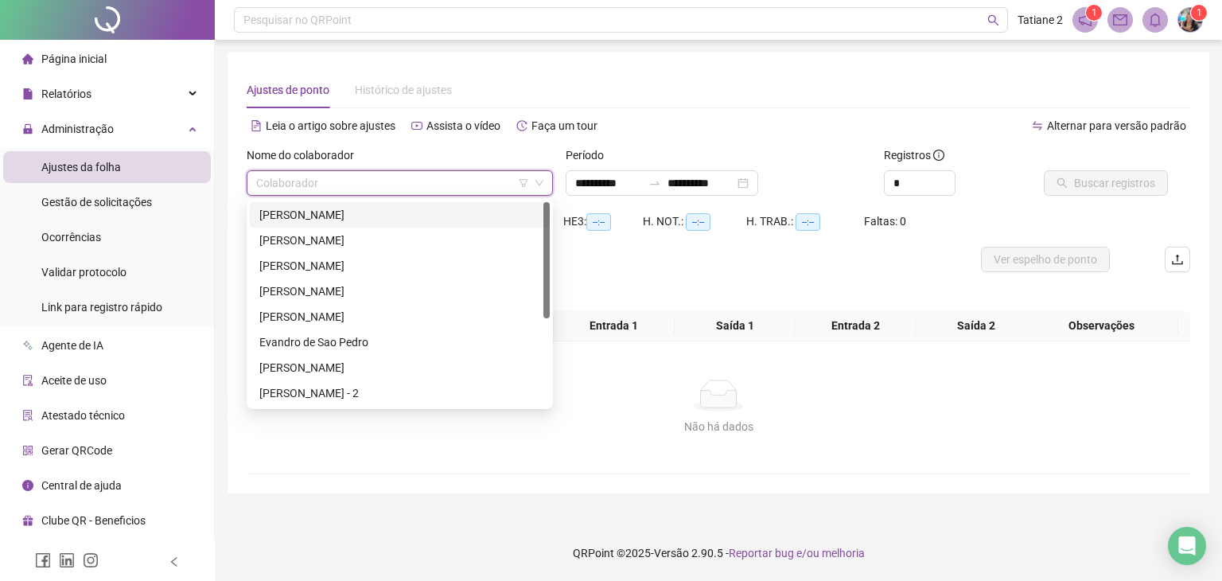
click at [367, 182] on input "search" at bounding box center [392, 183] width 273 height 24
click at [337, 287] on div "[PERSON_NAME]" at bounding box center [399, 290] width 281 height 17
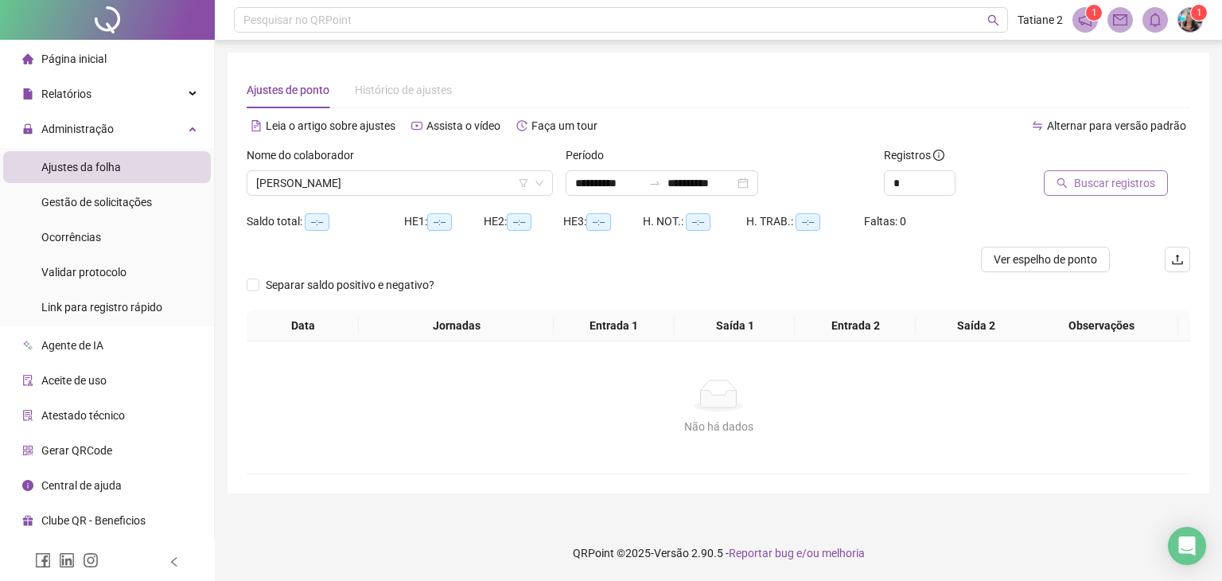
click at [1130, 185] on span "Buscar registros" at bounding box center [1114, 182] width 81 height 17
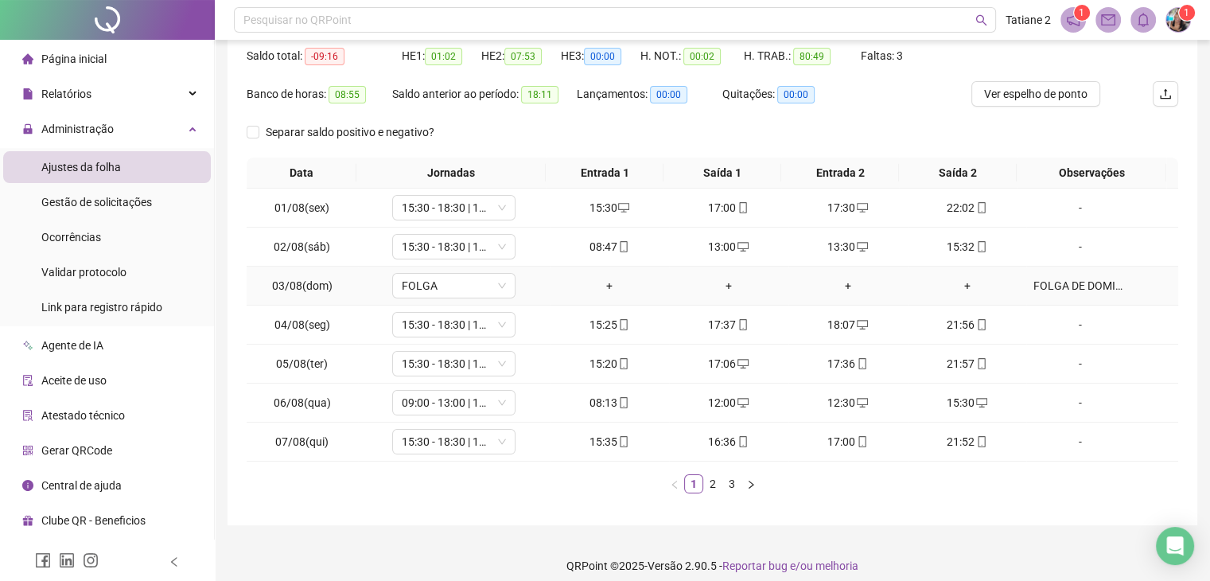
scroll to position [177, 0]
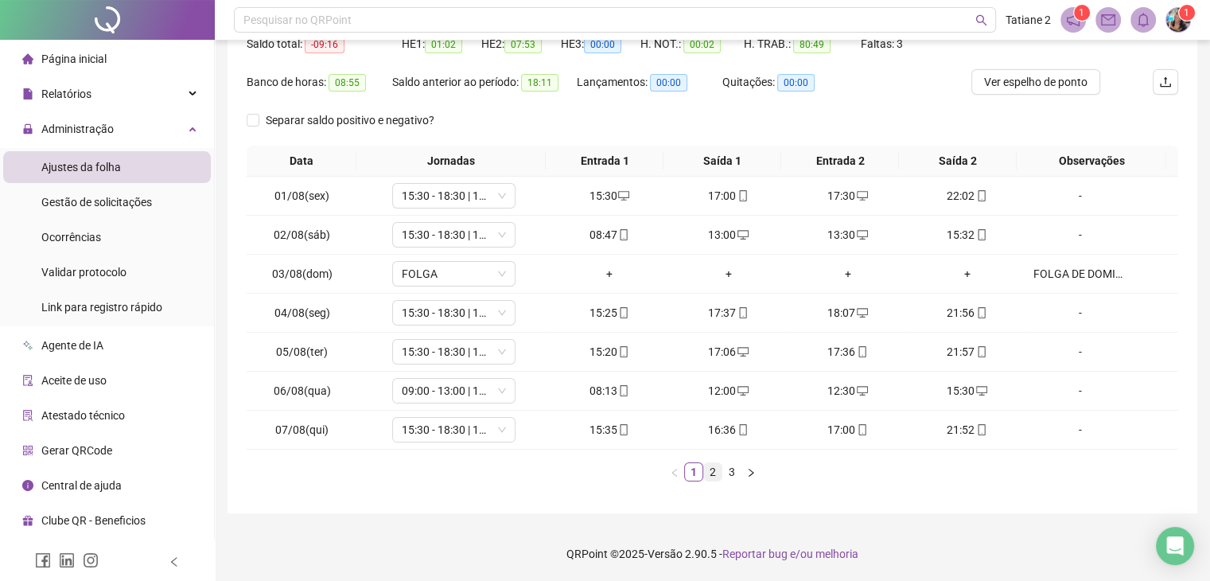
click at [713, 472] on link "2" at bounding box center [712, 471] width 17 height 17
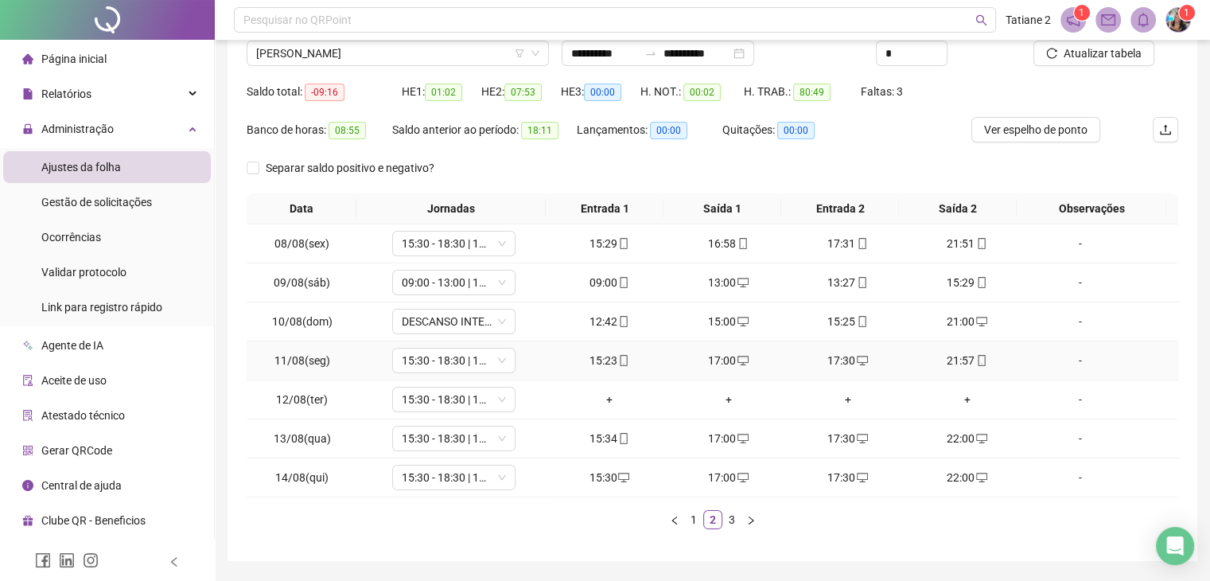
scroll to position [159, 0]
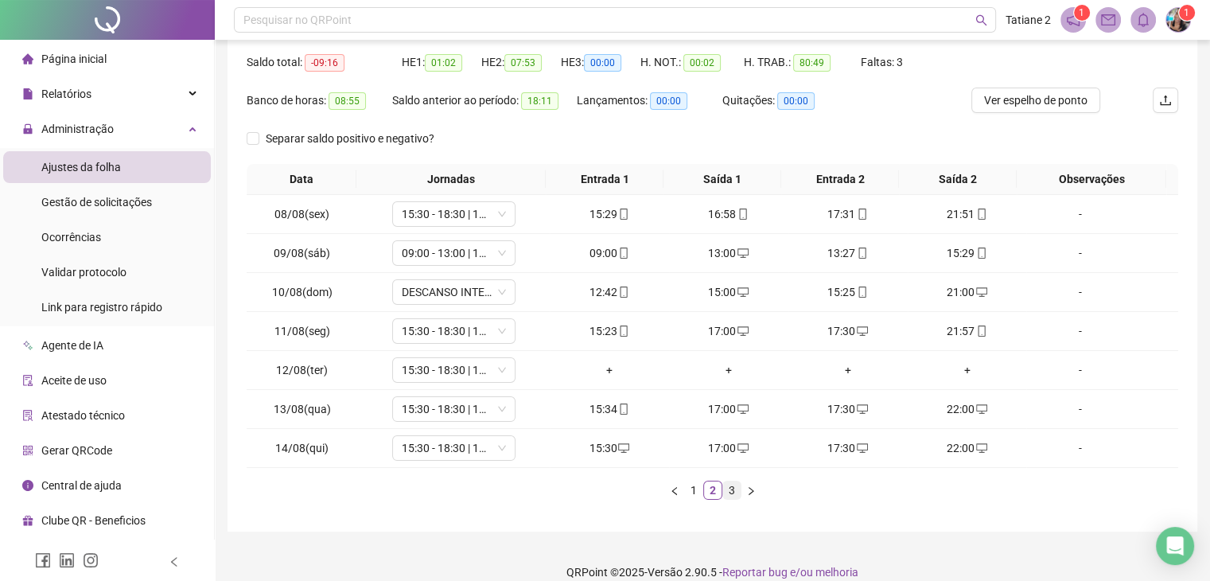
click at [732, 491] on link "3" at bounding box center [731, 489] width 17 height 17
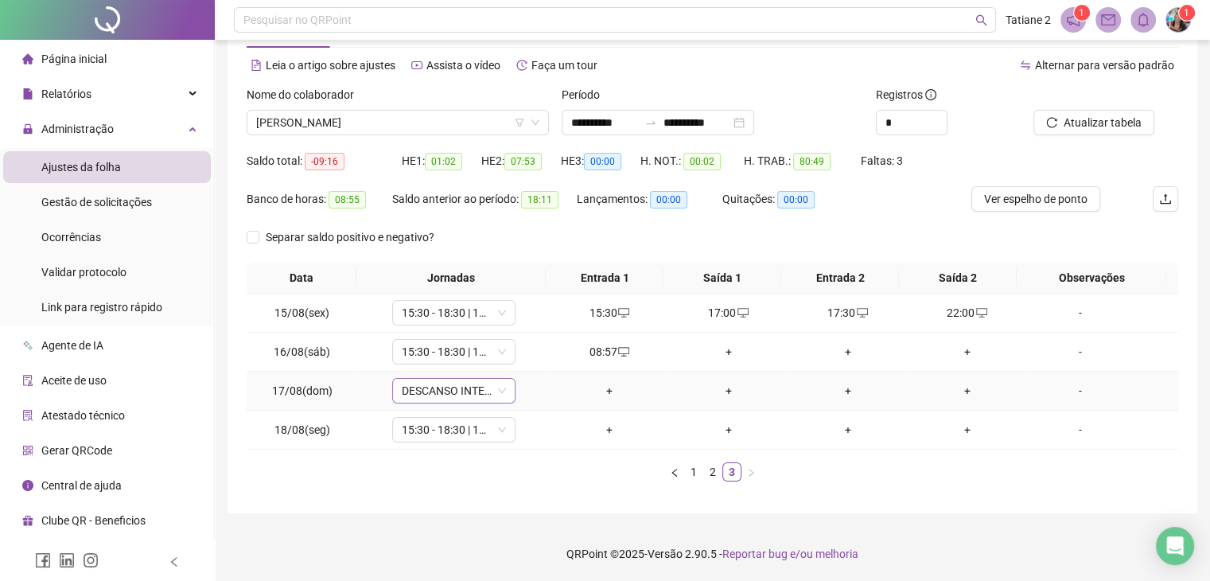
click at [497, 386] on icon "down" at bounding box center [502, 391] width 10 height 10
click at [502, 388] on icon "down" at bounding box center [502, 391] width 10 height 10
click at [482, 392] on span "DESCANSO INTER-JORNADA" at bounding box center [454, 391] width 104 height 24
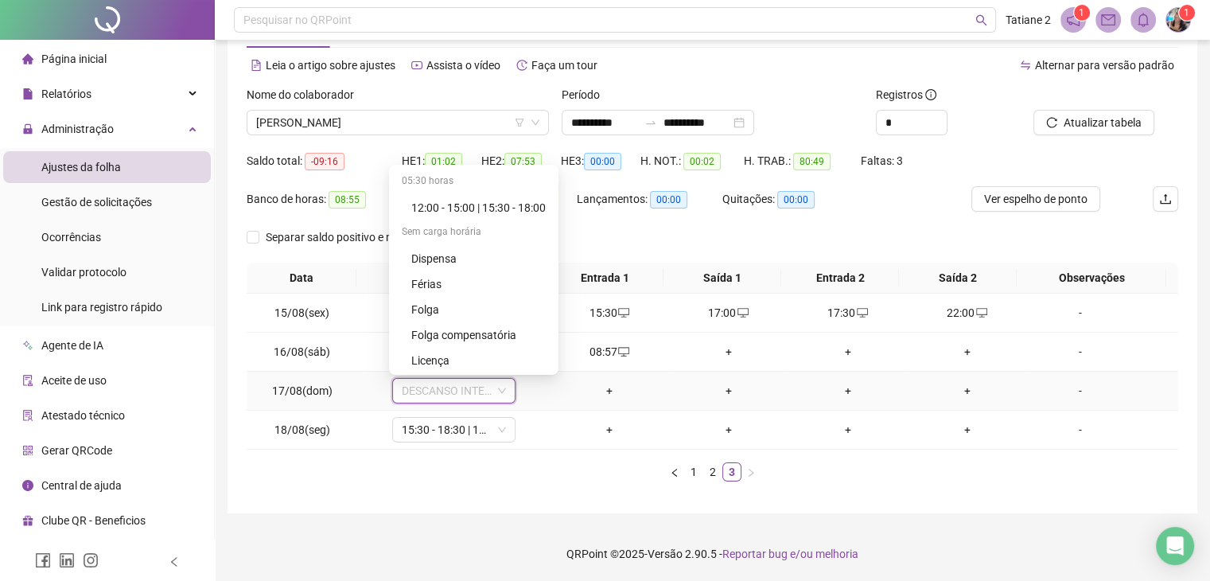
scroll to position [1094, 0]
click at [434, 305] on div "Folga" at bounding box center [478, 307] width 134 height 17
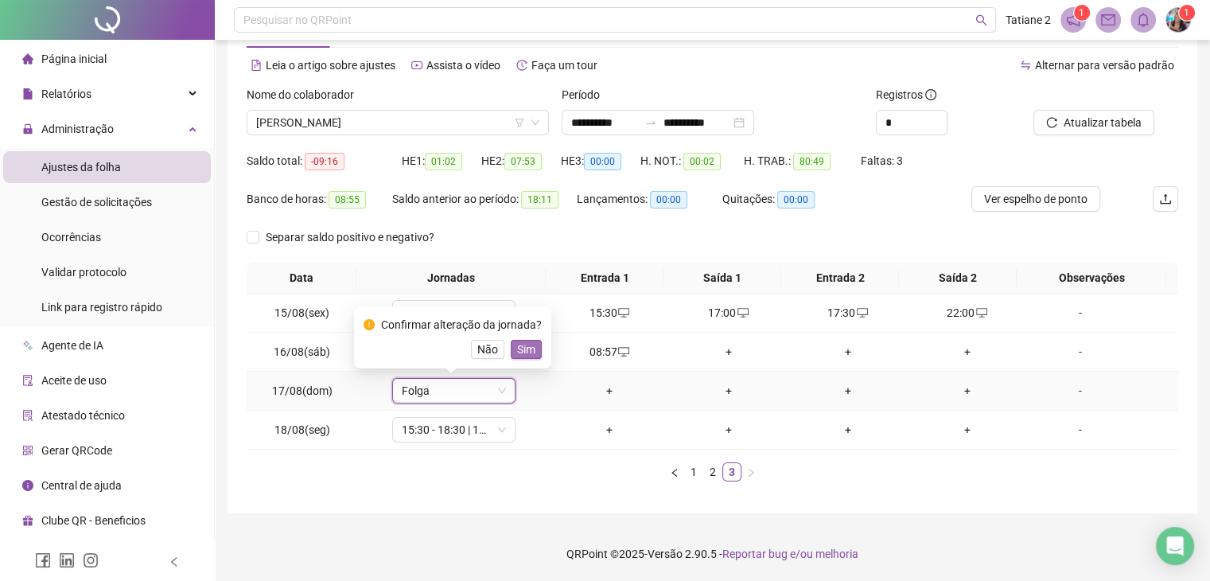
click at [517, 350] on span "Sim" at bounding box center [526, 348] width 18 height 17
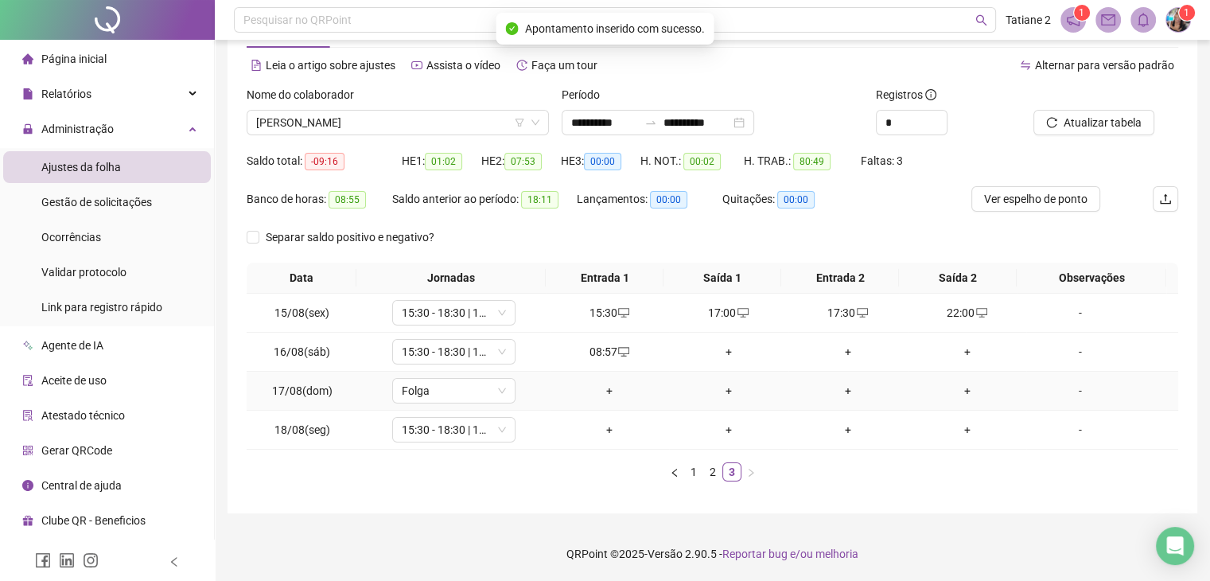
click at [1078, 392] on div "-" at bounding box center [1079, 390] width 94 height 17
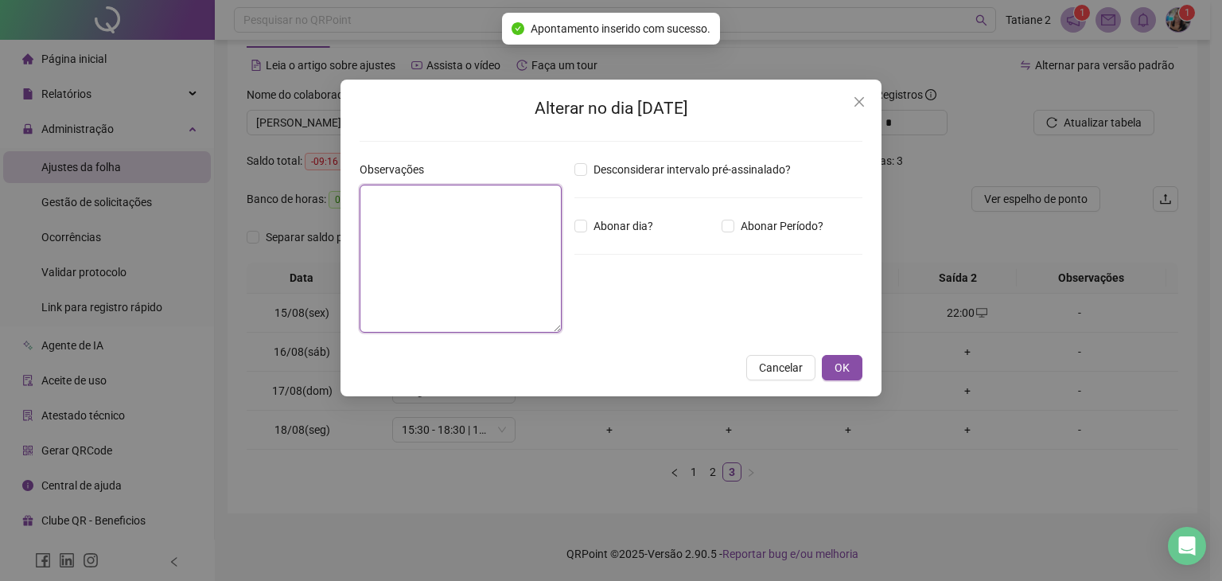
drag, startPoint x: 488, startPoint y: 198, endPoint x: 538, endPoint y: 192, distance: 51.2
click at [490, 200] on textarea at bounding box center [460, 259] width 202 height 148
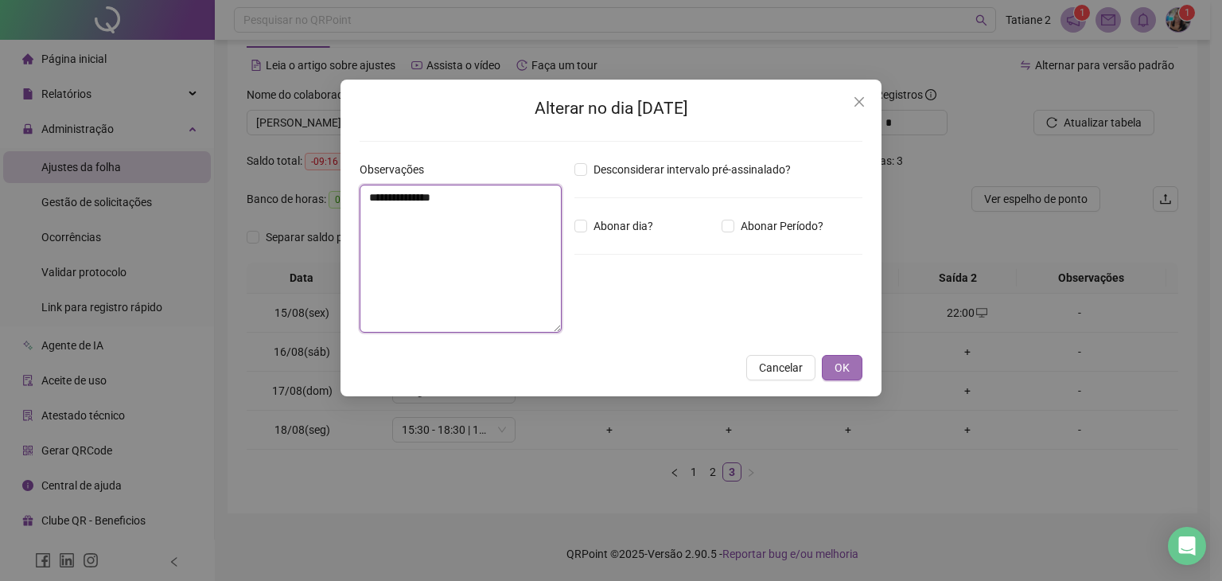
type textarea "**********"
click at [852, 367] on button "OK" at bounding box center [842, 367] width 41 height 25
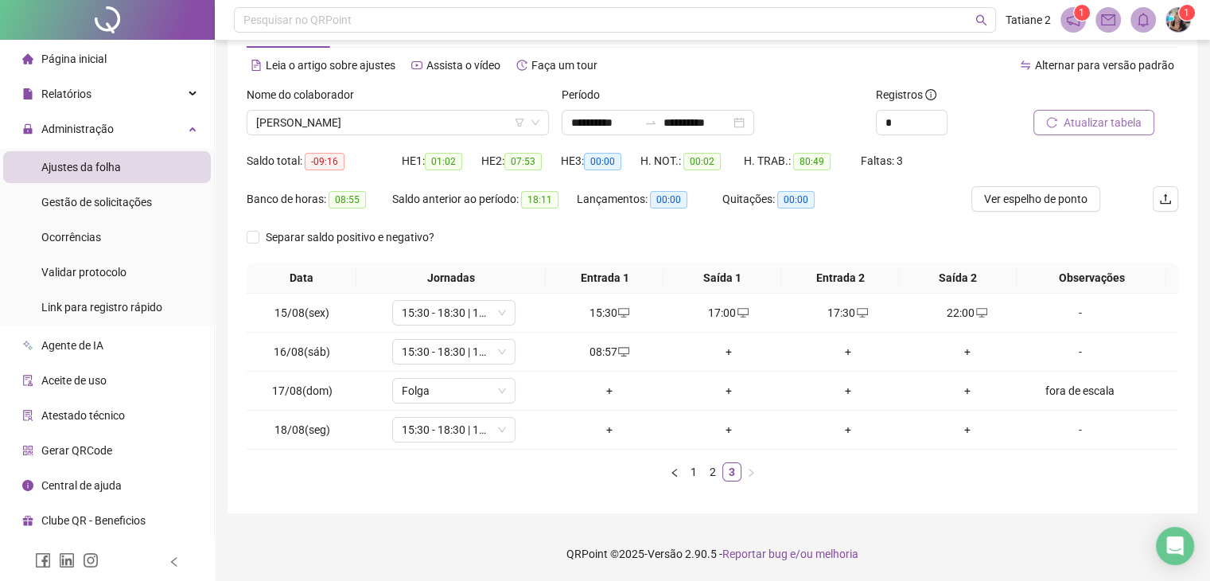
click at [1098, 125] on span "Atualizar tabela" at bounding box center [1102, 122] width 78 height 17
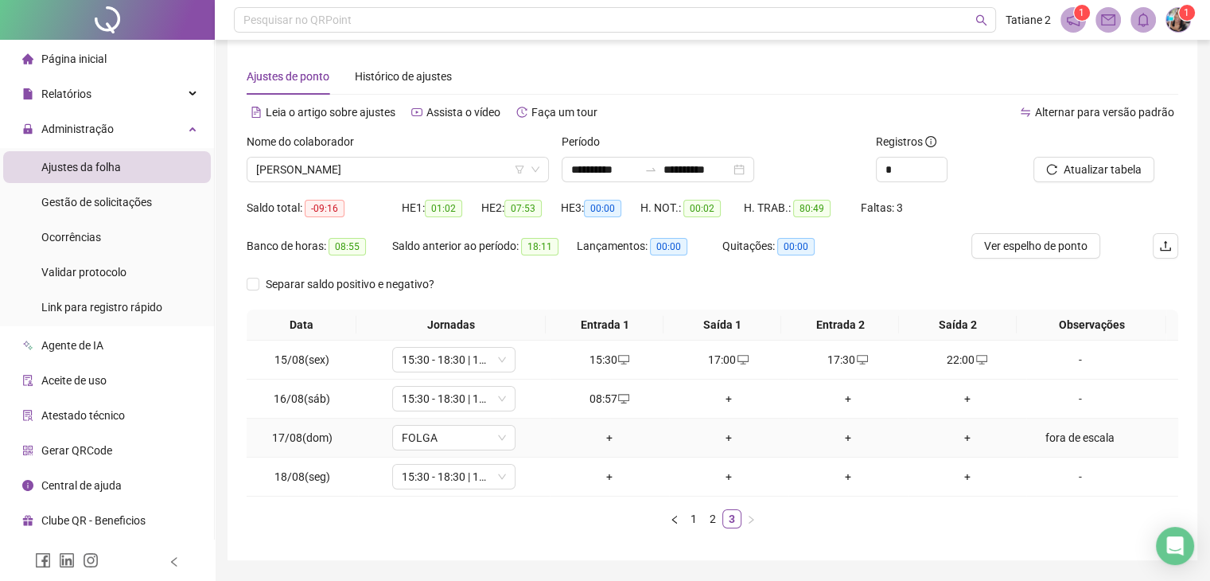
scroll to position [0, 0]
